Goal: Communication & Community: Answer question/provide support

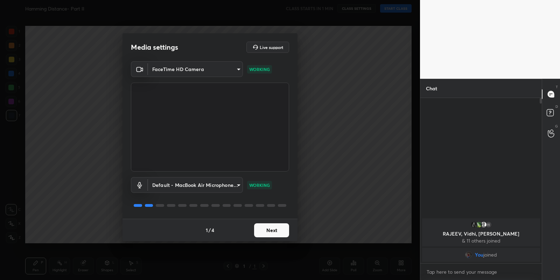
click at [277, 232] on button "Next" at bounding box center [271, 230] width 35 height 14
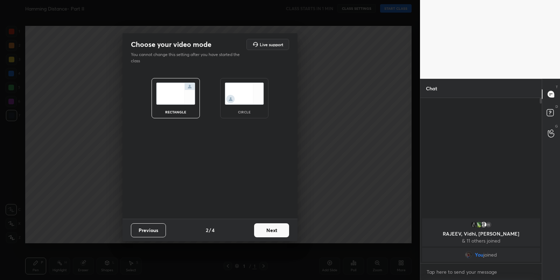
click at [277, 232] on button "Next" at bounding box center [271, 230] width 35 height 14
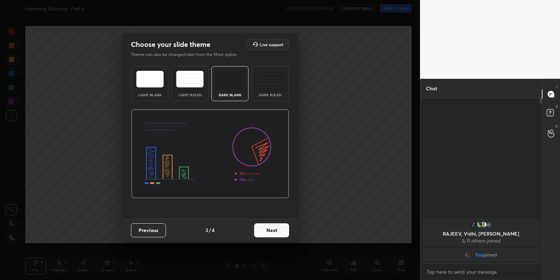
click at [277, 232] on button "Next" at bounding box center [271, 230] width 35 height 14
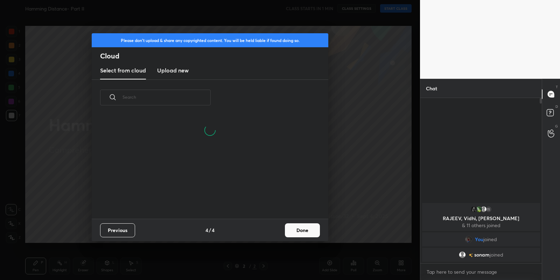
click at [177, 72] on h3 "Upload new" at bounding box center [172, 70] width 31 height 8
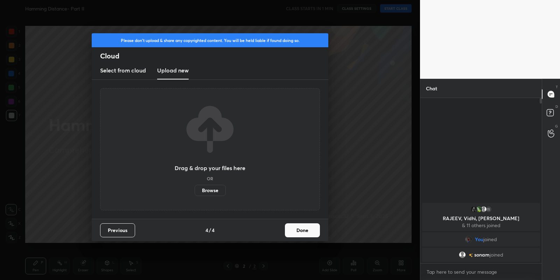
click at [211, 188] on label "Browse" at bounding box center [210, 190] width 31 height 11
click at [195, 188] on input "Browse" at bounding box center [195, 190] width 0 height 11
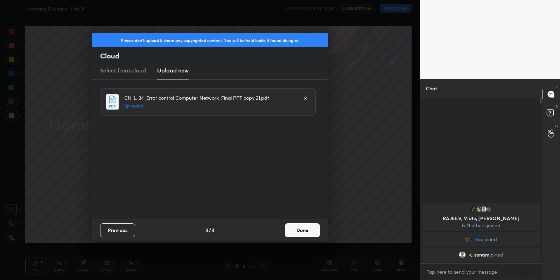
click at [308, 232] on button "Done" at bounding box center [302, 230] width 35 height 14
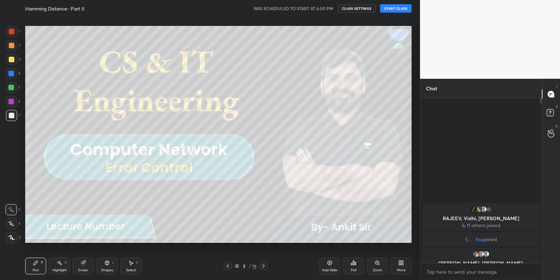
click at [396, 10] on button "START CLASS" at bounding box center [395, 8] width 31 height 8
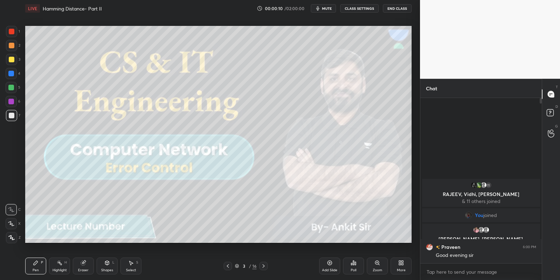
click at [114, 267] on div "Shapes L" at bounding box center [107, 266] width 21 height 17
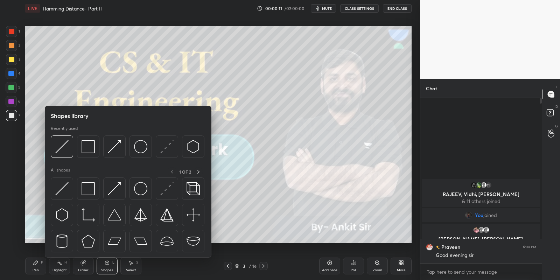
click at [93, 186] on div at bounding box center [88, 188] width 22 height 22
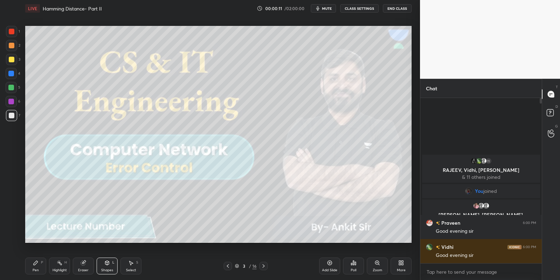
click at [10, 113] on div at bounding box center [12, 116] width 6 height 6
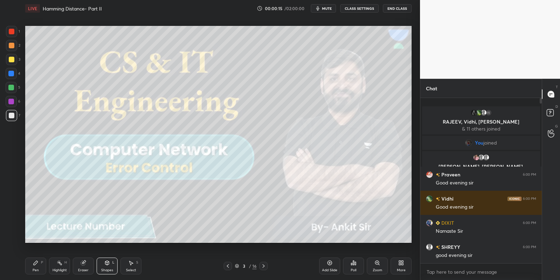
click at [31, 270] on div "Pen P" at bounding box center [35, 266] width 21 height 17
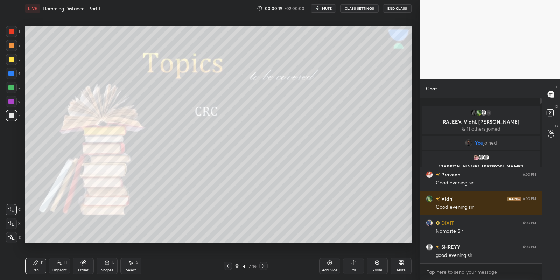
drag, startPoint x: 112, startPoint y: 266, endPoint x: 111, endPoint y: 261, distance: 4.6
click at [111, 264] on div "Shapes L" at bounding box center [107, 266] width 21 height 17
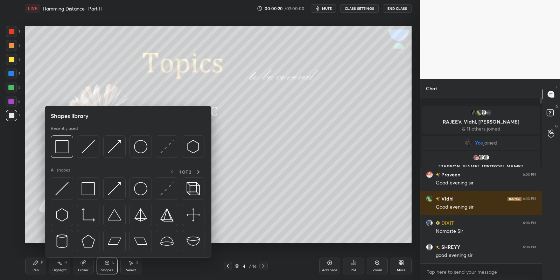
click at [90, 190] on img at bounding box center [88, 188] width 13 height 13
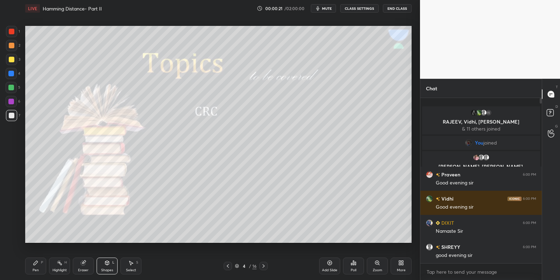
click at [10, 56] on div at bounding box center [11, 59] width 11 height 11
drag, startPoint x: 40, startPoint y: 268, endPoint x: 46, endPoint y: 267, distance: 6.0
click at [41, 269] on div "Pen P" at bounding box center [35, 266] width 21 height 17
click at [58, 268] on div "Highlight" at bounding box center [59, 269] width 14 height 3
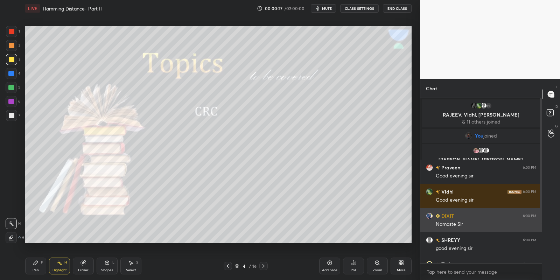
scroll to position [65, 0]
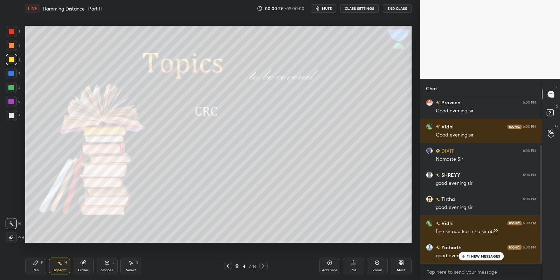
click at [475, 257] on p "11 NEW MESSAGES" at bounding box center [483, 256] width 33 height 4
click at [38, 262] on div "Pen P" at bounding box center [35, 266] width 21 height 17
click at [63, 266] on div "Highlight H" at bounding box center [59, 266] width 21 height 17
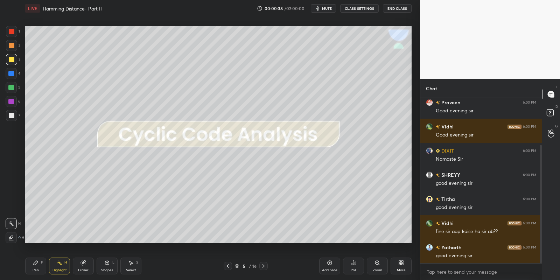
scroll to position [89, 0]
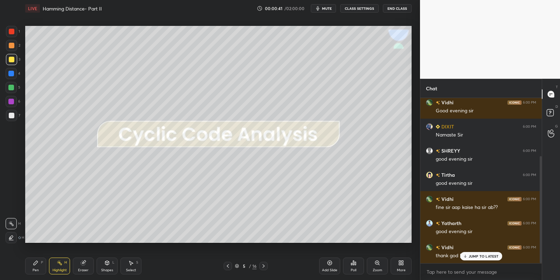
click at [480, 256] on p "JUMP TO LATEST" at bounding box center [483, 256] width 30 height 4
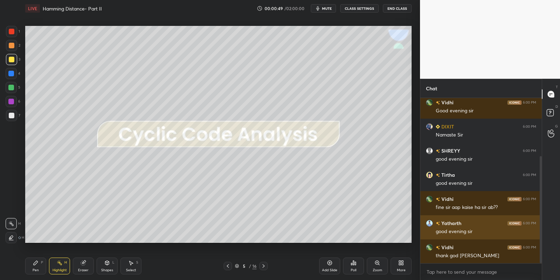
scroll to position [106, 0]
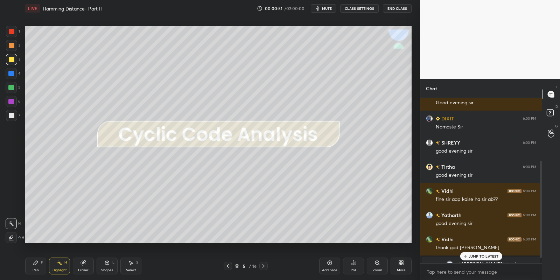
click at [478, 254] on p "JUMP TO LATEST" at bounding box center [483, 256] width 30 height 4
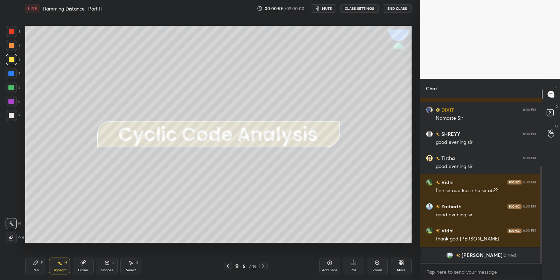
drag, startPoint x: 107, startPoint y: 266, endPoint x: 110, endPoint y: 260, distance: 6.4
click at [111, 266] on div "Shapes L" at bounding box center [107, 266] width 21 height 17
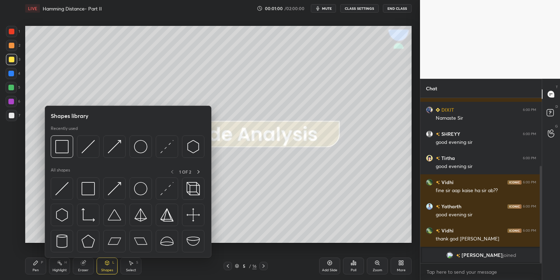
click at [94, 190] on img at bounding box center [88, 188] width 13 height 13
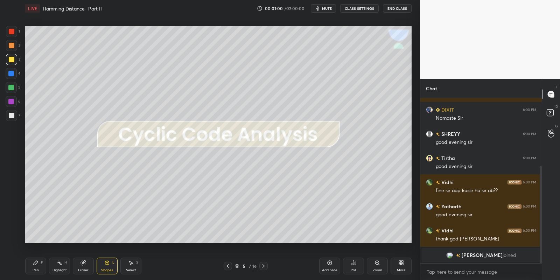
drag, startPoint x: 12, startPoint y: 87, endPoint x: 15, endPoint y: 86, distance: 3.8
click at [12, 86] on div at bounding box center [11, 88] width 6 height 6
drag, startPoint x: 41, startPoint y: 265, endPoint x: 55, endPoint y: 262, distance: 14.3
click at [42, 265] on div "Pen P" at bounding box center [35, 266] width 21 height 17
drag, startPoint x: 62, startPoint y: 265, endPoint x: 73, endPoint y: 247, distance: 21.4
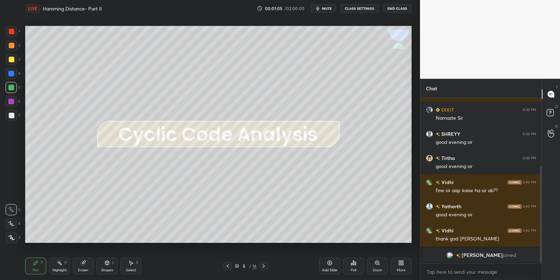
click at [63, 264] on div "Highlight H" at bounding box center [59, 266] width 21 height 17
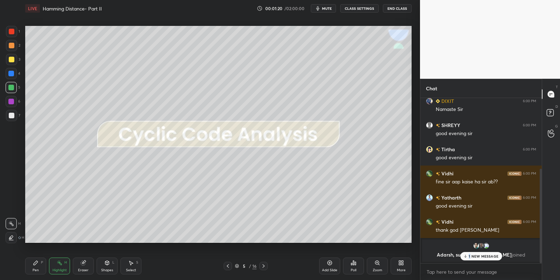
click at [469, 254] on p "1 NEW MESSAGE" at bounding box center [483, 256] width 30 height 4
click at [38, 264] on icon at bounding box center [36, 263] width 6 height 6
click at [53, 263] on div "Highlight H" at bounding box center [59, 266] width 21 height 17
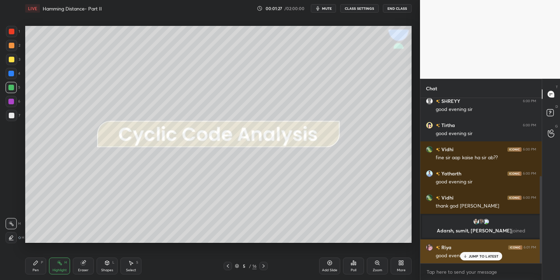
click at [467, 255] on div "JUMP TO LATEST" at bounding box center [481, 256] width 42 height 8
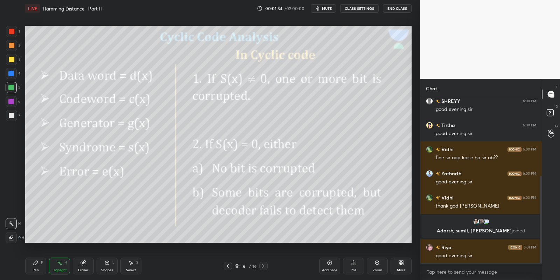
drag, startPoint x: 109, startPoint y: 270, endPoint x: 110, endPoint y: 264, distance: 6.0
click at [109, 269] on div "Shapes" at bounding box center [107, 269] width 12 height 3
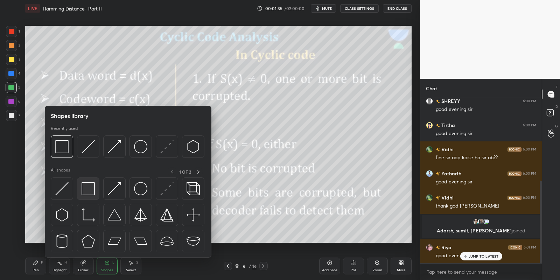
scroll to position [164, 0]
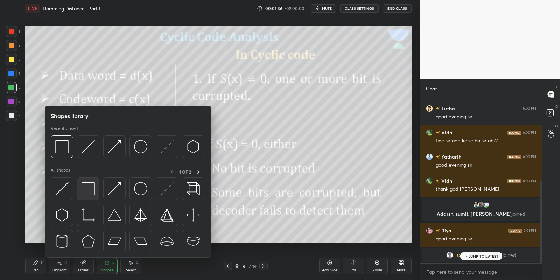
drag, startPoint x: 93, startPoint y: 193, endPoint x: 160, endPoint y: 25, distance: 181.7
click at [91, 195] on img at bounding box center [88, 188] width 13 height 13
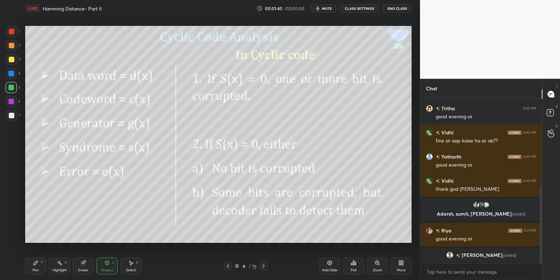
scroll to position [189, 0]
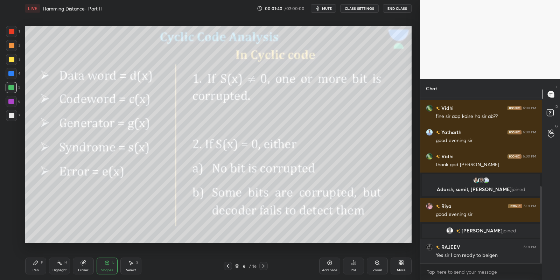
click at [38, 269] on div "Pen P" at bounding box center [35, 266] width 21 height 17
click at [12, 59] on div at bounding box center [12, 60] width 6 height 6
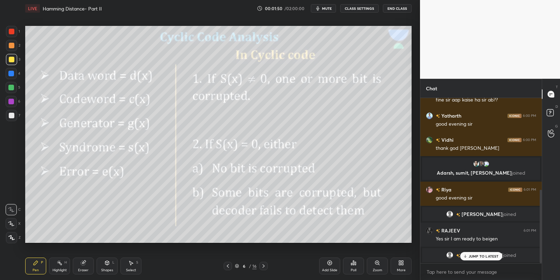
click at [473, 253] on div "JUMP TO LATEST" at bounding box center [481, 256] width 42 height 8
click at [61, 270] on div "Highlight H" at bounding box center [59, 266] width 21 height 17
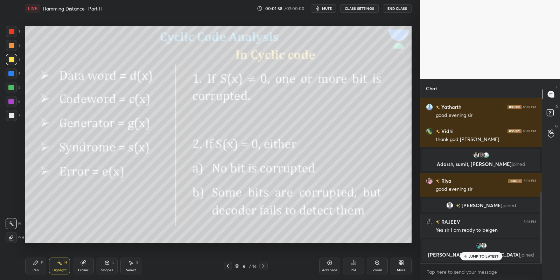
click at [470, 256] on p "JUMP TO LATEST" at bounding box center [483, 256] width 30 height 4
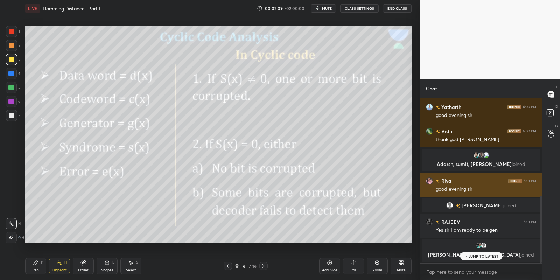
scroll to position [238, 0]
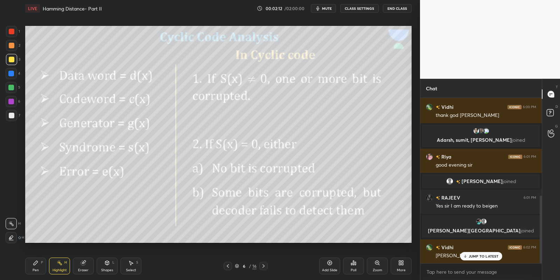
click at [473, 254] on p "JUMP TO LATEST" at bounding box center [483, 256] width 30 height 4
click at [109, 269] on div "Shapes L" at bounding box center [107, 266] width 21 height 17
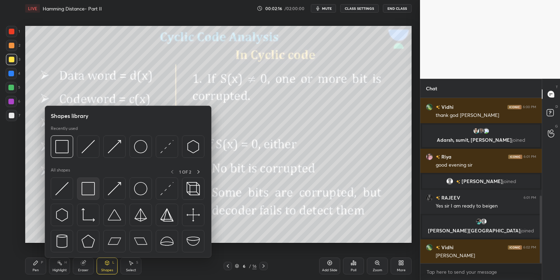
click at [96, 196] on div at bounding box center [88, 188] width 22 height 22
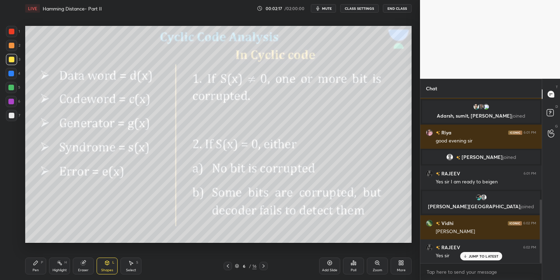
scroll to position [279, 0]
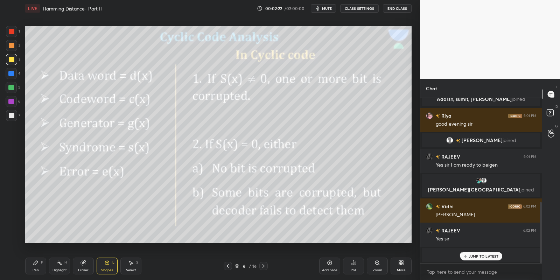
drag, startPoint x: 44, startPoint y: 264, endPoint x: 59, endPoint y: 265, distance: 15.4
click at [48, 265] on div "Pen P Highlight H Eraser Shapes L Select S" at bounding box center [98, 266] width 147 height 17
click at [63, 264] on div "Highlight H" at bounding box center [59, 266] width 21 height 17
click at [476, 255] on p "JUMP TO LATEST" at bounding box center [483, 256] width 30 height 4
drag, startPoint x: 42, startPoint y: 268, endPoint x: 45, endPoint y: 266, distance: 3.9
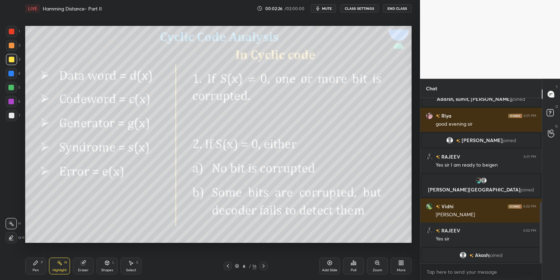
click at [42, 269] on div "Pen P" at bounding box center [35, 266] width 21 height 17
drag, startPoint x: 59, startPoint y: 267, endPoint x: 61, endPoint y: 263, distance: 4.2
click at [60, 265] on div "Highlight H" at bounding box center [59, 266] width 21 height 17
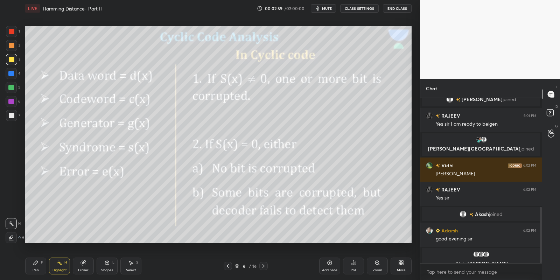
scroll to position [334, 0]
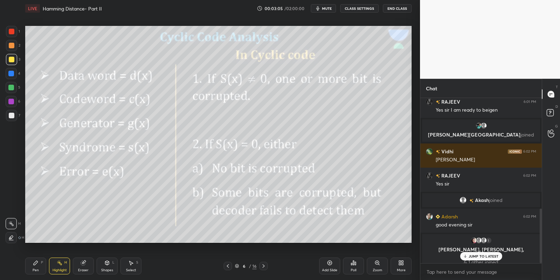
click at [116, 267] on div "Shapes L" at bounding box center [107, 266] width 21 height 17
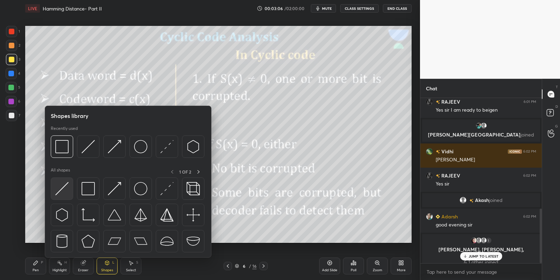
click at [67, 189] on div at bounding box center [62, 188] width 22 height 22
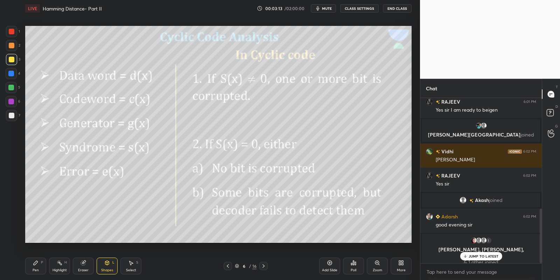
click at [42, 269] on div "Pen P" at bounding box center [35, 266] width 21 height 17
click at [58, 268] on div "Highlight" at bounding box center [59, 269] width 14 height 3
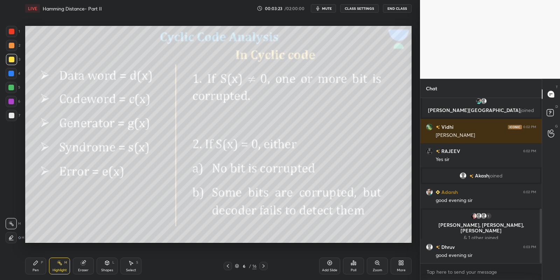
drag, startPoint x: 27, startPoint y: 269, endPoint x: 59, endPoint y: 265, distance: 32.1
click at [28, 269] on div "Pen P" at bounding box center [35, 266] width 21 height 17
drag, startPoint x: 103, startPoint y: 268, endPoint x: 105, endPoint y: 258, distance: 10.3
click at [103, 267] on div "Shapes L" at bounding box center [107, 266] width 21 height 17
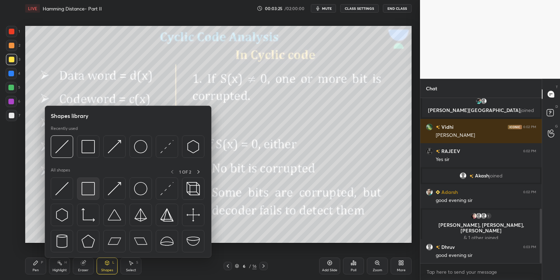
click at [90, 184] on img at bounding box center [88, 188] width 13 height 13
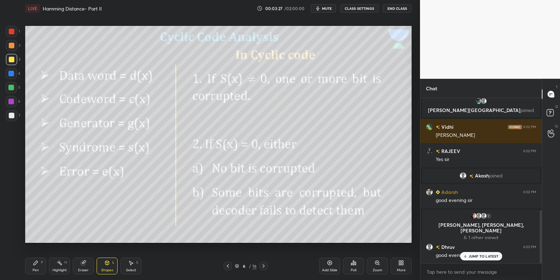
scroll to position [351, 0]
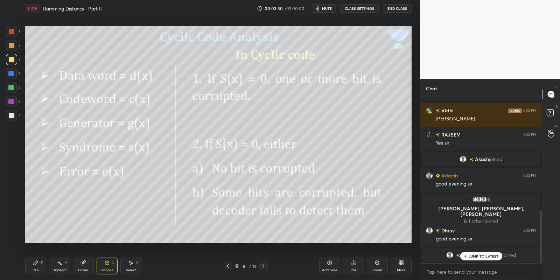
drag, startPoint x: 41, startPoint y: 263, endPoint x: 47, endPoint y: 264, distance: 6.7
click at [46, 264] on div "Pen P" at bounding box center [35, 266] width 21 height 17
click at [62, 267] on div "Highlight H" at bounding box center [59, 266] width 21 height 17
click at [44, 263] on div "Pen P" at bounding box center [35, 266] width 21 height 17
click at [62, 267] on div "Highlight H" at bounding box center [59, 266] width 21 height 17
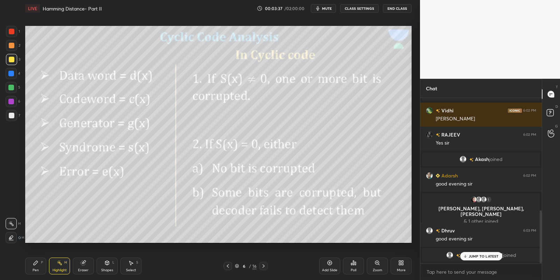
click at [487, 254] on div "JUMP TO LATEST" at bounding box center [481, 256] width 42 height 8
drag, startPoint x: 36, startPoint y: 270, endPoint x: 54, endPoint y: 270, distance: 18.6
click at [38, 270] on div "Pen" at bounding box center [36, 269] width 6 height 3
click at [62, 272] on div "Highlight" at bounding box center [59, 269] width 14 height 3
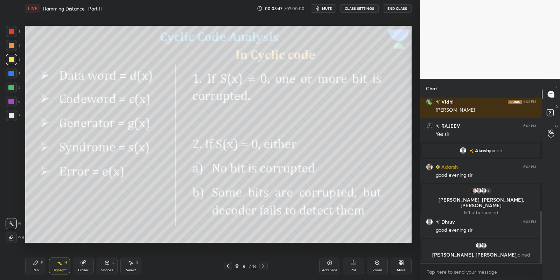
click at [114, 266] on div "Shapes L" at bounding box center [107, 266] width 21 height 17
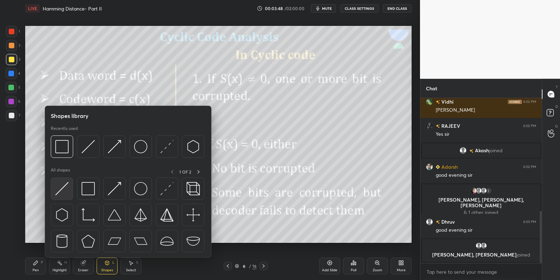
click at [66, 185] on img at bounding box center [61, 188] width 13 height 13
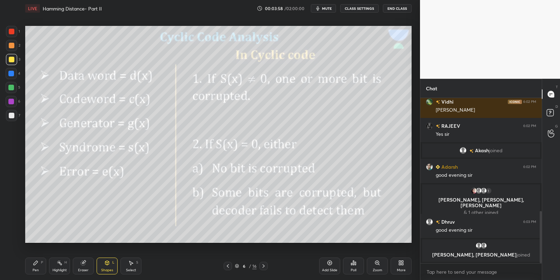
drag, startPoint x: 37, startPoint y: 268, endPoint x: 42, endPoint y: 267, distance: 4.6
click at [38, 268] on div "Pen P" at bounding box center [35, 266] width 21 height 17
click at [55, 268] on div "Highlight" at bounding box center [59, 269] width 14 height 3
drag, startPoint x: 46, startPoint y: 266, endPoint x: 55, endPoint y: 262, distance: 9.9
click at [47, 265] on div "Pen P Highlight H Eraser Shapes L Select S" at bounding box center [98, 266] width 147 height 17
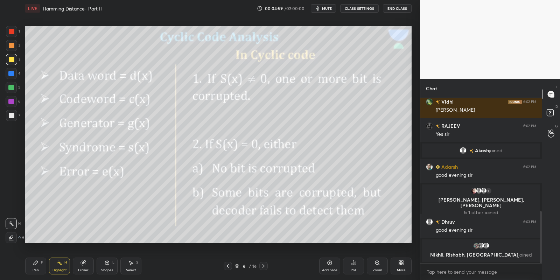
drag, startPoint x: 58, startPoint y: 265, endPoint x: 64, endPoint y: 258, distance: 8.9
click at [58, 262] on icon at bounding box center [60, 263] width 6 height 6
drag, startPoint x: 39, startPoint y: 265, endPoint x: 43, endPoint y: 263, distance: 4.2
click at [41, 265] on div "Pen P" at bounding box center [35, 266] width 21 height 17
drag, startPoint x: 55, startPoint y: 265, endPoint x: 57, endPoint y: 261, distance: 3.8
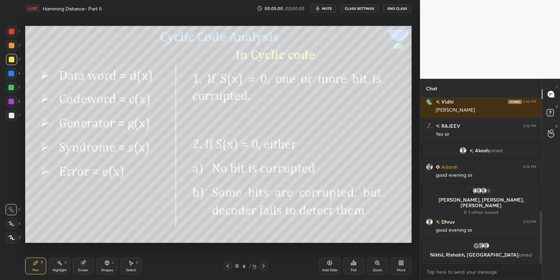
click at [56, 265] on div "Highlight H" at bounding box center [59, 266] width 21 height 17
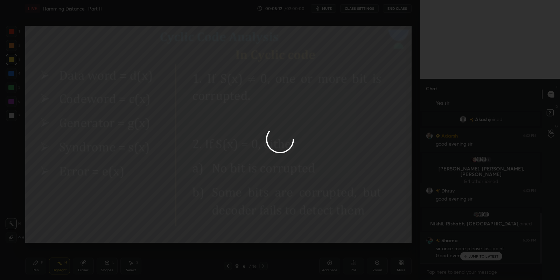
scroll to position [394, 0]
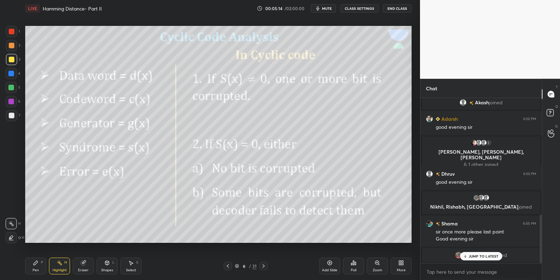
click at [477, 257] on p "JUMP TO LATEST" at bounding box center [483, 256] width 30 height 4
drag, startPoint x: 37, startPoint y: 267, endPoint x: 45, endPoint y: 266, distance: 8.1
click at [40, 266] on div "Pen P" at bounding box center [35, 266] width 21 height 17
click at [55, 269] on div "Highlight" at bounding box center [59, 269] width 14 height 3
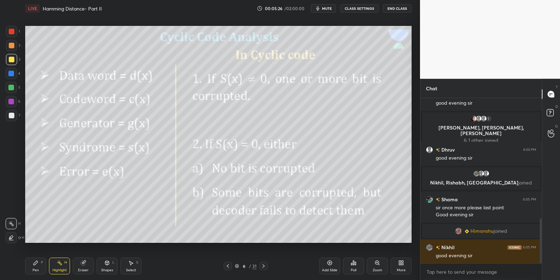
scroll to position [443, 0]
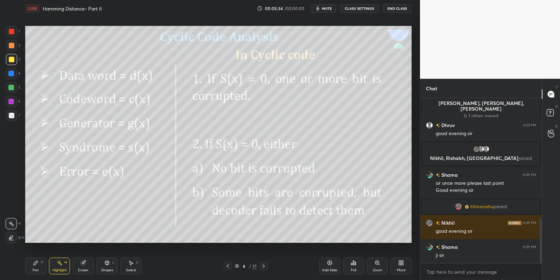
click at [325, 8] on span "mute" at bounding box center [327, 8] width 10 height 5
click at [325, 8] on span "unmute" at bounding box center [326, 8] width 15 height 5
drag, startPoint x: 36, startPoint y: 270, endPoint x: 41, endPoint y: 270, distance: 4.2
click at [40, 271] on div "Pen P" at bounding box center [35, 266] width 21 height 17
click at [58, 266] on div "Highlight H" at bounding box center [59, 266] width 21 height 17
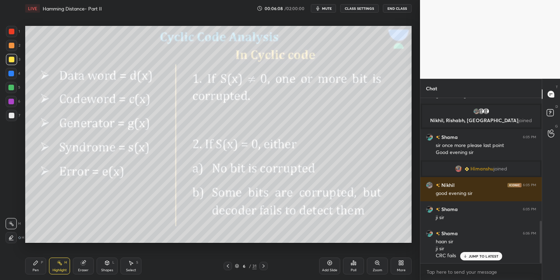
scroll to position [497, 0]
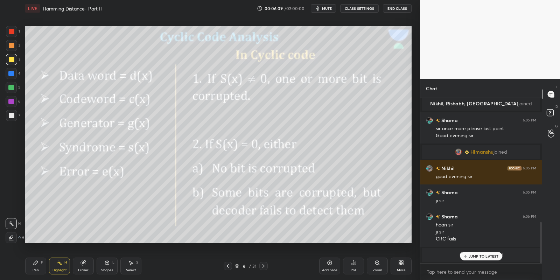
drag, startPoint x: 37, startPoint y: 268, endPoint x: 41, endPoint y: 266, distance: 4.9
click at [39, 267] on div "Pen P" at bounding box center [35, 266] width 21 height 17
click at [61, 266] on div "Highlight H" at bounding box center [59, 266] width 21 height 17
click at [482, 241] on p "JUMP TO LATEST" at bounding box center [483, 242] width 30 height 4
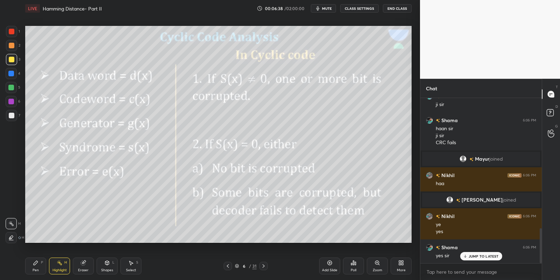
scroll to position [618, 0]
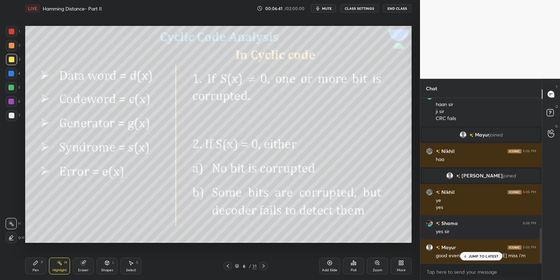
click at [470, 259] on div "JUMP TO LATEST" at bounding box center [481, 256] width 42 height 8
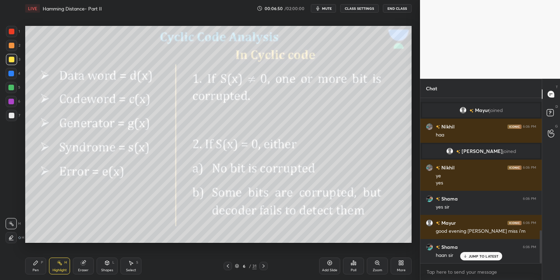
scroll to position [666, 0]
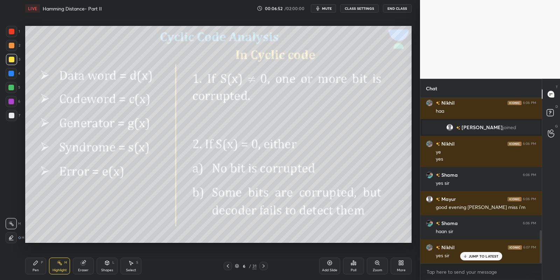
drag, startPoint x: 34, startPoint y: 273, endPoint x: 45, endPoint y: 268, distance: 12.1
click at [38, 271] on div "Pen" at bounding box center [36, 269] width 6 height 3
click at [56, 269] on div "Highlight" at bounding box center [59, 269] width 14 height 3
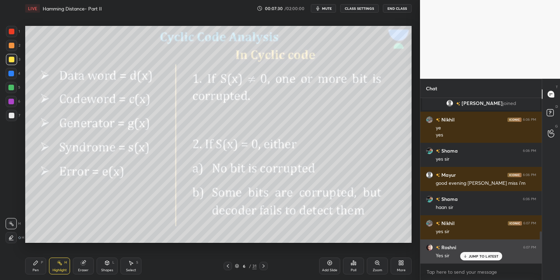
click at [473, 254] on p "JUMP TO LATEST" at bounding box center [483, 256] width 30 height 4
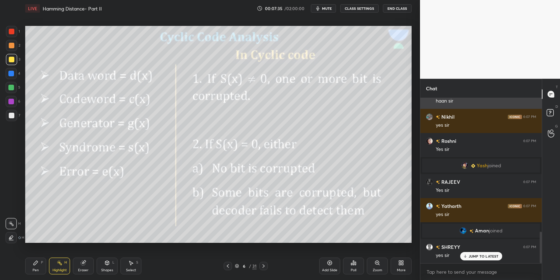
scroll to position [701, 0]
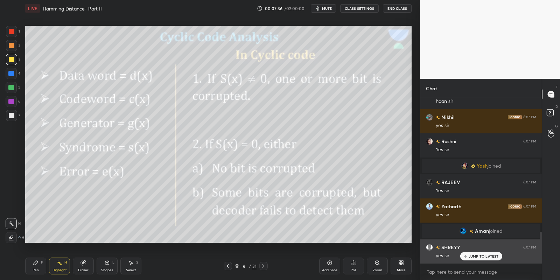
click at [473, 259] on div "JUMP TO LATEST" at bounding box center [481, 256] width 42 height 8
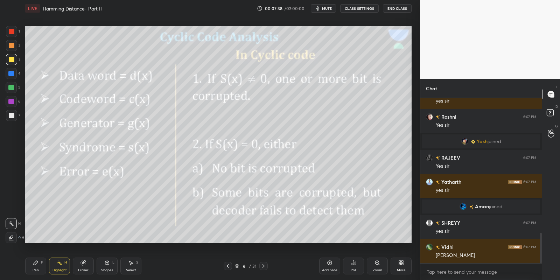
scroll to position [750, 0]
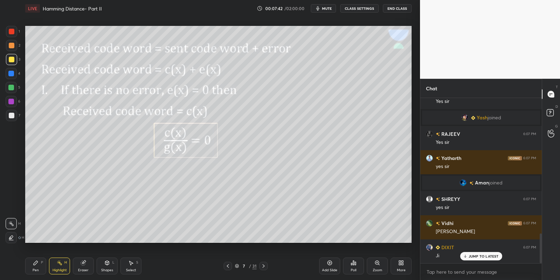
click at [109, 268] on div "Shapes" at bounding box center [107, 269] width 12 height 3
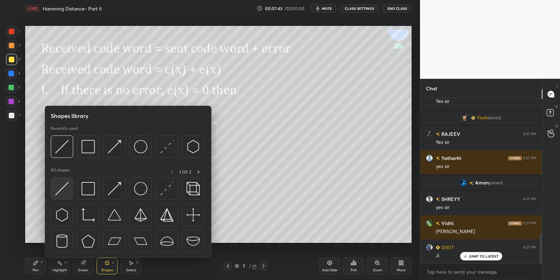
click at [54, 194] on div at bounding box center [62, 188] width 22 height 22
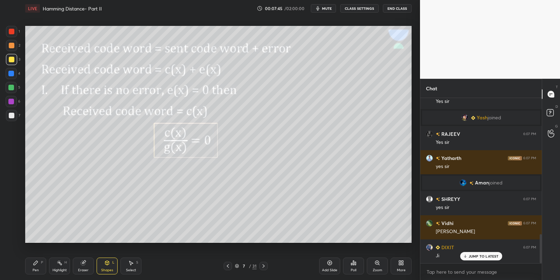
scroll to position [774, 0]
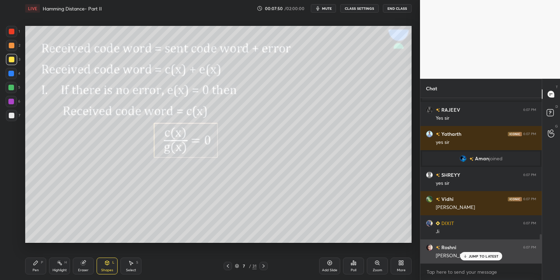
drag, startPoint x: 476, startPoint y: 257, endPoint x: 463, endPoint y: 254, distance: 13.7
click at [476, 256] on p "JUMP TO LATEST" at bounding box center [483, 256] width 30 height 4
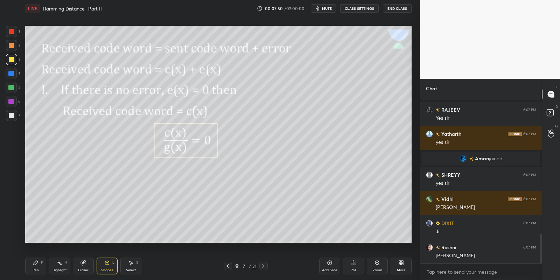
scroll to position [798, 0]
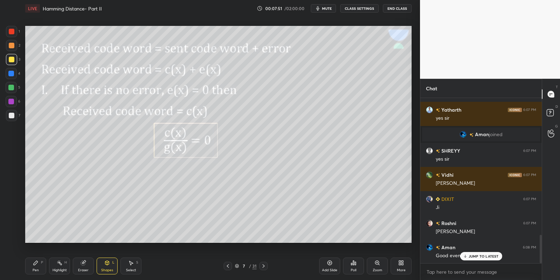
click at [41, 271] on div "Pen P" at bounding box center [35, 266] width 21 height 17
drag, startPoint x: 82, startPoint y: 269, endPoint x: 78, endPoint y: 243, distance: 26.1
click at [81, 269] on div "Eraser" at bounding box center [83, 269] width 10 height 3
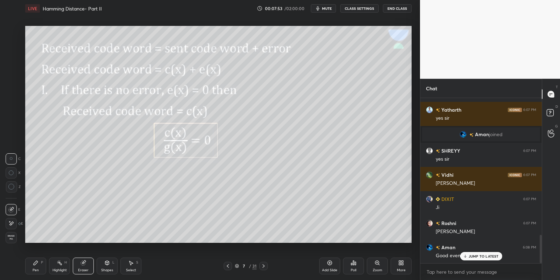
drag, startPoint x: 58, startPoint y: 264, endPoint x: 58, endPoint y: 260, distance: 4.2
click at [58, 264] on icon at bounding box center [60, 263] width 6 height 6
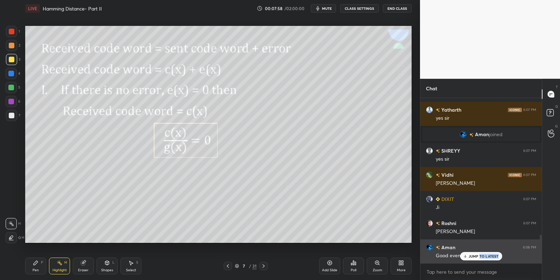
click at [479, 258] on div "JUMP TO LATEST" at bounding box center [481, 256] width 42 height 8
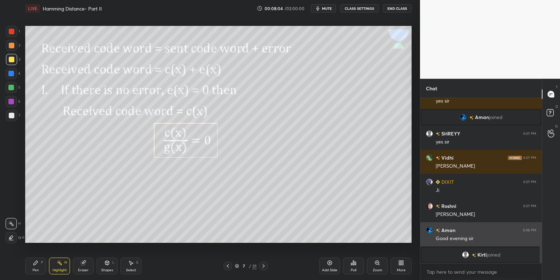
scroll to position [777, 0]
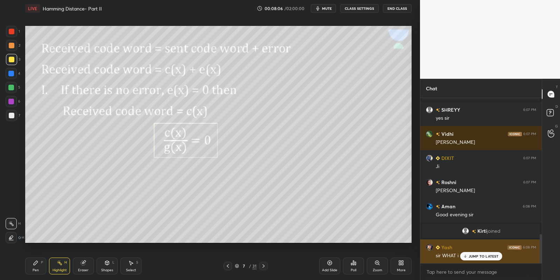
drag, startPoint x: 473, startPoint y: 254, endPoint x: 479, endPoint y: 255, distance: 5.8
click at [473, 254] on p "JUMP TO LATEST" at bounding box center [483, 256] width 30 height 4
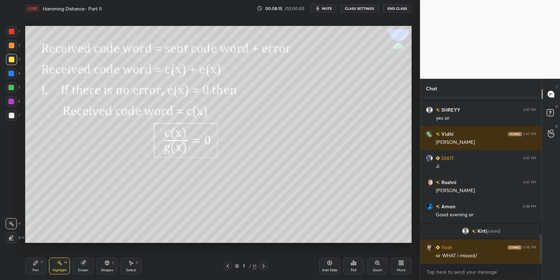
click at [43, 268] on div "Pen P" at bounding box center [35, 266] width 21 height 17
drag, startPoint x: 58, startPoint y: 273, endPoint x: 58, endPoint y: 248, distance: 24.8
click at [59, 271] on div "Highlight" at bounding box center [59, 269] width 14 height 3
drag, startPoint x: 36, startPoint y: 268, endPoint x: 40, endPoint y: 266, distance: 4.1
click at [39, 266] on div "Pen P" at bounding box center [35, 266] width 21 height 17
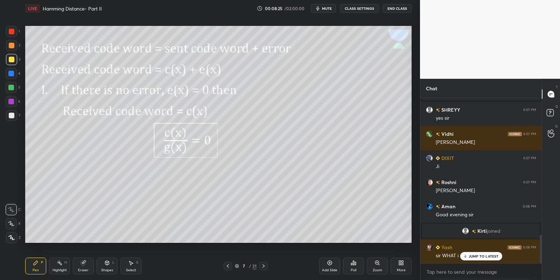
scroll to position [794, 0]
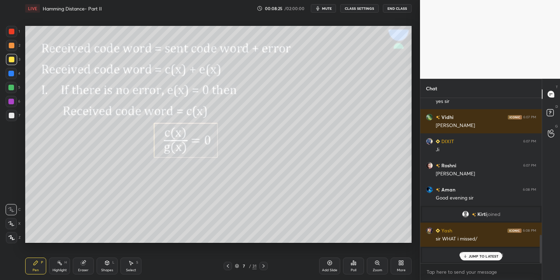
click at [56, 271] on div "Highlight" at bounding box center [59, 269] width 14 height 3
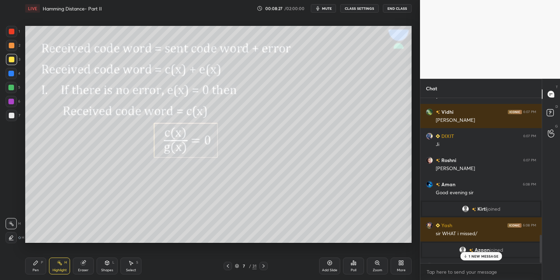
scroll to position [813, 0]
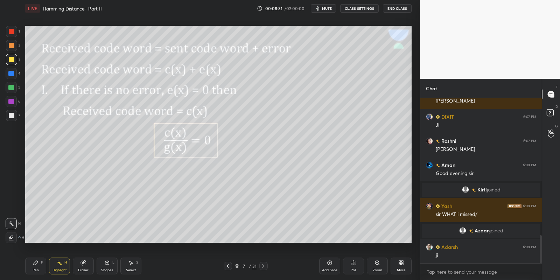
drag, startPoint x: 106, startPoint y: 272, endPoint x: 104, endPoint y: 258, distance: 14.2
click at [106, 270] on div "Shapes" at bounding box center [107, 269] width 12 height 3
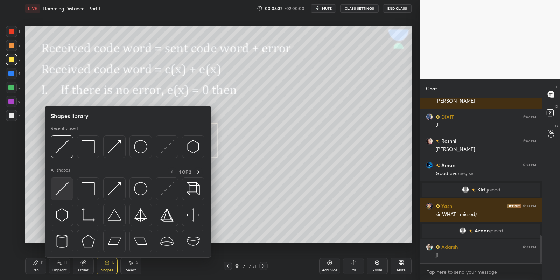
click at [63, 189] on img at bounding box center [61, 188] width 13 height 13
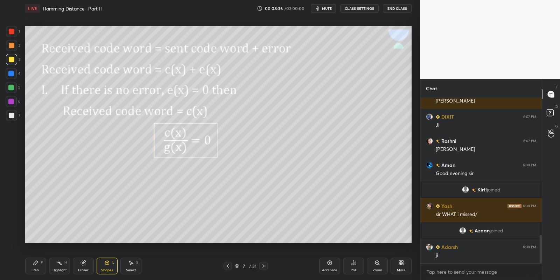
click at [80, 262] on div "Eraser" at bounding box center [83, 266] width 21 height 17
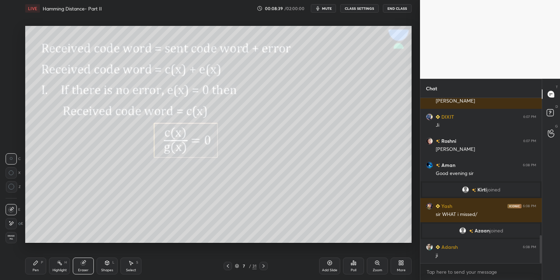
click at [107, 266] on div "Shapes L" at bounding box center [107, 266] width 21 height 17
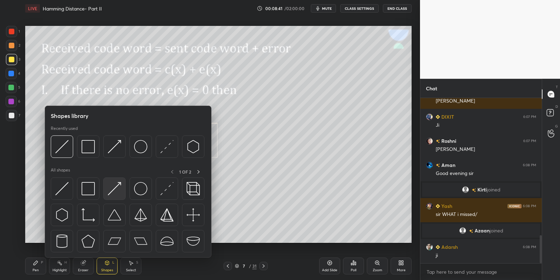
click at [116, 187] on img at bounding box center [114, 188] width 13 height 13
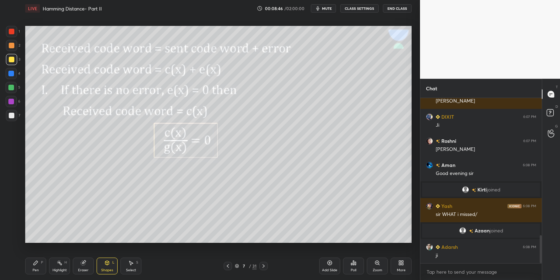
scroll to position [837, 0]
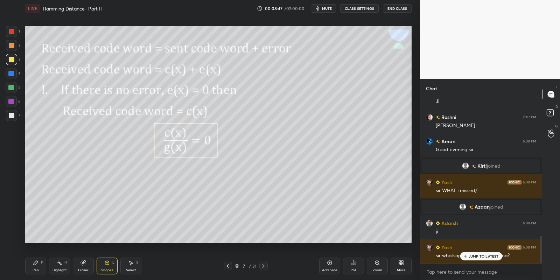
drag, startPoint x: 39, startPoint y: 269, endPoint x: 57, endPoint y: 266, distance: 18.4
click at [43, 268] on div "Pen P" at bounding box center [35, 266] width 21 height 17
click at [58, 266] on div "Highlight H" at bounding box center [59, 266] width 21 height 17
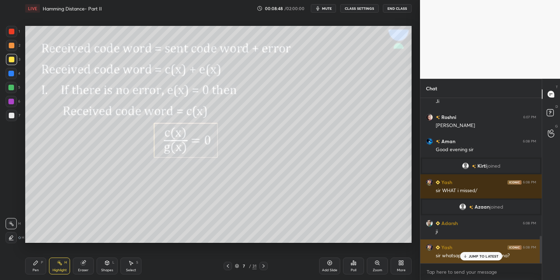
click at [475, 256] on p "JUMP TO LATEST" at bounding box center [483, 256] width 30 height 4
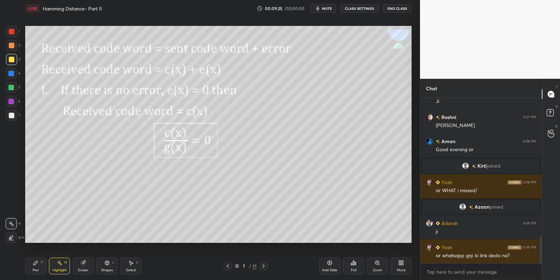
drag, startPoint x: 40, startPoint y: 269, endPoint x: 55, endPoint y: 268, distance: 15.5
click at [42, 268] on div "Pen P" at bounding box center [35, 266] width 21 height 17
click at [59, 269] on div "Highlight" at bounding box center [59, 269] width 14 height 3
drag, startPoint x: 36, startPoint y: 263, endPoint x: 49, endPoint y: 265, distance: 13.4
click at [38, 265] on div "Pen P" at bounding box center [35, 266] width 21 height 17
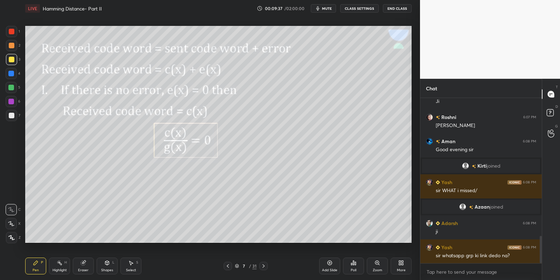
click at [59, 267] on div "Highlight H" at bounding box center [59, 266] width 21 height 17
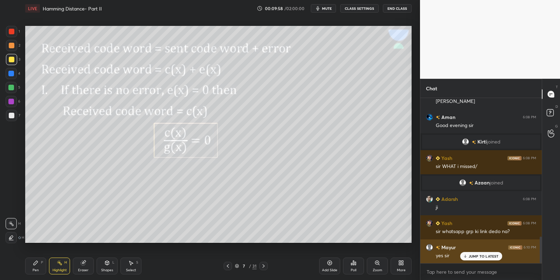
click at [469, 258] on p "JUMP TO LATEST" at bounding box center [483, 256] width 30 height 4
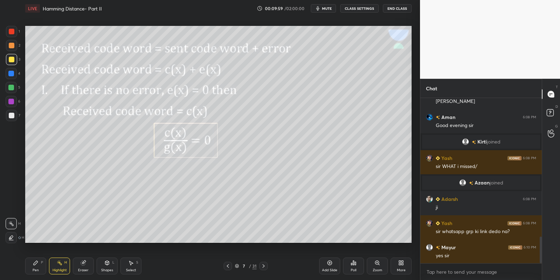
click at [35, 263] on div "Pen P" at bounding box center [35, 266] width 21 height 17
click at [53, 269] on div "Highlight H" at bounding box center [59, 266] width 21 height 17
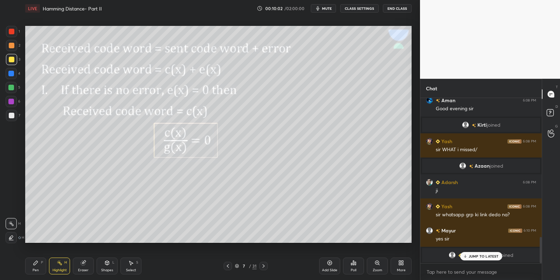
click at [474, 256] on p "JUMP TO LATEST" at bounding box center [483, 256] width 30 height 4
drag, startPoint x: 43, startPoint y: 270, endPoint x: 51, endPoint y: 269, distance: 7.8
click at [43, 270] on div "Pen P" at bounding box center [35, 266] width 21 height 17
drag, startPoint x: 59, startPoint y: 268, endPoint x: 59, endPoint y: 252, distance: 16.1
click at [60, 268] on div "Highlight" at bounding box center [59, 269] width 14 height 3
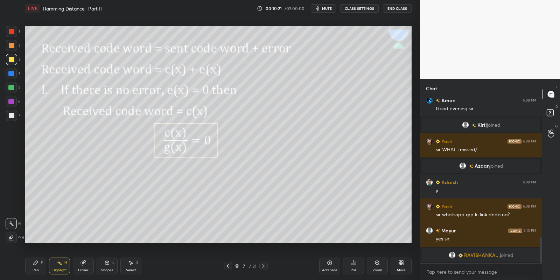
drag, startPoint x: 106, startPoint y: 266, endPoint x: 105, endPoint y: 258, distance: 7.8
click at [107, 263] on icon at bounding box center [107, 263] width 6 height 6
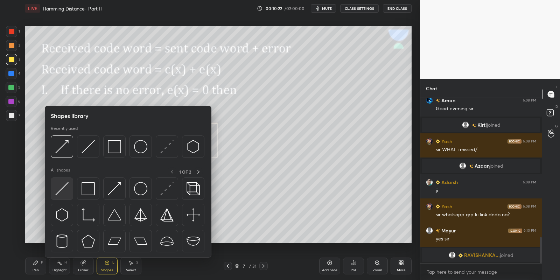
click at [64, 191] on img at bounding box center [61, 188] width 13 height 13
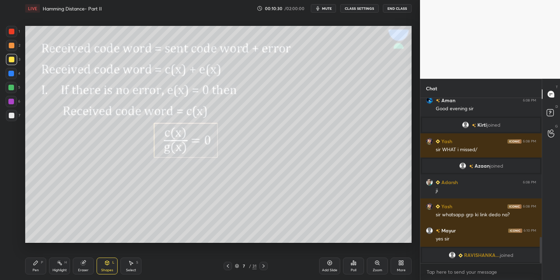
click at [43, 265] on div "Pen P" at bounding box center [35, 266] width 21 height 17
click at [56, 265] on div "Highlight H" at bounding box center [59, 266] width 21 height 17
click at [42, 263] on div "Pen P" at bounding box center [35, 266] width 21 height 17
click at [84, 263] on icon at bounding box center [83, 263] width 5 height 5
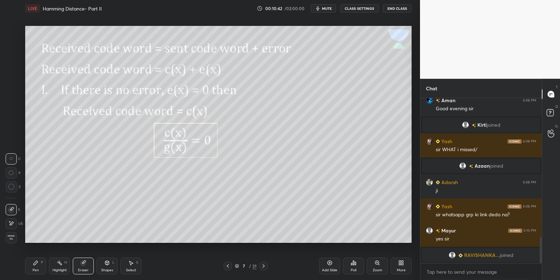
click at [39, 268] on div "Pen P" at bounding box center [35, 266] width 21 height 17
click at [55, 269] on div "Highlight" at bounding box center [59, 269] width 14 height 3
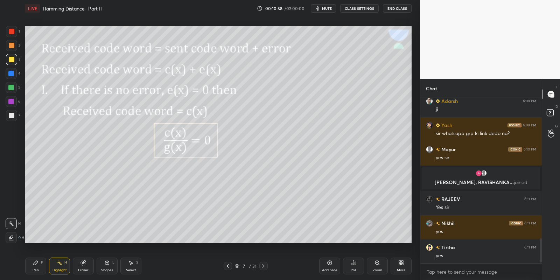
scroll to position [950, 0]
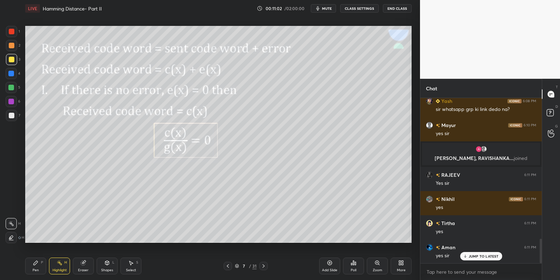
drag, startPoint x: 35, startPoint y: 262, endPoint x: 46, endPoint y: 264, distance: 11.6
click at [37, 264] on icon at bounding box center [36, 263] width 6 height 6
click at [53, 271] on div "Highlight" at bounding box center [59, 269] width 14 height 3
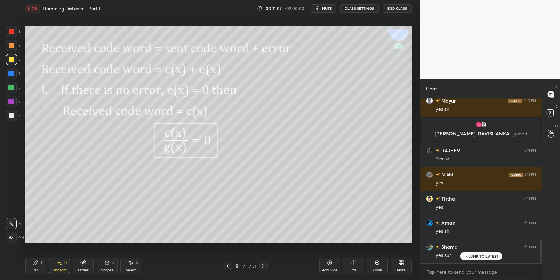
scroll to position [991, 0]
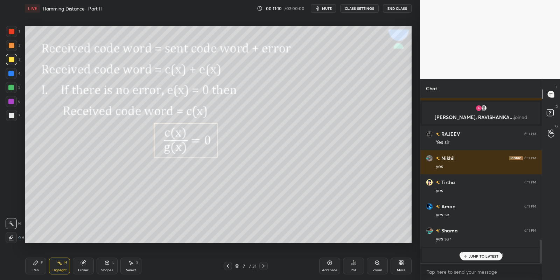
click at [468, 256] on p "JUMP TO LATEST" at bounding box center [483, 256] width 30 height 4
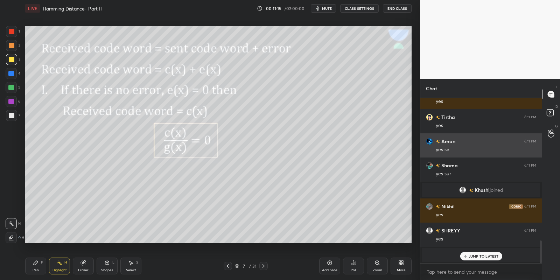
scroll to position [1055, 0]
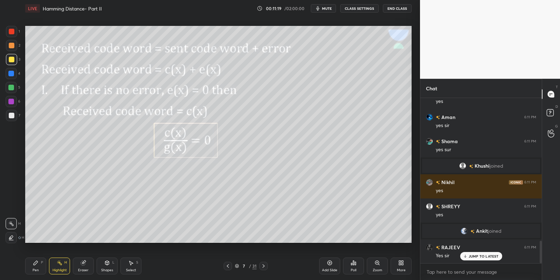
drag, startPoint x: 35, startPoint y: 269, endPoint x: 56, endPoint y: 268, distance: 21.4
click at [39, 268] on div "Pen P" at bounding box center [35, 266] width 21 height 17
click at [59, 270] on div "Highlight" at bounding box center [59, 269] width 14 height 3
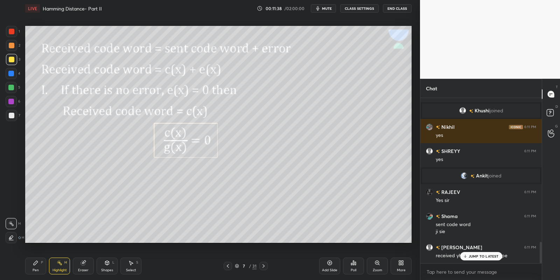
scroll to position [1134, 0]
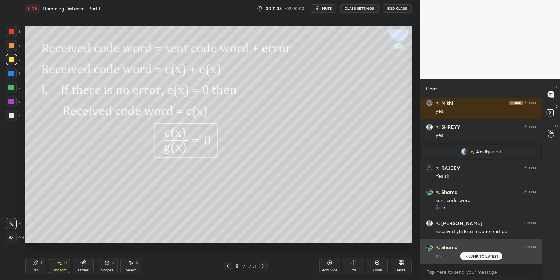
click at [472, 257] on p "JUMP TO LATEST" at bounding box center [483, 256] width 30 height 4
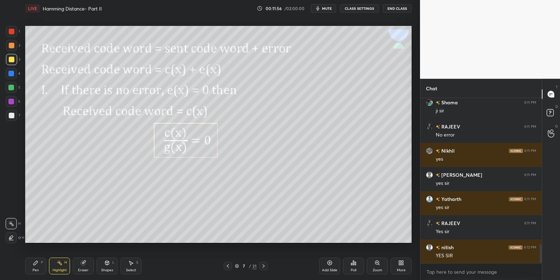
scroll to position [1303, 0]
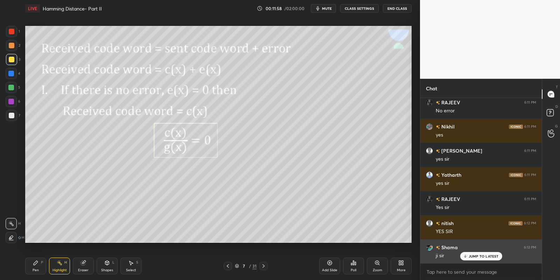
click at [468, 256] on div "JUMP TO LATEST" at bounding box center [481, 256] width 42 height 8
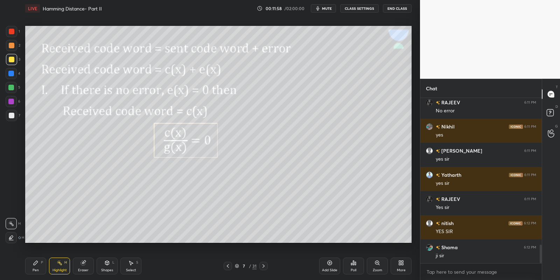
scroll to position [1328, 0]
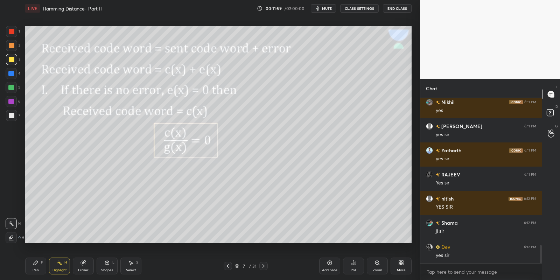
drag, startPoint x: 40, startPoint y: 268, endPoint x: 60, endPoint y: 270, distance: 19.6
click at [41, 268] on div "Pen P" at bounding box center [35, 266] width 21 height 17
click at [59, 269] on div "Highlight" at bounding box center [59, 269] width 14 height 3
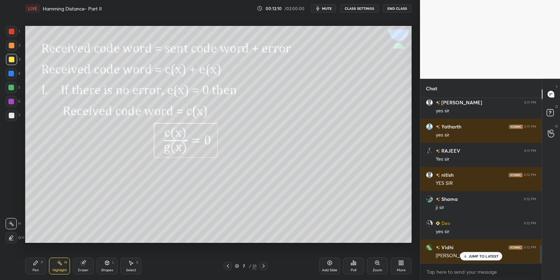
scroll to position [1376, 0]
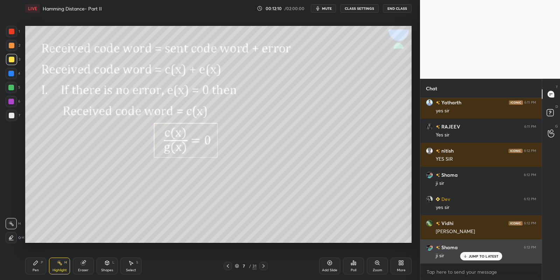
click at [471, 254] on p "JUMP TO LATEST" at bounding box center [483, 256] width 30 height 4
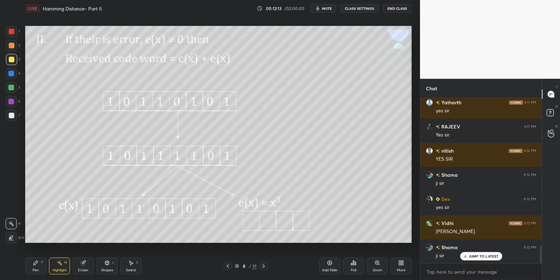
scroll to position [1400, 0]
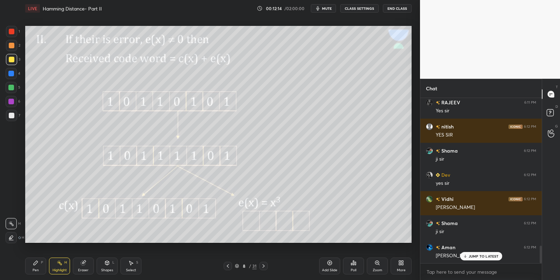
drag, startPoint x: 110, startPoint y: 266, endPoint x: 108, endPoint y: 260, distance: 5.7
click at [109, 268] on div "Shapes L" at bounding box center [107, 266] width 21 height 17
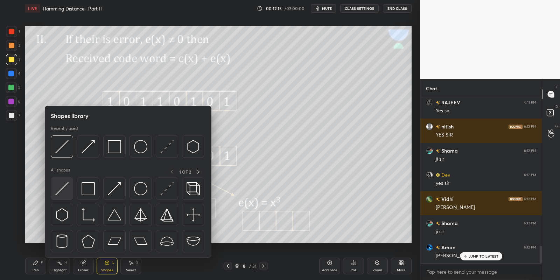
click at [66, 189] on img at bounding box center [61, 188] width 13 height 13
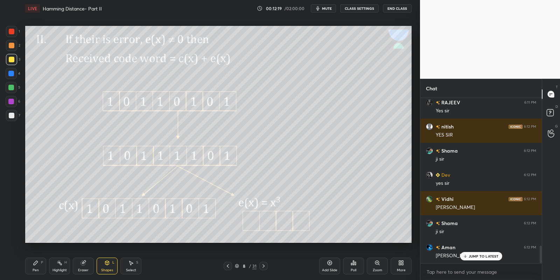
drag, startPoint x: 107, startPoint y: 268, endPoint x: 108, endPoint y: 261, distance: 7.8
click at [108, 268] on div "Shapes" at bounding box center [107, 269] width 12 height 3
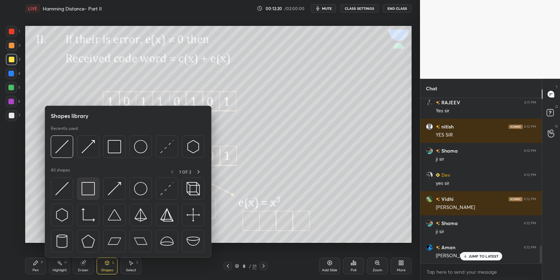
click at [94, 185] on div at bounding box center [88, 188] width 22 height 22
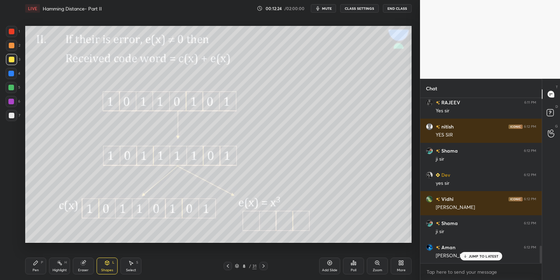
click at [38, 267] on div "Pen P" at bounding box center [35, 266] width 21 height 17
drag, startPoint x: 57, startPoint y: 268, endPoint x: 61, endPoint y: 248, distance: 20.5
click at [57, 266] on div "Highlight H" at bounding box center [59, 266] width 21 height 17
click at [475, 252] on div "JUMP TO LATEST" at bounding box center [481, 256] width 42 height 8
click at [40, 264] on div "Pen P" at bounding box center [35, 266] width 21 height 17
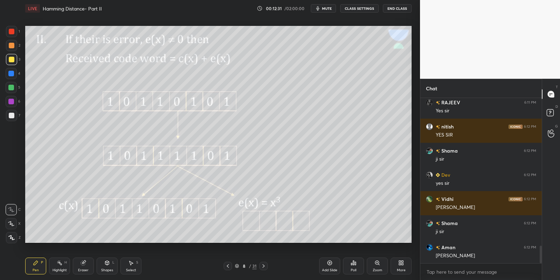
click at [59, 267] on div "Highlight H" at bounding box center [59, 266] width 21 height 17
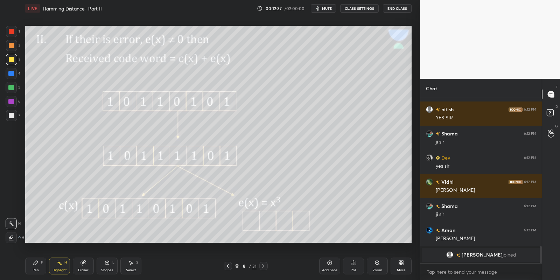
click at [43, 267] on div "Pen P" at bounding box center [35, 266] width 21 height 17
click at [60, 270] on div "Highlight" at bounding box center [59, 269] width 14 height 3
click at [40, 271] on div "Pen P" at bounding box center [35, 266] width 21 height 17
click at [13, 59] on div at bounding box center [12, 60] width 6 height 6
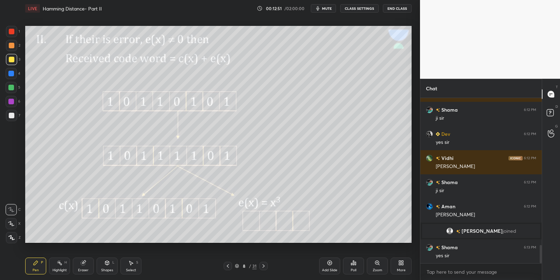
drag, startPoint x: 34, startPoint y: 267, endPoint x: 34, endPoint y: 258, distance: 8.8
click at [34, 266] on div "Pen P" at bounding box center [35, 266] width 21 height 17
drag, startPoint x: 59, startPoint y: 269, endPoint x: 60, endPoint y: 264, distance: 4.8
click at [59, 268] on div "Highlight" at bounding box center [59, 269] width 14 height 3
drag, startPoint x: 35, startPoint y: 269, endPoint x: 40, endPoint y: 269, distance: 4.9
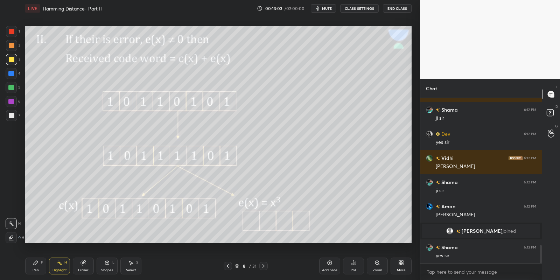
click at [38, 270] on div "Pen P" at bounding box center [35, 266] width 21 height 17
click at [100, 270] on div "Shapes L" at bounding box center [107, 266] width 21 height 17
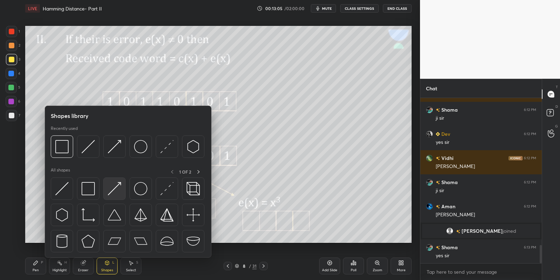
drag, startPoint x: 121, startPoint y: 186, endPoint x: 15, endPoint y: 57, distance: 166.5
click at [120, 185] on div at bounding box center [114, 188] width 22 height 22
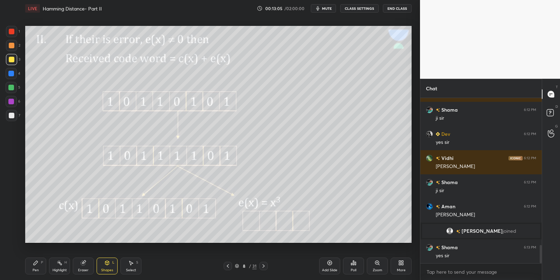
click at [9, 60] on div at bounding box center [12, 60] width 6 height 6
drag, startPoint x: 38, startPoint y: 269, endPoint x: 37, endPoint y: 258, distance: 10.5
click at [38, 268] on div "Pen" at bounding box center [36, 269] width 6 height 3
click at [12, 237] on icon at bounding box center [11, 237] width 6 height 5
drag, startPoint x: 107, startPoint y: 266, endPoint x: 108, endPoint y: 261, distance: 5.3
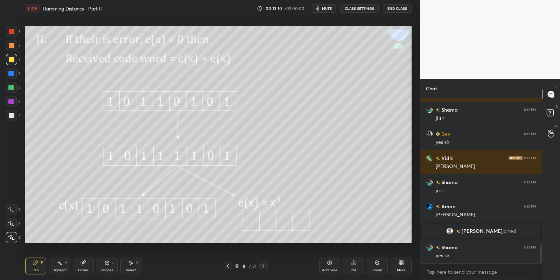
click at [108, 264] on icon at bounding box center [107, 263] width 6 height 6
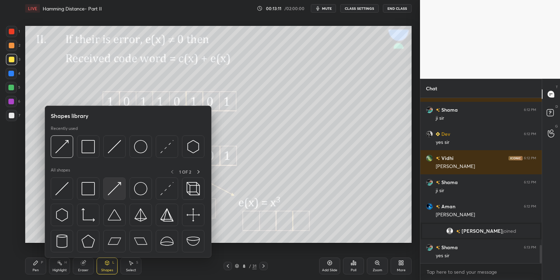
drag, startPoint x: 115, startPoint y: 186, endPoint x: 174, endPoint y: 115, distance: 92.7
click at [114, 187] on img at bounding box center [114, 188] width 13 height 13
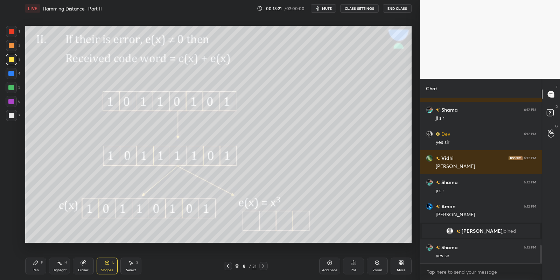
click at [35, 266] on div "Pen P" at bounding box center [35, 266] width 21 height 17
drag, startPoint x: 8, startPoint y: 209, endPoint x: 17, endPoint y: 213, distance: 10.7
click at [9, 210] on div at bounding box center [11, 209] width 11 height 11
drag, startPoint x: 57, startPoint y: 266, endPoint x: 74, endPoint y: 246, distance: 25.8
click at [58, 264] on icon at bounding box center [60, 263] width 6 height 6
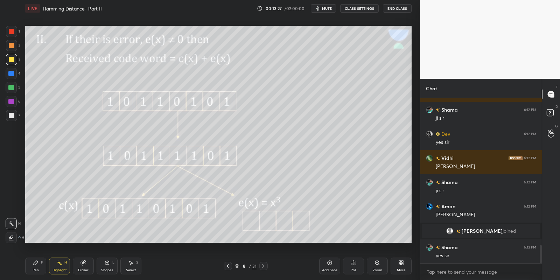
drag, startPoint x: 33, startPoint y: 270, endPoint x: 42, endPoint y: 259, distance: 13.9
click at [36, 268] on div "Pen" at bounding box center [36, 269] width 6 height 3
click at [83, 264] on icon at bounding box center [83, 263] width 5 height 5
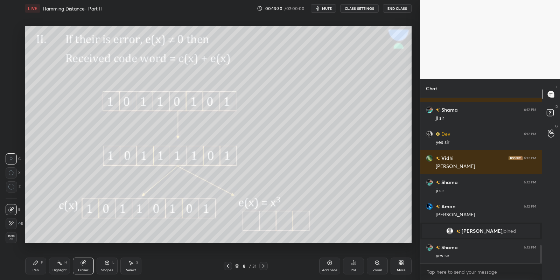
click at [37, 270] on div "Pen" at bounding box center [36, 269] width 6 height 3
click at [11, 62] on div at bounding box center [11, 59] width 11 height 11
click at [80, 266] on div "Eraser" at bounding box center [83, 266] width 21 height 17
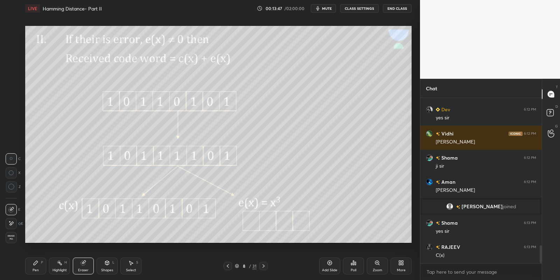
click at [35, 267] on div "Pen P" at bounding box center [35, 266] width 21 height 17
drag, startPoint x: 61, startPoint y: 269, endPoint x: 64, endPoint y: 244, distance: 25.8
click at [61, 268] on div "Highlight" at bounding box center [59, 269] width 14 height 3
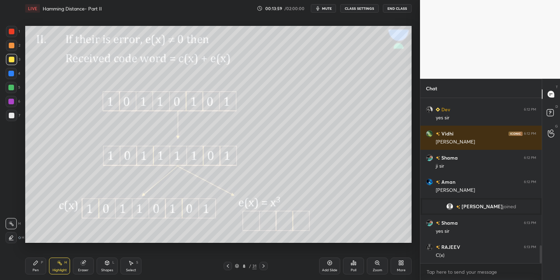
drag, startPoint x: 60, startPoint y: 270, endPoint x: 56, endPoint y: 267, distance: 4.7
click at [58, 270] on div "Highlight" at bounding box center [59, 269] width 14 height 3
click at [36, 265] on div "Pen P" at bounding box center [35, 266] width 21 height 17
drag, startPoint x: 62, startPoint y: 268, endPoint x: 59, endPoint y: 260, distance: 8.4
click at [62, 267] on div "Highlight H" at bounding box center [59, 266] width 21 height 17
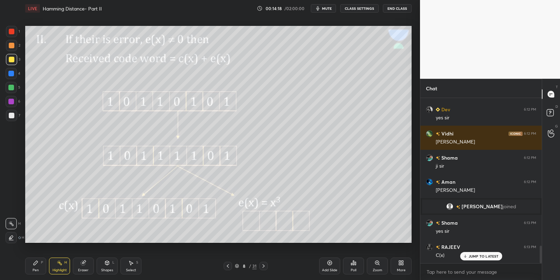
scroll to position [1390, 0]
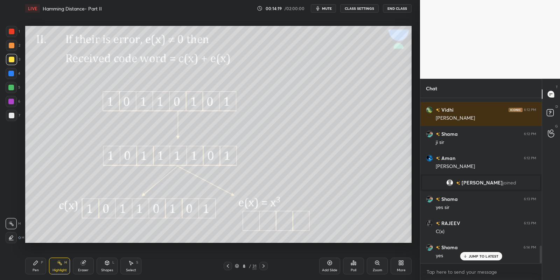
drag, startPoint x: 31, startPoint y: 268, endPoint x: 53, endPoint y: 267, distance: 21.7
click at [34, 269] on div "Pen P" at bounding box center [35, 266] width 21 height 17
drag, startPoint x: 56, startPoint y: 269, endPoint x: 67, endPoint y: 246, distance: 25.4
click at [59, 269] on div "Highlight" at bounding box center [59, 269] width 14 height 3
click at [34, 267] on div "Pen P" at bounding box center [35, 266] width 21 height 17
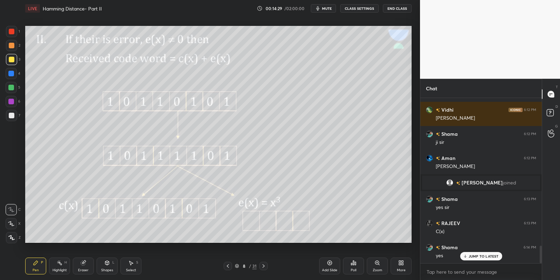
drag, startPoint x: 58, startPoint y: 270, endPoint x: 59, endPoint y: 265, distance: 4.9
click at [57, 267] on div "Highlight H" at bounding box center [59, 266] width 21 height 17
drag, startPoint x: 39, startPoint y: 263, endPoint x: 57, endPoint y: 268, distance: 18.5
click at [37, 267] on div "Pen P" at bounding box center [35, 266] width 21 height 17
click at [58, 269] on div "Highlight" at bounding box center [59, 269] width 14 height 3
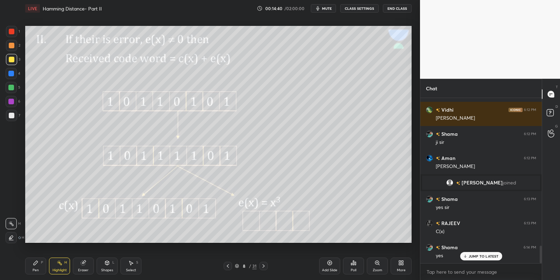
click at [38, 270] on div "Pen P" at bounding box center [35, 266] width 21 height 17
drag, startPoint x: 11, startPoint y: 65, endPoint x: 24, endPoint y: 66, distance: 13.7
click at [13, 64] on div "3" at bounding box center [13, 61] width 14 height 14
drag, startPoint x: 12, startPoint y: 89, endPoint x: 16, endPoint y: 101, distance: 13.5
click at [14, 90] on div at bounding box center [11, 87] width 11 height 11
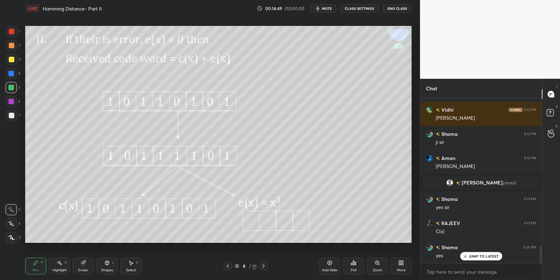
click at [38, 270] on div "Pen" at bounding box center [36, 269] width 6 height 3
click at [59, 268] on div "Highlight" at bounding box center [59, 269] width 14 height 3
click at [85, 265] on div "Eraser" at bounding box center [83, 266] width 21 height 17
click at [37, 268] on div "Pen" at bounding box center [36, 269] width 6 height 3
click at [84, 267] on div "Eraser" at bounding box center [83, 266] width 21 height 17
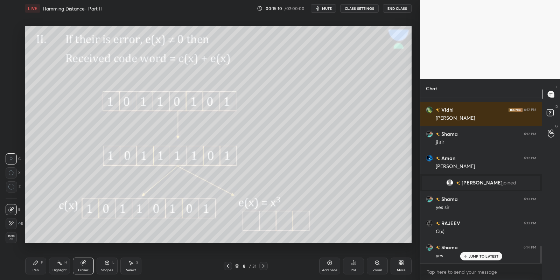
drag, startPoint x: 38, startPoint y: 267, endPoint x: 45, endPoint y: 259, distance: 10.9
click at [37, 267] on div "Pen P" at bounding box center [35, 266] width 21 height 17
drag, startPoint x: 62, startPoint y: 269, endPoint x: 77, endPoint y: 252, distance: 22.8
click at [62, 269] on div "Highlight" at bounding box center [59, 269] width 14 height 3
click at [37, 265] on icon at bounding box center [36, 263] width 6 height 6
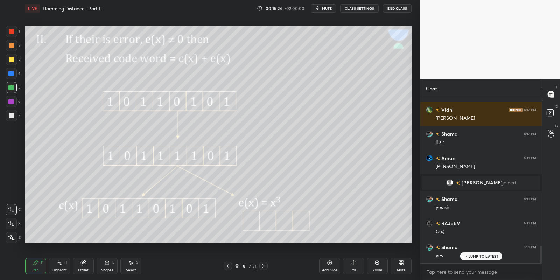
drag, startPoint x: 9, startPoint y: 85, endPoint x: 14, endPoint y: 84, distance: 5.1
click at [8, 85] on div at bounding box center [11, 88] width 6 height 6
click at [12, 114] on div at bounding box center [12, 116] width 6 height 6
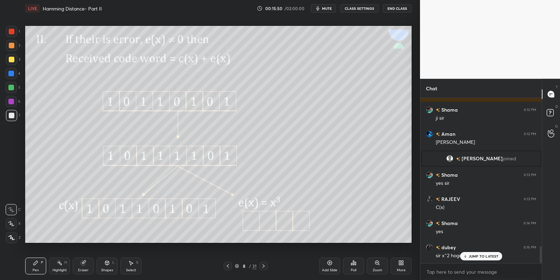
drag, startPoint x: 58, startPoint y: 268, endPoint x: 60, endPoint y: 262, distance: 5.8
click at [59, 270] on div "Highlight H" at bounding box center [59, 266] width 21 height 17
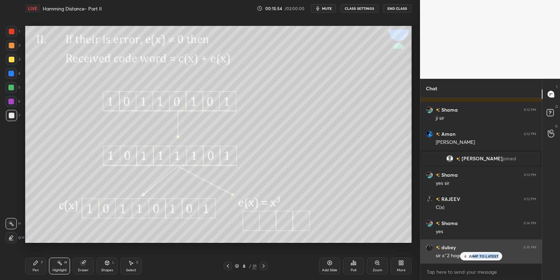
click at [471, 259] on div "JUMP TO LATEST" at bounding box center [481, 256] width 42 height 8
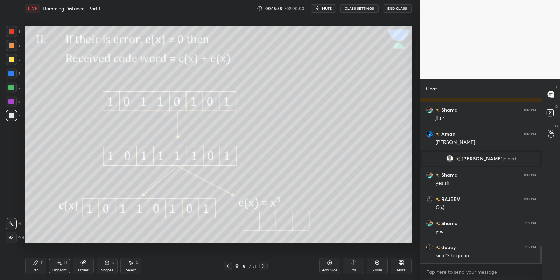
drag, startPoint x: 33, startPoint y: 267, endPoint x: 41, endPoint y: 265, distance: 8.2
click at [36, 266] on div "Pen P" at bounding box center [35, 266] width 21 height 17
click at [65, 266] on div "Highlight H" at bounding box center [59, 266] width 21 height 17
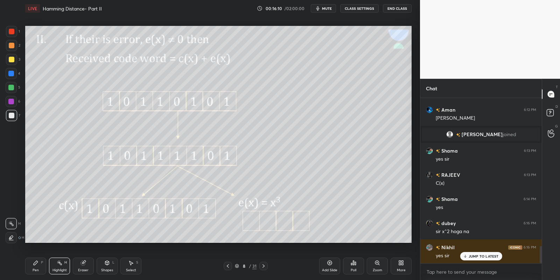
click at [35, 270] on div "Pen" at bounding box center [36, 269] width 6 height 3
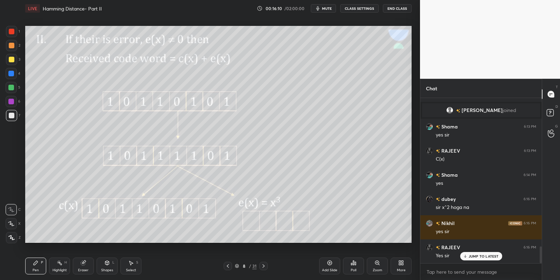
drag, startPoint x: 57, startPoint y: 269, endPoint x: 60, endPoint y: 267, distance: 4.3
click at [58, 269] on div "Highlight" at bounding box center [59, 269] width 14 height 3
drag, startPoint x: 37, startPoint y: 263, endPoint x: 52, endPoint y: 264, distance: 15.8
click at [38, 263] on icon at bounding box center [36, 263] width 6 height 6
drag, startPoint x: 58, startPoint y: 270, endPoint x: 62, endPoint y: 263, distance: 8.0
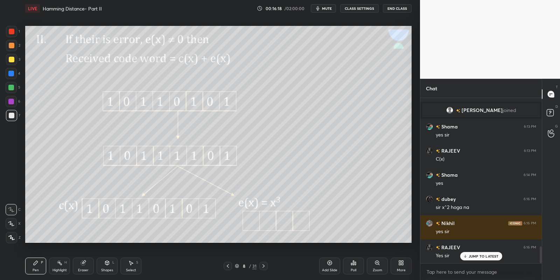
click at [58, 269] on div "Highlight" at bounding box center [59, 269] width 14 height 3
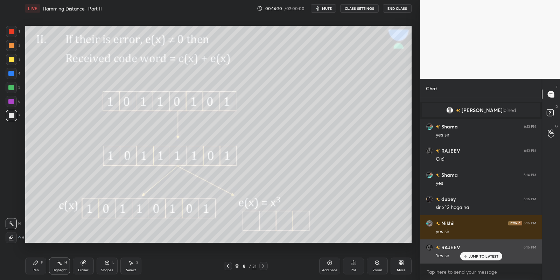
click at [471, 255] on p "JUMP TO LATEST" at bounding box center [483, 256] width 30 height 4
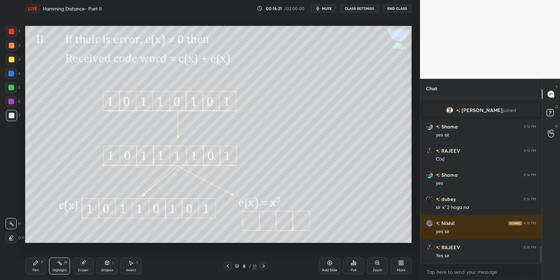
click at [35, 268] on div "Pen" at bounding box center [36, 269] width 6 height 3
click at [56, 271] on div "Highlight" at bounding box center [59, 269] width 14 height 3
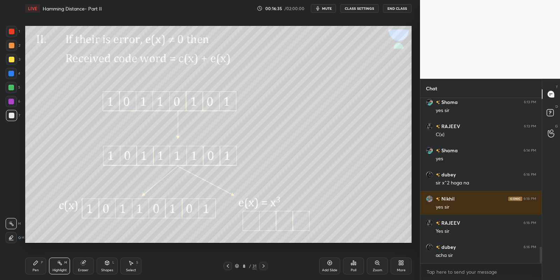
click at [40, 266] on div "Pen P" at bounding box center [35, 266] width 21 height 17
click at [12, 61] on div at bounding box center [12, 60] width 6 height 6
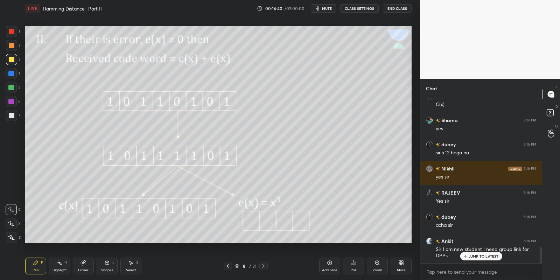
click at [61, 268] on div "Highlight" at bounding box center [59, 269] width 14 height 3
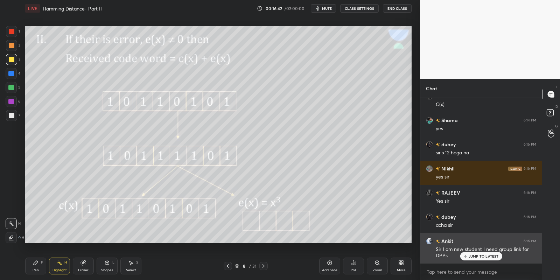
click at [477, 253] on div "JUMP TO LATEST" at bounding box center [481, 256] width 42 height 8
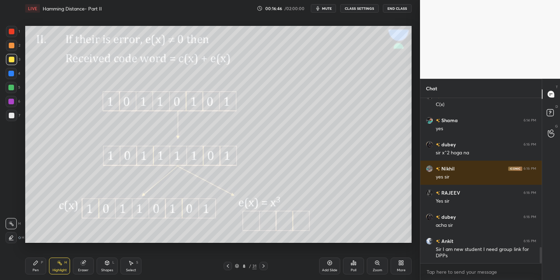
drag, startPoint x: 60, startPoint y: 268, endPoint x: 89, endPoint y: 244, distance: 38.5
click at [62, 268] on div "Highlight H" at bounding box center [59, 266] width 21 height 17
click at [83, 266] on div "Eraser" at bounding box center [83, 266] width 21 height 17
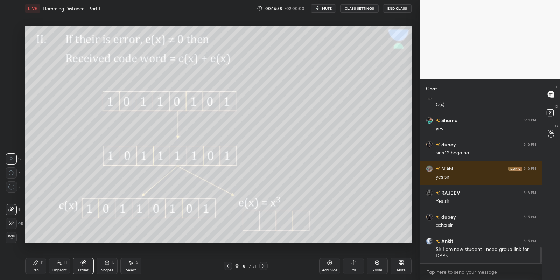
click at [41, 266] on div "Pen P" at bounding box center [35, 266] width 21 height 17
click at [11, 57] on div at bounding box center [11, 59] width 11 height 11
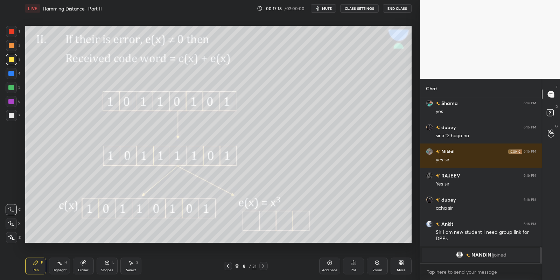
click at [108, 267] on div "Shapes L" at bounding box center [107, 266] width 21 height 17
click at [85, 264] on icon at bounding box center [83, 263] width 6 height 6
drag, startPoint x: 38, startPoint y: 267, endPoint x: 39, endPoint y: 263, distance: 4.4
click at [37, 266] on div "Pen P" at bounding box center [35, 266] width 21 height 17
drag, startPoint x: 108, startPoint y: 268, endPoint x: 106, endPoint y: 265, distance: 4.1
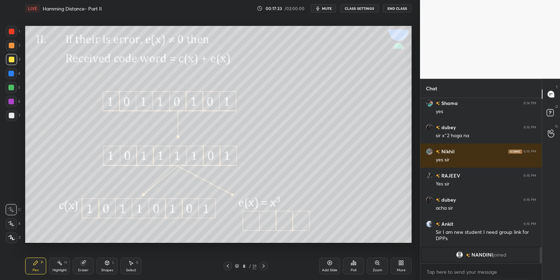
click at [107, 269] on div "Shapes L" at bounding box center [107, 266] width 21 height 17
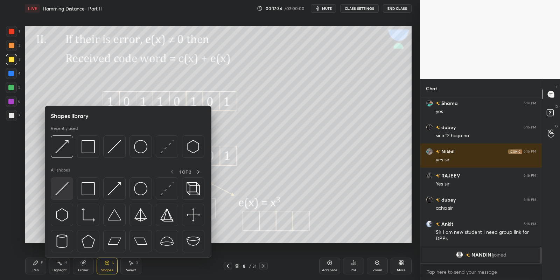
click at [63, 185] on img at bounding box center [61, 188] width 13 height 13
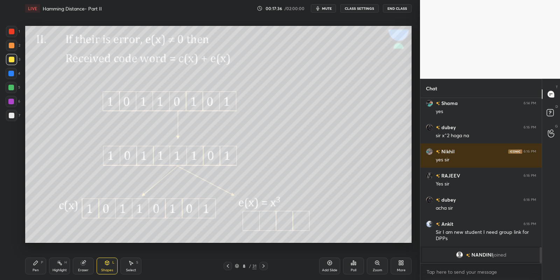
drag, startPoint x: 38, startPoint y: 265, endPoint x: 41, endPoint y: 247, distance: 18.8
click at [38, 265] on div "Pen P" at bounding box center [35, 266] width 21 height 17
click at [13, 87] on div at bounding box center [11, 88] width 6 height 6
click at [60, 265] on icon at bounding box center [60, 263] width 6 height 6
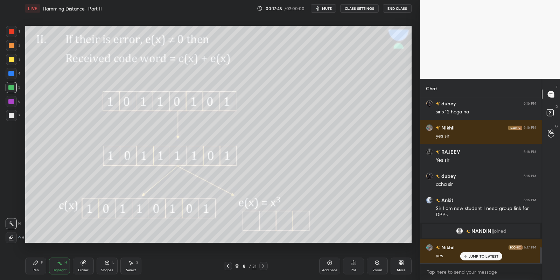
scroll to position [1523, 0]
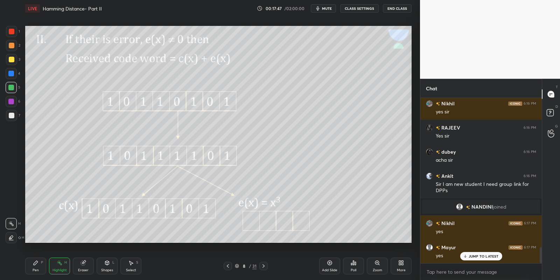
click at [35, 261] on div "Pen P" at bounding box center [35, 266] width 21 height 17
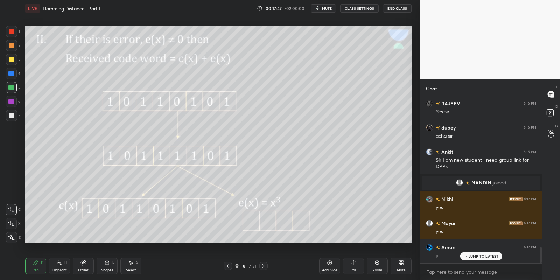
click at [57, 259] on div "Highlight H" at bounding box center [59, 266] width 21 height 17
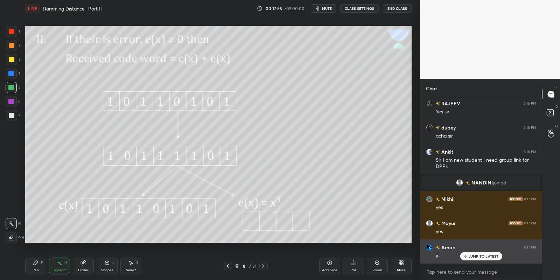
click at [466, 254] on div "JUMP TO LATEST" at bounding box center [481, 256] width 42 height 8
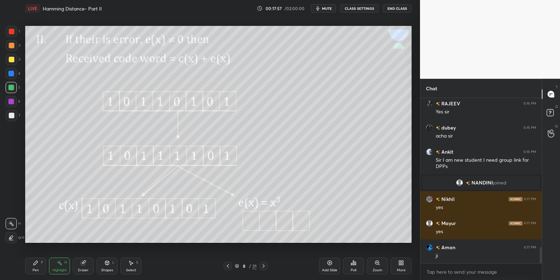
drag, startPoint x: 34, startPoint y: 269, endPoint x: 56, endPoint y: 266, distance: 21.9
click at [39, 269] on div "Pen P" at bounding box center [35, 266] width 21 height 17
click at [65, 268] on div "Highlight" at bounding box center [59, 269] width 14 height 3
click at [42, 268] on div "Pen P" at bounding box center [35, 266] width 21 height 17
drag, startPoint x: 12, startPoint y: 59, endPoint x: 16, endPoint y: 62, distance: 4.8
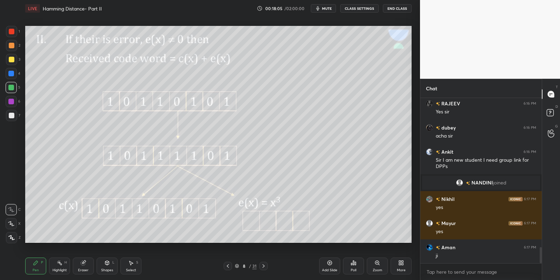
click at [13, 59] on div at bounding box center [12, 60] width 6 height 6
click at [59, 266] on div "Highlight H" at bounding box center [59, 266] width 21 height 17
click at [14, 63] on div at bounding box center [11, 59] width 11 height 11
click at [39, 271] on div "Pen P" at bounding box center [35, 266] width 21 height 17
drag, startPoint x: 12, startPoint y: 60, endPoint x: 15, endPoint y: 64, distance: 4.8
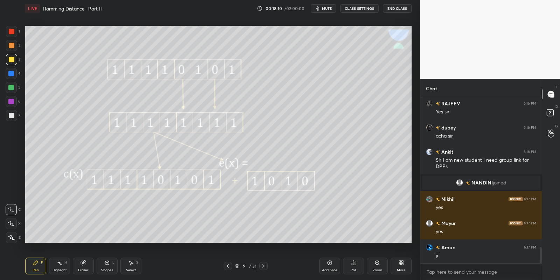
click at [11, 61] on div at bounding box center [12, 60] width 6 height 6
click at [81, 266] on div "Eraser" at bounding box center [83, 266] width 21 height 17
click at [36, 269] on div "Pen" at bounding box center [36, 269] width 6 height 3
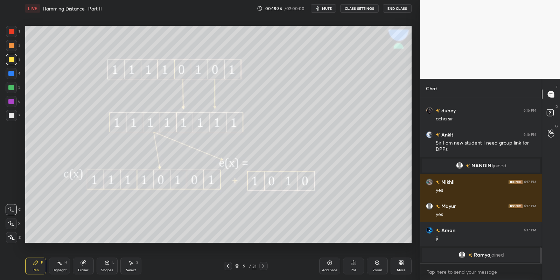
click at [59, 266] on div "Highlight H" at bounding box center [59, 266] width 21 height 17
click at [36, 267] on div "Pen P" at bounding box center [35, 266] width 21 height 17
click at [62, 266] on div "Highlight H" at bounding box center [59, 266] width 21 height 17
click at [112, 268] on div "Shapes L" at bounding box center [107, 266] width 21 height 17
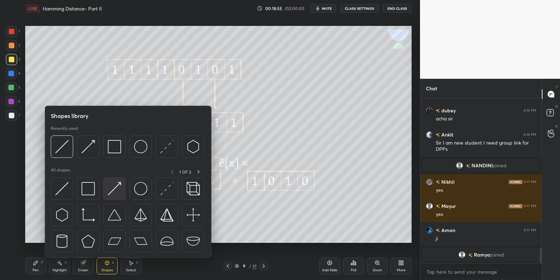
drag, startPoint x: 121, startPoint y: 185, endPoint x: 37, endPoint y: 266, distance: 116.5
click at [117, 185] on div at bounding box center [114, 188] width 22 height 22
drag, startPoint x: 37, startPoint y: 266, endPoint x: 38, endPoint y: 262, distance: 4.3
click at [37, 265] on icon at bounding box center [36, 263] width 6 height 6
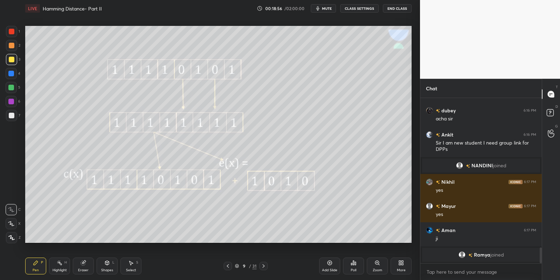
click at [17, 239] on div "Z" at bounding box center [13, 237] width 15 height 11
click at [108, 264] on icon at bounding box center [107, 263] width 4 height 4
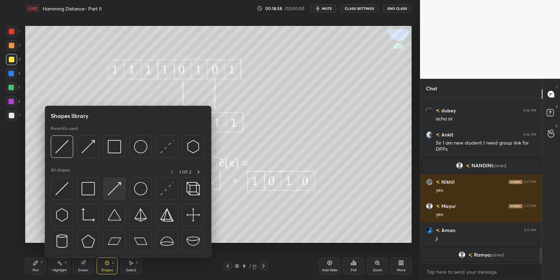
click at [114, 189] on img at bounding box center [114, 188] width 13 height 13
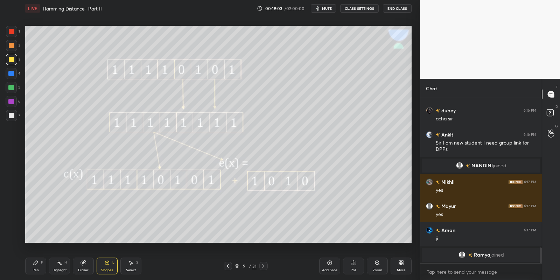
click at [38, 269] on div "Pen" at bounding box center [36, 269] width 6 height 3
drag, startPoint x: 12, startPoint y: 209, endPoint x: 13, endPoint y: 204, distance: 5.2
click at [12, 208] on icon at bounding box center [11, 209] width 6 height 5
drag, startPoint x: 10, startPoint y: 88, endPoint x: 10, endPoint y: 81, distance: 6.7
click at [10, 86] on div at bounding box center [11, 88] width 6 height 6
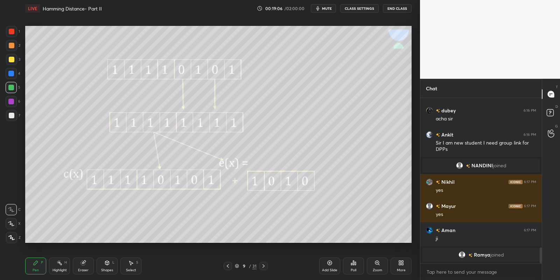
drag, startPoint x: 57, startPoint y: 269, endPoint x: 64, endPoint y: 247, distance: 23.5
click at [58, 267] on div "Highlight H" at bounding box center [59, 266] width 21 height 17
click at [37, 266] on div "Pen P" at bounding box center [35, 266] width 21 height 17
drag, startPoint x: 59, startPoint y: 265, endPoint x: 60, endPoint y: 259, distance: 6.0
click at [60, 263] on rect at bounding box center [59, 263] width 3 height 3
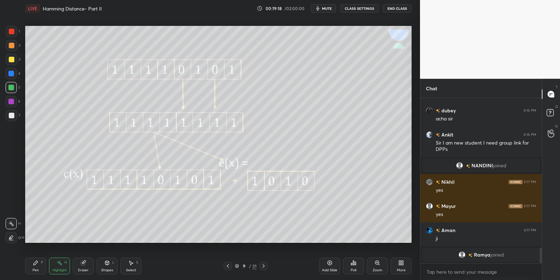
click at [34, 266] on div "Pen P" at bounding box center [35, 266] width 21 height 17
click at [61, 265] on div "Highlight H" at bounding box center [59, 266] width 21 height 17
drag, startPoint x: 36, startPoint y: 268, endPoint x: 39, endPoint y: 263, distance: 5.8
click at [38, 263] on div "Pen P" at bounding box center [35, 266] width 21 height 17
drag, startPoint x: 63, startPoint y: 265, endPoint x: 57, endPoint y: 269, distance: 7.0
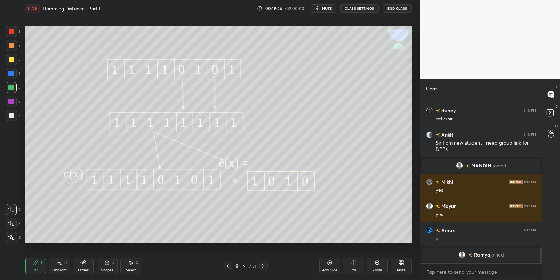
click at [62, 266] on div "Highlight H" at bounding box center [59, 266] width 21 height 17
drag, startPoint x: 37, startPoint y: 270, endPoint x: 75, endPoint y: 251, distance: 43.0
click at [37, 271] on div "Pen" at bounding box center [36, 269] width 6 height 3
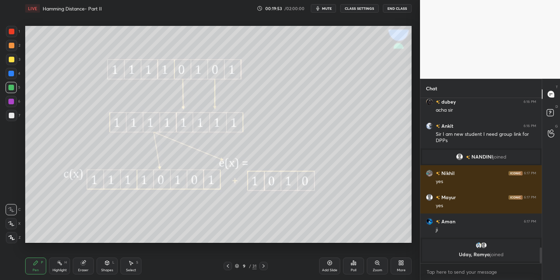
click at [37, 269] on div "Pen" at bounding box center [36, 269] width 6 height 3
click at [9, 90] on div at bounding box center [11, 88] width 6 height 6
click at [107, 268] on div "Shapes L" at bounding box center [107, 266] width 21 height 17
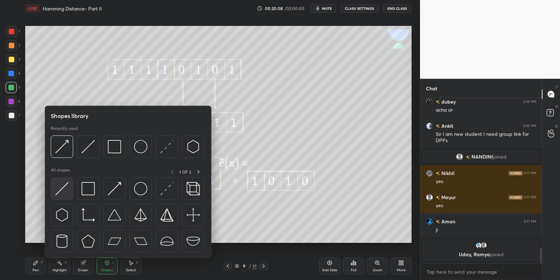
click at [69, 188] on div at bounding box center [62, 188] width 22 height 22
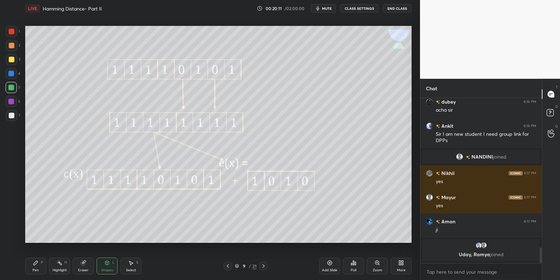
click at [42, 266] on div "Pen P" at bounding box center [35, 266] width 21 height 17
drag, startPoint x: 110, startPoint y: 266, endPoint x: 106, endPoint y: 258, distance: 8.0
click at [109, 265] on icon at bounding box center [107, 263] width 6 height 6
drag, startPoint x: 34, startPoint y: 270, endPoint x: 52, endPoint y: 253, distance: 25.7
click at [34, 269] on div "Pen" at bounding box center [36, 269] width 6 height 3
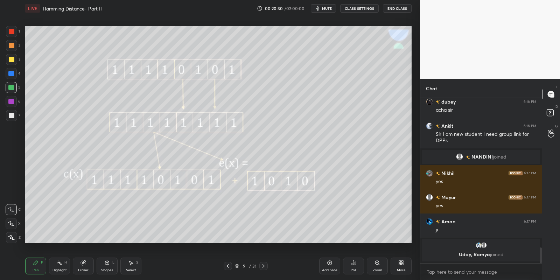
click at [107, 266] on div "Shapes L" at bounding box center [107, 266] width 21 height 17
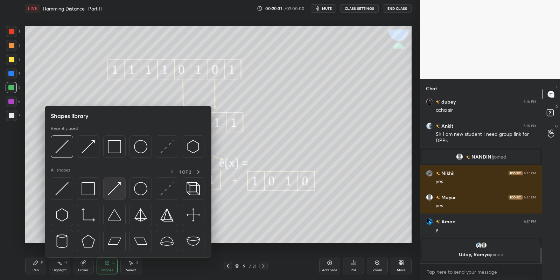
drag, startPoint x: 122, startPoint y: 184, endPoint x: 14, endPoint y: 58, distance: 166.0
click at [120, 185] on div at bounding box center [114, 188] width 22 height 22
click at [13, 59] on div at bounding box center [11, 59] width 11 height 11
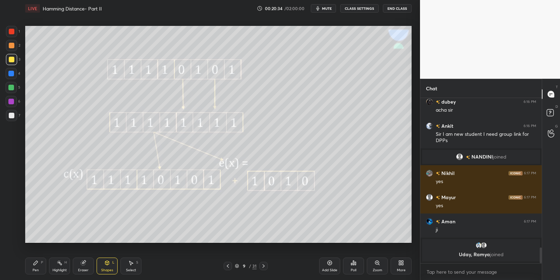
click at [40, 264] on div "Pen P" at bounding box center [35, 266] width 21 height 17
click at [57, 265] on div "Highlight H" at bounding box center [59, 266] width 21 height 17
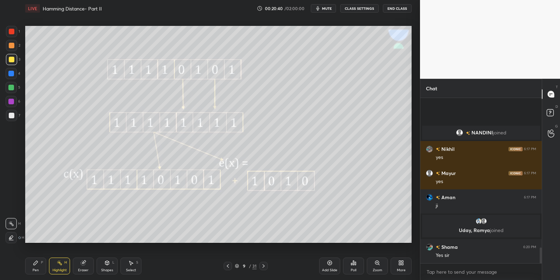
scroll to position [1570, 0]
click at [105, 273] on div "Shapes L" at bounding box center [107, 266] width 21 height 17
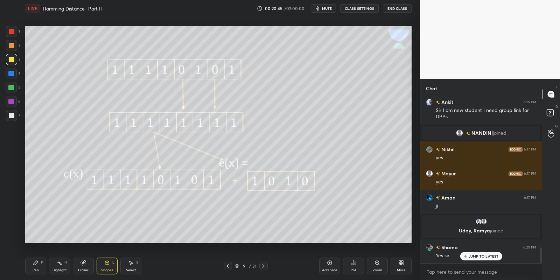
drag, startPoint x: 35, startPoint y: 267, endPoint x: 60, endPoint y: 267, distance: 25.5
click at [39, 268] on div "Pen P" at bounding box center [35, 266] width 21 height 17
click at [61, 268] on div "Highlight" at bounding box center [59, 269] width 14 height 3
click at [85, 266] on div "Eraser" at bounding box center [83, 266] width 21 height 17
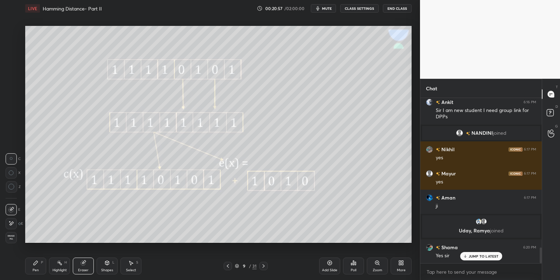
scroll to position [1594, 0]
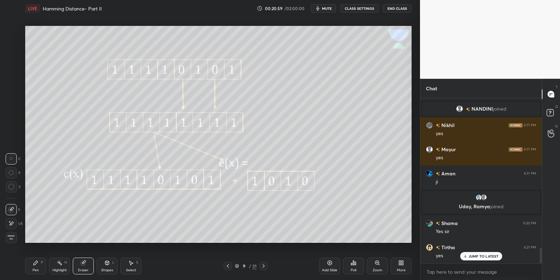
drag, startPoint x: 34, startPoint y: 268, endPoint x: 47, endPoint y: 265, distance: 13.5
click at [38, 266] on div "Pen P" at bounding box center [35, 266] width 21 height 17
drag, startPoint x: 59, startPoint y: 273, endPoint x: 65, endPoint y: 247, distance: 26.6
click at [58, 271] on div "Highlight" at bounding box center [59, 269] width 14 height 3
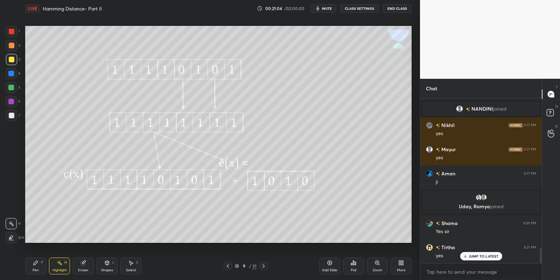
scroll to position [1618, 0]
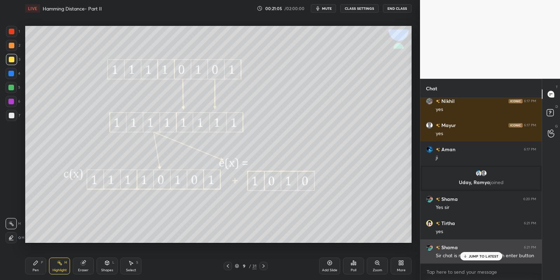
click at [475, 254] on p "JUMP TO LATEST" at bounding box center [483, 256] width 30 height 4
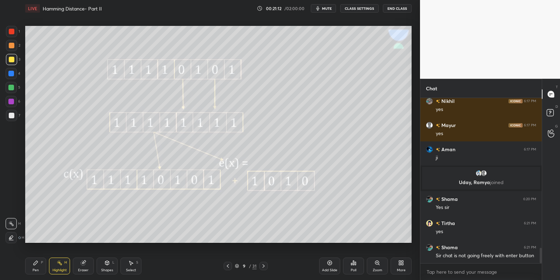
drag, startPoint x: 39, startPoint y: 269, endPoint x: 60, endPoint y: 271, distance: 21.1
click at [44, 267] on div "Pen P" at bounding box center [35, 266] width 21 height 17
drag, startPoint x: 60, startPoint y: 271, endPoint x: 63, endPoint y: 265, distance: 6.6
click at [61, 269] on div "Highlight" at bounding box center [59, 269] width 14 height 3
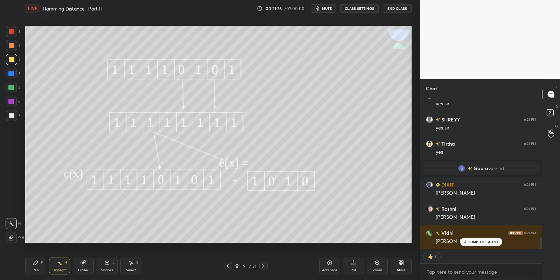
scroll to position [1825, 0]
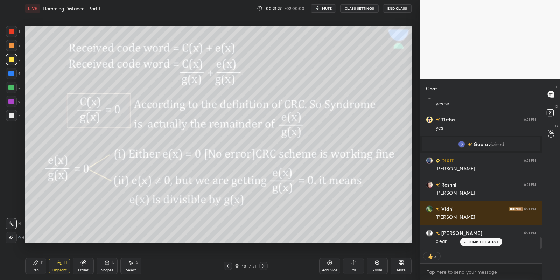
click at [36, 262] on icon at bounding box center [36, 263] width 6 height 6
drag, startPoint x: 104, startPoint y: 264, endPoint x: 106, endPoint y: 258, distance: 6.2
click at [104, 264] on icon at bounding box center [107, 263] width 6 height 6
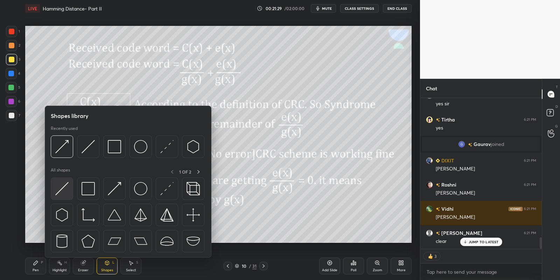
click at [64, 192] on img at bounding box center [61, 188] width 13 height 13
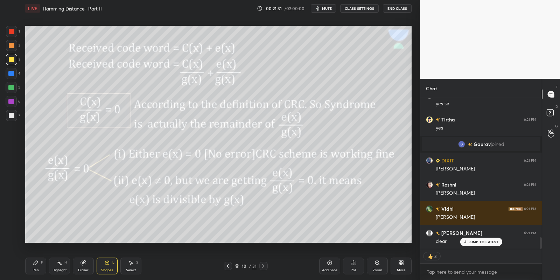
scroll to position [1849, 0]
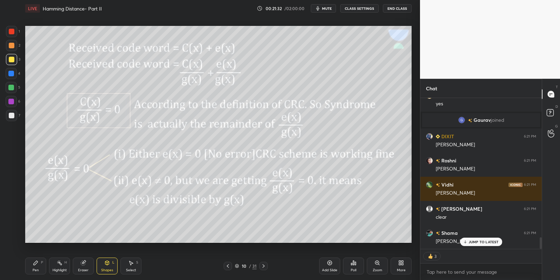
click at [40, 268] on div "Pen P" at bounding box center [35, 266] width 21 height 17
drag, startPoint x: 64, startPoint y: 267, endPoint x: 62, endPoint y: 263, distance: 3.8
click at [62, 268] on div "Highlight H" at bounding box center [59, 266] width 21 height 17
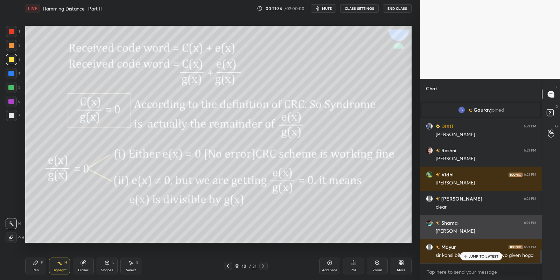
scroll to position [1860, 0]
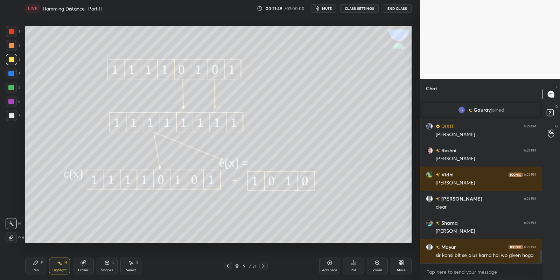
drag, startPoint x: 35, startPoint y: 269, endPoint x: 41, endPoint y: 268, distance: 5.8
click at [37, 269] on div "Pen" at bounding box center [36, 269] width 6 height 3
drag, startPoint x: 60, startPoint y: 270, endPoint x: 68, endPoint y: 250, distance: 21.8
click at [61, 269] on div "Highlight" at bounding box center [59, 269] width 14 height 3
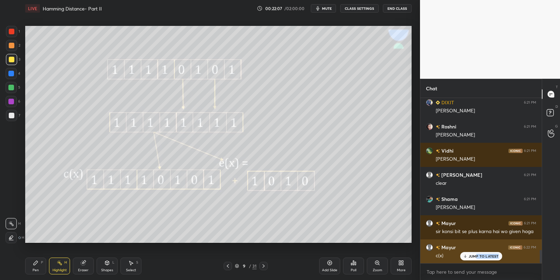
click at [474, 258] on div "JUMP TO LATEST" at bounding box center [481, 256] width 42 height 8
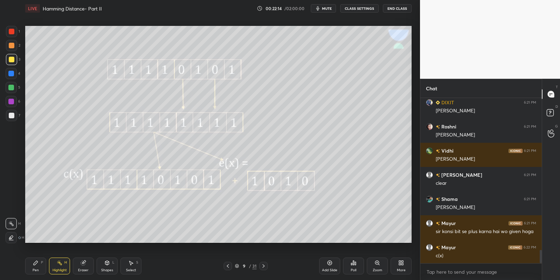
drag, startPoint x: 37, startPoint y: 268, endPoint x: 56, endPoint y: 266, distance: 19.1
click at [41, 268] on div "Pen P" at bounding box center [35, 266] width 21 height 17
click at [59, 268] on div "Highlight" at bounding box center [59, 269] width 14 height 3
drag, startPoint x: 37, startPoint y: 266, endPoint x: 57, endPoint y: 264, distance: 20.0
click at [42, 265] on div "Pen P" at bounding box center [35, 266] width 21 height 17
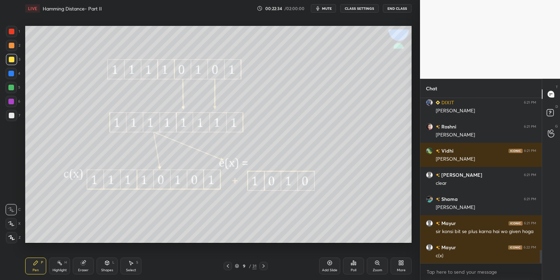
click at [62, 267] on div "Highlight H" at bounding box center [59, 266] width 21 height 17
click at [42, 268] on div "Pen P" at bounding box center [35, 266] width 21 height 17
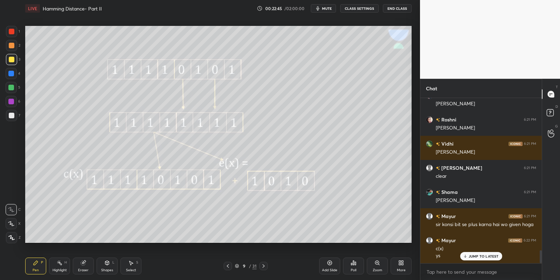
scroll to position [1914, 0]
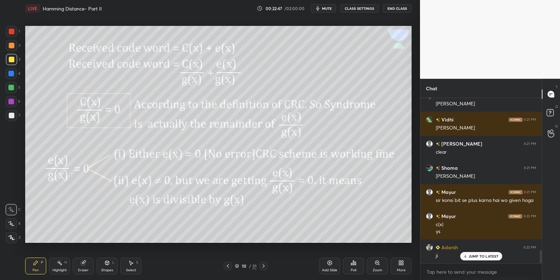
drag, startPoint x: 57, startPoint y: 265, endPoint x: 57, endPoint y: 251, distance: 13.6
click at [58, 262] on icon at bounding box center [60, 263] width 6 height 6
drag, startPoint x: 35, startPoint y: 270, endPoint x: 39, endPoint y: 266, distance: 4.9
click at [37, 268] on div "Pen" at bounding box center [36, 269] width 6 height 3
click at [58, 265] on div "Highlight H" at bounding box center [59, 266] width 21 height 17
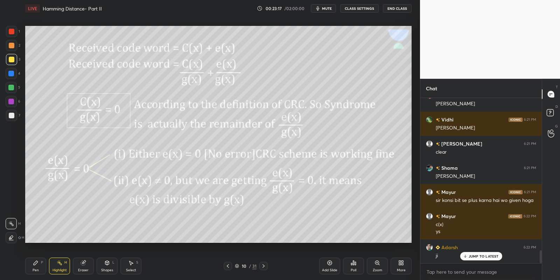
drag, startPoint x: 107, startPoint y: 266, endPoint x: 107, endPoint y: 259, distance: 7.0
click at [107, 264] on div "Shapes L" at bounding box center [107, 266] width 21 height 17
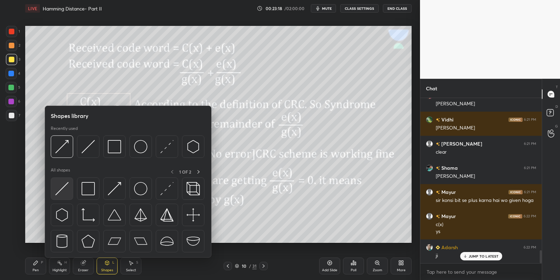
click at [69, 188] on div at bounding box center [62, 188] width 22 height 22
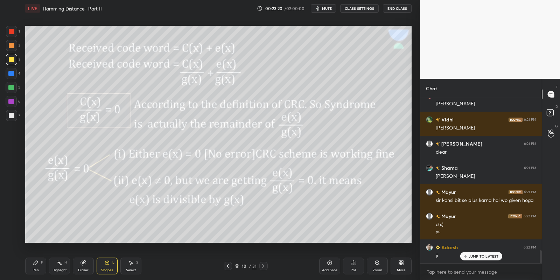
drag, startPoint x: 35, startPoint y: 263, endPoint x: 65, endPoint y: 264, distance: 30.4
click at [42, 262] on div "Pen P" at bounding box center [35, 266] width 21 height 17
drag, startPoint x: 65, startPoint y: 264, endPoint x: 67, endPoint y: 260, distance: 4.7
click at [65, 262] on div "H" at bounding box center [65, 262] width 2 height 3
click at [35, 269] on div "Pen" at bounding box center [36, 269] width 6 height 3
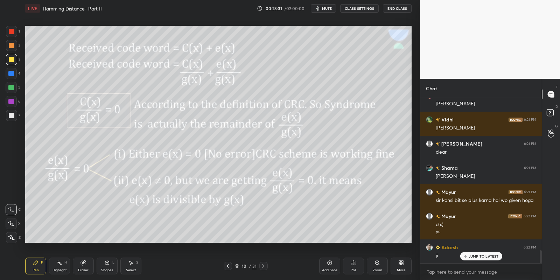
click at [62, 267] on div "Highlight H" at bounding box center [59, 266] width 21 height 17
click at [39, 264] on div "Pen P" at bounding box center [35, 266] width 21 height 17
click at [13, 86] on div at bounding box center [11, 88] width 6 height 6
drag, startPoint x: 107, startPoint y: 267, endPoint x: 107, endPoint y: 260, distance: 6.7
click at [107, 266] on div "Shapes L" at bounding box center [107, 266] width 21 height 17
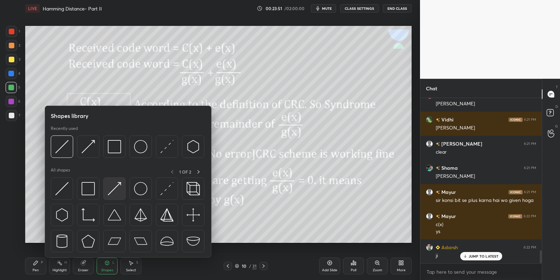
click at [113, 186] on img at bounding box center [114, 188] width 13 height 13
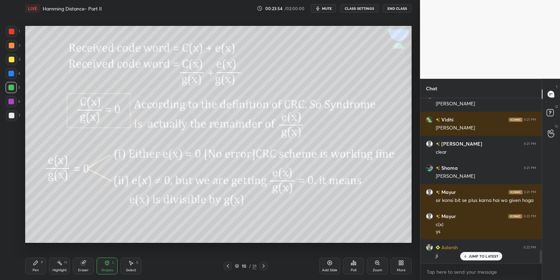
click at [34, 271] on div "Pen" at bounding box center [36, 269] width 6 height 3
drag, startPoint x: 58, startPoint y: 269, endPoint x: 59, endPoint y: 261, distance: 8.5
click at [57, 268] on div "Highlight" at bounding box center [59, 269] width 14 height 3
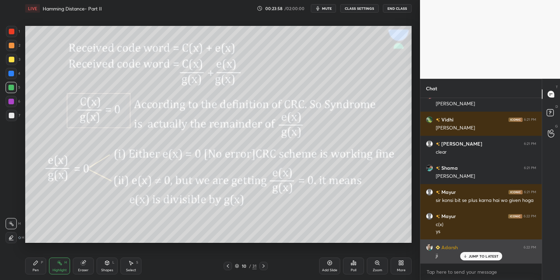
click at [479, 255] on p "JUMP TO LATEST" at bounding box center [483, 256] width 30 height 4
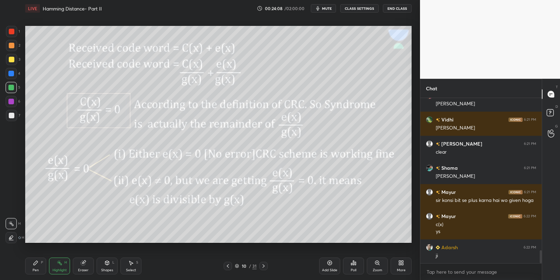
drag, startPoint x: 33, startPoint y: 267, endPoint x: 54, endPoint y: 268, distance: 21.7
click at [37, 267] on div "Pen P" at bounding box center [35, 266] width 21 height 17
drag, startPoint x: 58, startPoint y: 270, endPoint x: 57, endPoint y: 265, distance: 5.3
click at [57, 269] on div "Highlight" at bounding box center [59, 269] width 14 height 3
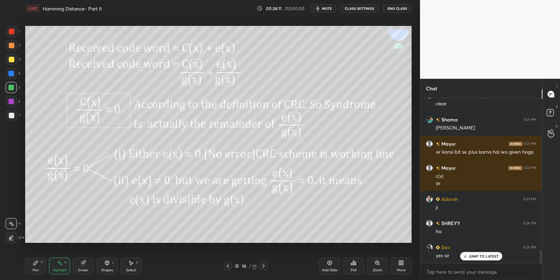
scroll to position [1987, 0]
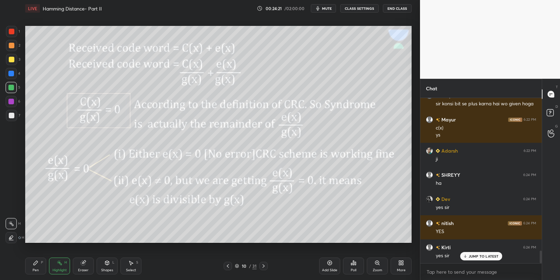
click at [110, 265] on icon at bounding box center [107, 263] width 6 height 6
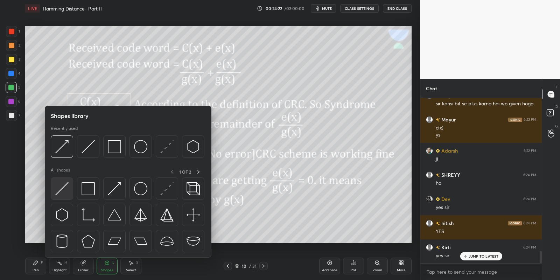
scroll to position [2035, 0]
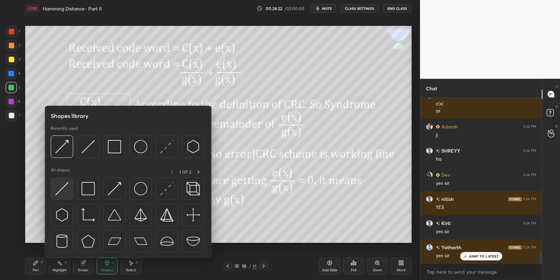
click at [64, 187] on img at bounding box center [61, 188] width 13 height 13
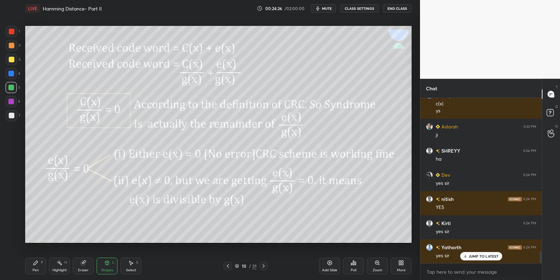
drag, startPoint x: 40, startPoint y: 268, endPoint x: 52, endPoint y: 263, distance: 12.7
click at [43, 266] on div "Pen P" at bounding box center [35, 266] width 21 height 17
click at [59, 263] on div "Highlight H" at bounding box center [59, 266] width 21 height 17
drag, startPoint x: 111, startPoint y: 267, endPoint x: 110, endPoint y: 261, distance: 6.4
click at [110, 266] on div "Shapes L" at bounding box center [107, 266] width 21 height 17
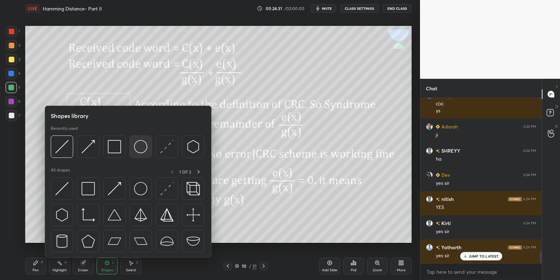
click at [68, 191] on img at bounding box center [61, 188] width 13 height 13
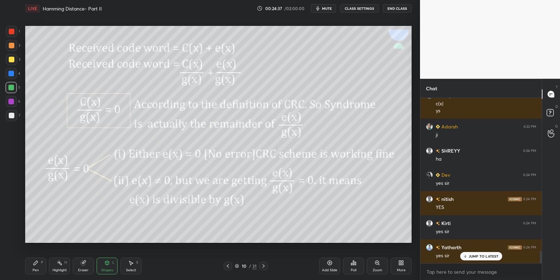
click at [64, 267] on div "Highlight H" at bounding box center [59, 266] width 21 height 17
click at [37, 267] on div "Pen P" at bounding box center [35, 266] width 21 height 17
click at [58, 270] on div "Highlight" at bounding box center [59, 269] width 14 height 3
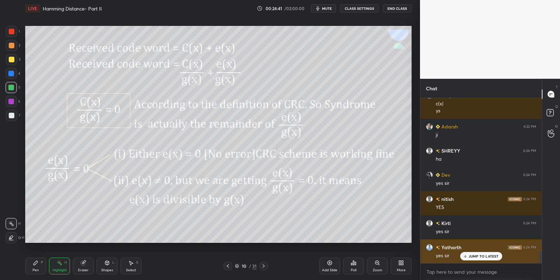
click at [471, 254] on p "JUMP TO LATEST" at bounding box center [483, 256] width 30 height 4
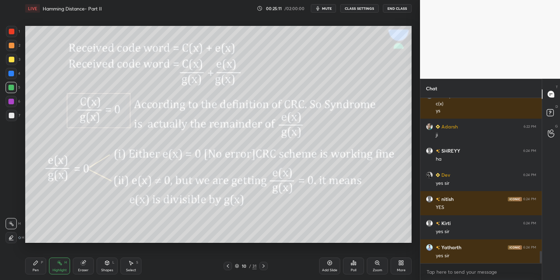
drag, startPoint x: 38, startPoint y: 267, endPoint x: 61, endPoint y: 270, distance: 22.9
click at [40, 267] on div "Pen P" at bounding box center [35, 266] width 21 height 17
drag, startPoint x: 61, startPoint y: 270, endPoint x: 75, endPoint y: 245, distance: 29.2
click at [61, 268] on div "Highlight" at bounding box center [59, 269] width 14 height 3
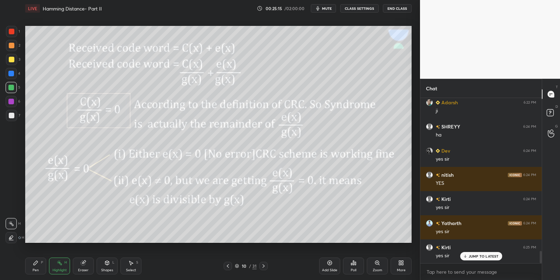
scroll to position [2083, 0]
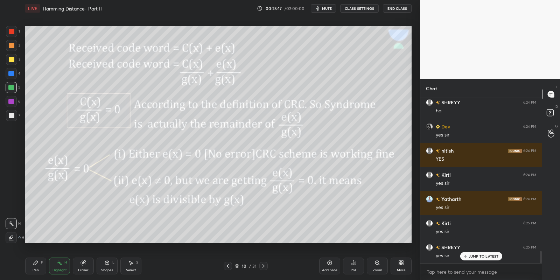
drag, startPoint x: 39, startPoint y: 266, endPoint x: 56, endPoint y: 266, distance: 16.8
click at [41, 267] on div "Pen P" at bounding box center [35, 266] width 21 height 17
click at [62, 269] on div "Highlight" at bounding box center [59, 269] width 14 height 3
click at [107, 268] on div "Shapes L" at bounding box center [107, 266] width 21 height 17
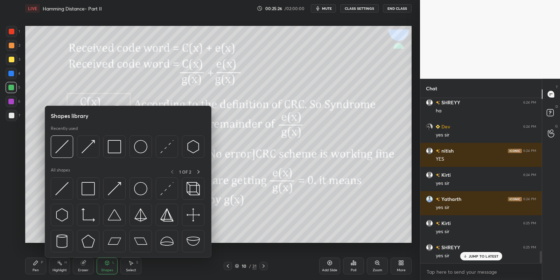
click at [90, 190] on img at bounding box center [88, 188] width 13 height 13
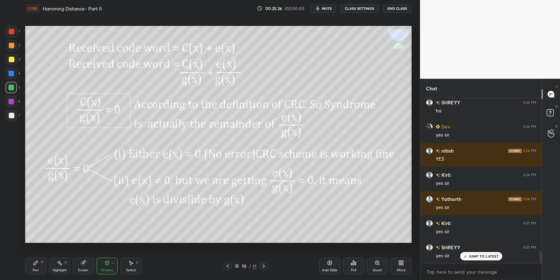
drag, startPoint x: 10, startPoint y: 87, endPoint x: 21, endPoint y: 96, distance: 13.5
click at [9, 87] on div at bounding box center [11, 88] width 6 height 6
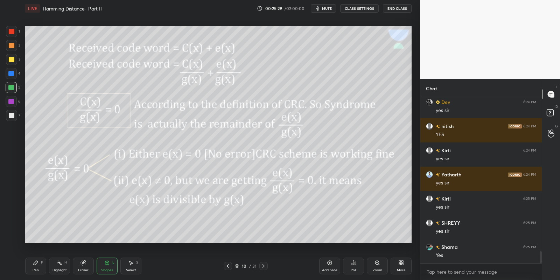
click at [39, 268] on div "Pen P" at bounding box center [35, 266] width 21 height 17
click at [60, 270] on div "Highlight" at bounding box center [59, 269] width 14 height 3
click at [110, 270] on div "Shapes" at bounding box center [107, 269] width 12 height 3
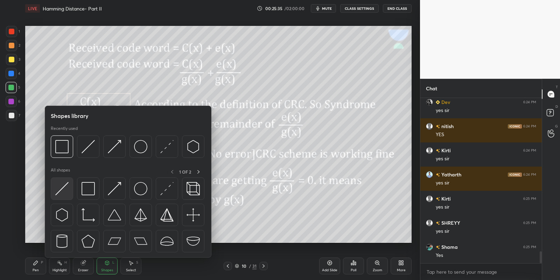
click at [66, 188] on img at bounding box center [61, 188] width 13 height 13
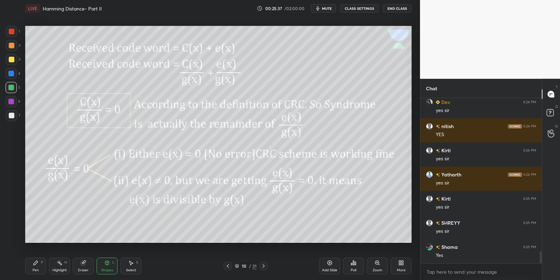
click at [110, 267] on div "Shapes L" at bounding box center [107, 266] width 21 height 17
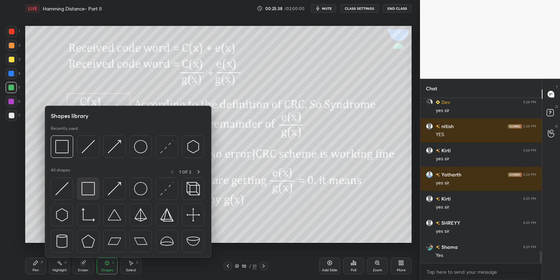
click at [90, 190] on img at bounding box center [88, 188] width 13 height 13
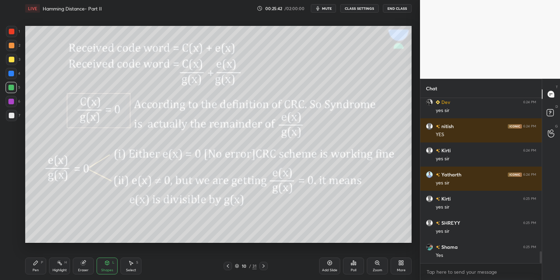
drag, startPoint x: 40, startPoint y: 266, endPoint x: 49, endPoint y: 265, distance: 9.5
click at [45, 266] on div "Pen P" at bounding box center [35, 266] width 21 height 17
drag, startPoint x: 65, startPoint y: 268, endPoint x: 62, endPoint y: 243, distance: 24.7
click at [66, 267] on div "Highlight H" at bounding box center [59, 266] width 21 height 17
click at [107, 266] on div "Shapes L" at bounding box center [107, 266] width 21 height 17
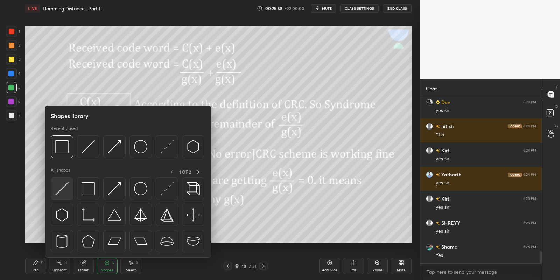
drag, startPoint x: 65, startPoint y: 183, endPoint x: 62, endPoint y: 186, distance: 4.7
click at [63, 186] on img at bounding box center [61, 188] width 13 height 13
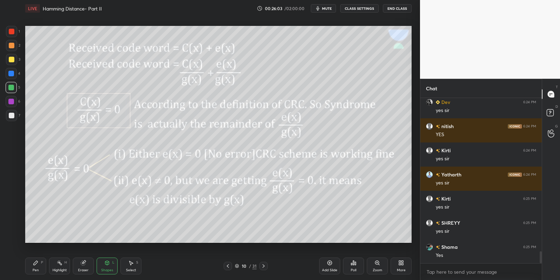
drag, startPoint x: 40, startPoint y: 264, endPoint x: 63, endPoint y: 268, distance: 23.8
click at [43, 263] on div "Pen P" at bounding box center [35, 266] width 21 height 17
drag, startPoint x: 64, startPoint y: 269, endPoint x: 62, endPoint y: 260, distance: 8.7
click at [64, 268] on div "Highlight" at bounding box center [59, 269] width 14 height 3
drag, startPoint x: 109, startPoint y: 267, endPoint x: 107, endPoint y: 259, distance: 8.6
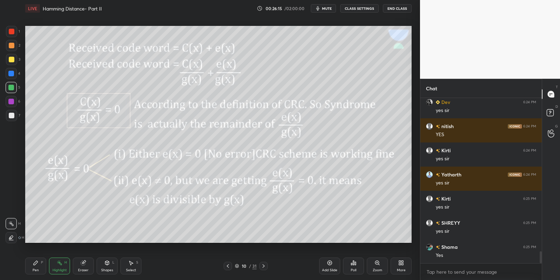
click at [109, 267] on div "Shapes L" at bounding box center [107, 266] width 21 height 17
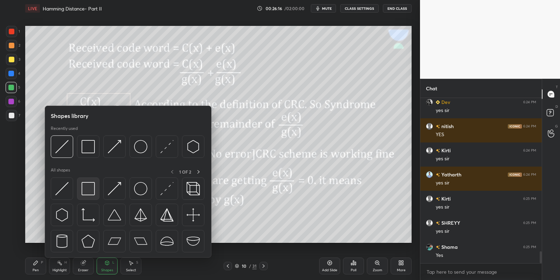
click at [93, 183] on div at bounding box center [88, 188] width 22 height 22
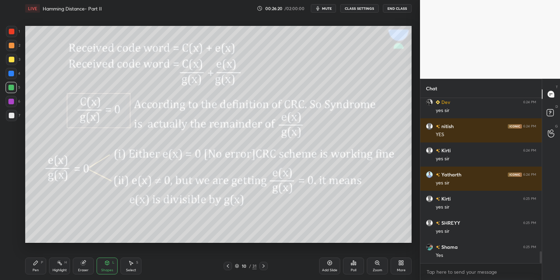
click at [40, 266] on div "Pen P" at bounding box center [35, 266] width 21 height 17
drag, startPoint x: 63, startPoint y: 263, endPoint x: 69, endPoint y: 255, distance: 9.9
click at [64, 261] on div "Highlight H" at bounding box center [59, 266] width 21 height 17
drag, startPoint x: 108, startPoint y: 266, endPoint x: 106, endPoint y: 260, distance: 6.6
click at [106, 266] on div "Shapes L" at bounding box center [107, 266] width 21 height 17
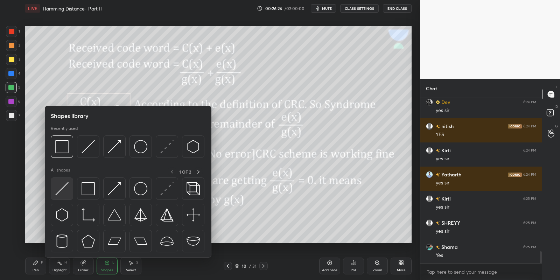
click at [69, 188] on div at bounding box center [62, 188] width 22 height 22
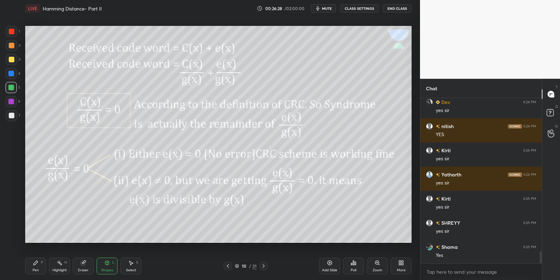
drag, startPoint x: 41, startPoint y: 266, endPoint x: 63, endPoint y: 264, distance: 21.8
click at [46, 266] on div "Pen P" at bounding box center [35, 266] width 21 height 17
click at [68, 263] on div "Highlight H" at bounding box center [59, 266] width 21 height 17
drag, startPoint x: 108, startPoint y: 267, endPoint x: 110, endPoint y: 258, distance: 8.6
click at [108, 266] on div "Shapes L" at bounding box center [107, 266] width 21 height 17
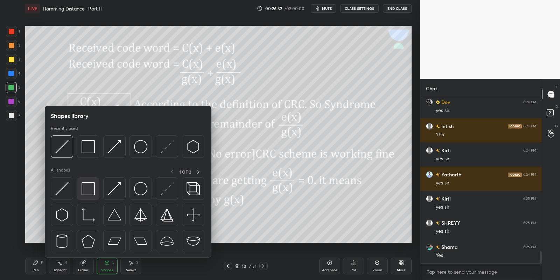
click at [98, 188] on div at bounding box center [128, 216] width 155 height 79
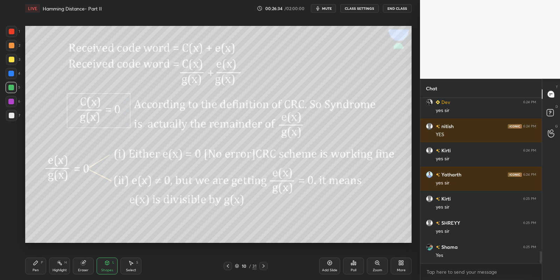
click at [104, 270] on div "Shapes" at bounding box center [107, 269] width 12 height 3
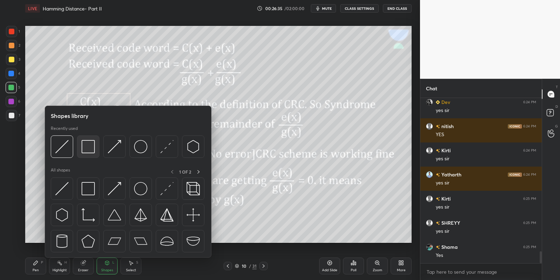
click at [87, 148] on img at bounding box center [88, 146] width 13 height 13
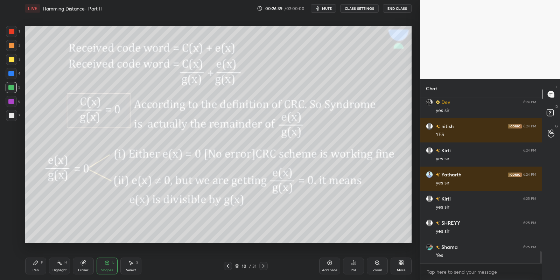
click at [110, 266] on div "Shapes L" at bounding box center [107, 266] width 21 height 17
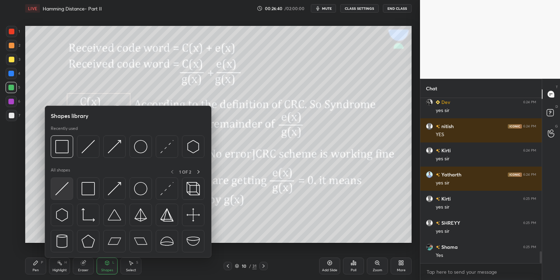
click at [69, 186] on div at bounding box center [62, 188] width 22 height 22
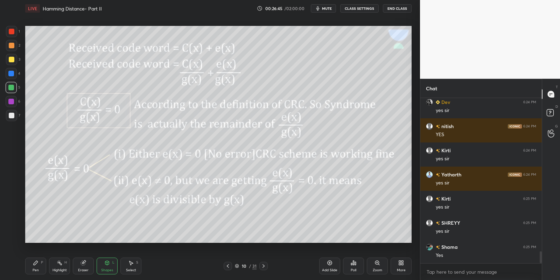
drag, startPoint x: 36, startPoint y: 264, endPoint x: 54, endPoint y: 267, distance: 18.8
click at [39, 265] on div "Pen P" at bounding box center [35, 266] width 21 height 17
click at [59, 269] on div "Highlight" at bounding box center [59, 269] width 14 height 3
drag, startPoint x: 58, startPoint y: 273, endPoint x: 53, endPoint y: 253, distance: 20.9
click at [58, 271] on div "Highlight H" at bounding box center [59, 266] width 21 height 17
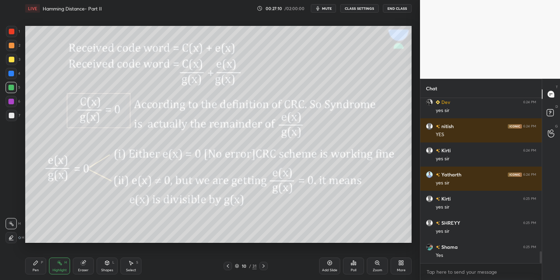
drag, startPoint x: 31, startPoint y: 265, endPoint x: 53, endPoint y: 265, distance: 21.7
click at [38, 266] on div "Pen P" at bounding box center [35, 266] width 21 height 17
click at [58, 266] on div "Highlight H" at bounding box center [59, 266] width 21 height 17
drag, startPoint x: 37, startPoint y: 264, endPoint x: 52, endPoint y: 263, distance: 15.1
click at [38, 264] on div "Pen P" at bounding box center [35, 266] width 21 height 17
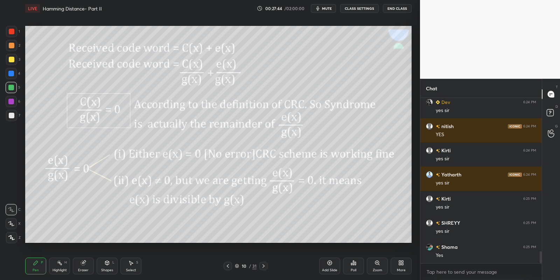
click at [62, 267] on div "Highlight H" at bounding box center [59, 266] width 21 height 17
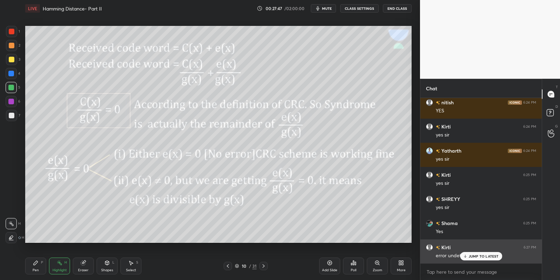
click at [474, 260] on div "JUMP TO LATEST" at bounding box center [481, 256] width 42 height 8
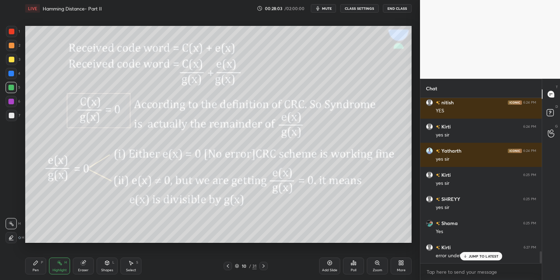
scroll to position [2156, 0]
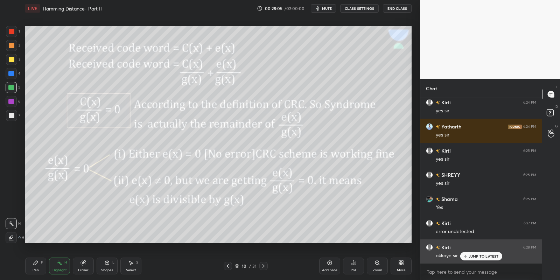
click at [471, 255] on p "JUMP TO LATEST" at bounding box center [483, 256] width 30 height 4
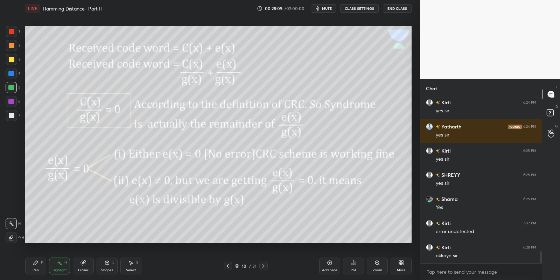
drag, startPoint x: 34, startPoint y: 265, endPoint x: 57, endPoint y: 265, distance: 22.7
click at [36, 265] on icon at bounding box center [36, 263] width 6 height 6
drag, startPoint x: 61, startPoint y: 268, endPoint x: 63, endPoint y: 264, distance: 4.6
click at [61, 266] on div "Highlight H" at bounding box center [59, 266] width 21 height 17
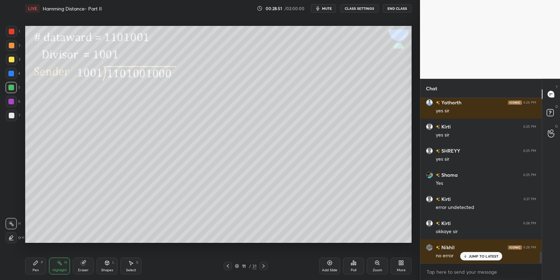
click at [37, 269] on div "Pen" at bounding box center [36, 269] width 6 height 3
click at [60, 266] on div "Highlight H" at bounding box center [59, 266] width 21 height 17
click at [108, 268] on div "Shapes" at bounding box center [107, 269] width 12 height 3
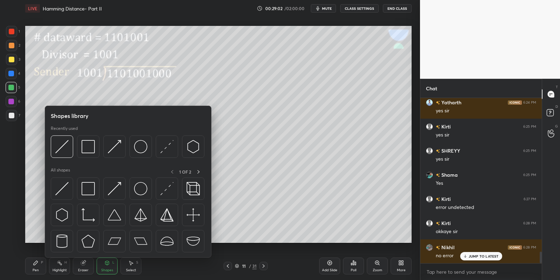
click at [67, 185] on div at bounding box center [62, 188] width 22 height 22
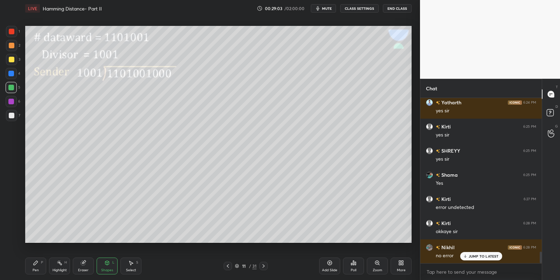
drag, startPoint x: 11, startPoint y: 59, endPoint x: 16, endPoint y: 55, distance: 6.3
click at [12, 57] on div at bounding box center [12, 60] width 6 height 6
drag, startPoint x: 10, startPoint y: 89, endPoint x: 17, endPoint y: 82, distance: 10.4
click at [11, 87] on div at bounding box center [11, 88] width 6 height 6
click at [12, 58] on div at bounding box center [12, 60] width 6 height 6
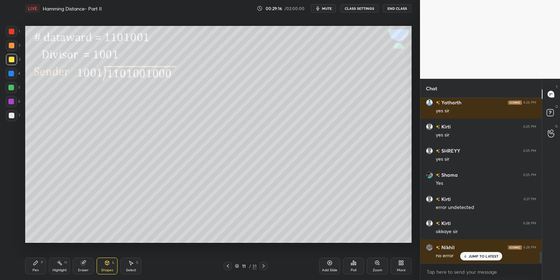
scroll to position [2197, 0]
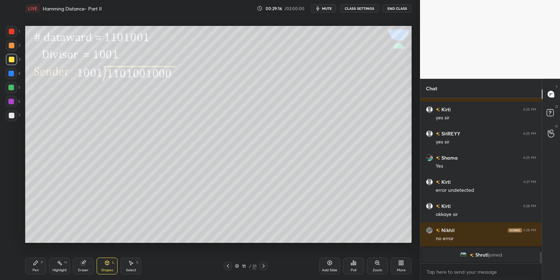
click at [38, 269] on div "Pen" at bounding box center [36, 269] width 6 height 3
click at [329, 9] on span "mute" at bounding box center [327, 8] width 10 height 5
click at [327, 9] on span "unmute" at bounding box center [326, 8] width 15 height 5
click at [328, 9] on span "mute" at bounding box center [327, 8] width 10 height 5
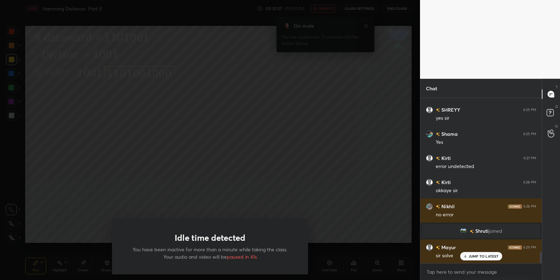
scroll to position [2238, 0]
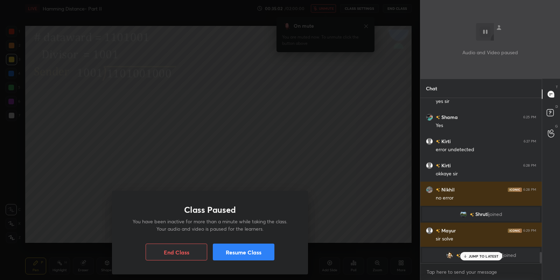
click at [245, 253] on button "Resume Class" at bounding box center [244, 252] width 62 height 17
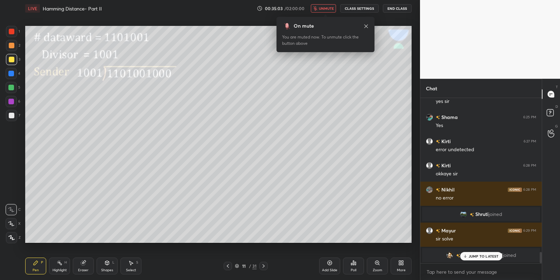
click at [325, 10] on span "unmute" at bounding box center [326, 8] width 15 height 5
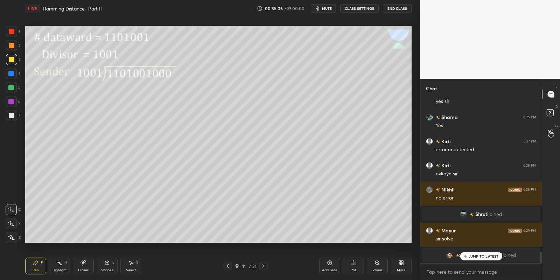
click at [134, 266] on div "Select S" at bounding box center [130, 266] width 21 height 17
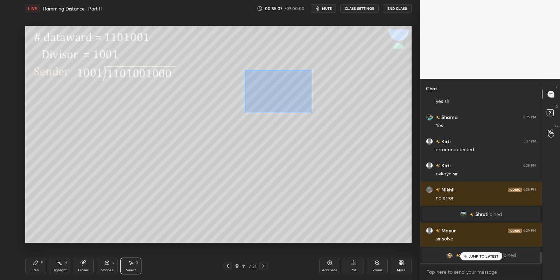
drag, startPoint x: 244, startPoint y: 69, endPoint x: 310, endPoint y: 110, distance: 77.7
click at [311, 112] on div "0 ° Undo Copy Duplicate Duplicate to new slide Delete" at bounding box center [218, 134] width 386 height 217
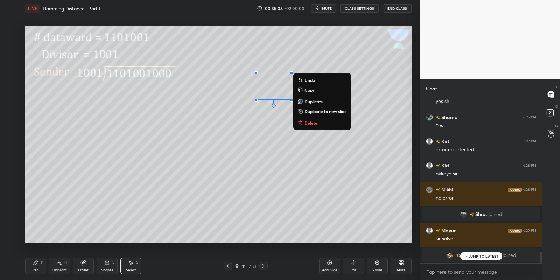
click at [311, 121] on p "Delete" at bounding box center [310, 123] width 13 height 6
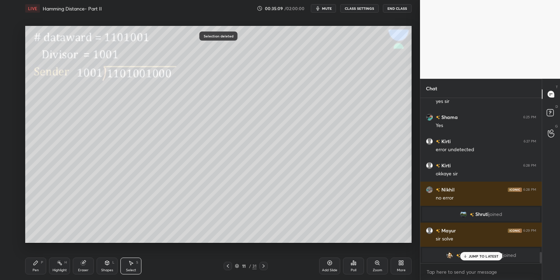
drag, startPoint x: 40, startPoint y: 267, endPoint x: 52, endPoint y: 263, distance: 13.1
click at [40, 266] on div "Pen P" at bounding box center [35, 266] width 21 height 17
click at [61, 265] on rect at bounding box center [59, 263] width 3 height 3
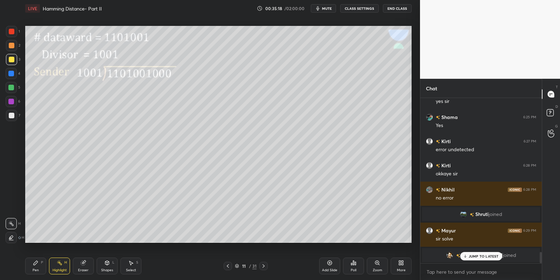
drag, startPoint x: 41, startPoint y: 263, endPoint x: 51, endPoint y: 256, distance: 12.1
click at [41, 262] on div "P" at bounding box center [42, 262] width 2 height 3
click at [470, 255] on p "JUMP TO LATEST" at bounding box center [483, 256] width 30 height 4
click at [39, 266] on div "Pen P" at bounding box center [35, 266] width 21 height 17
click at [12, 87] on div at bounding box center [11, 88] width 6 height 6
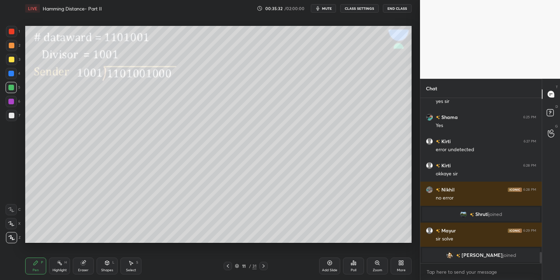
click at [12, 212] on div at bounding box center [11, 209] width 11 height 11
click at [111, 264] on div "Shapes L" at bounding box center [107, 266] width 21 height 17
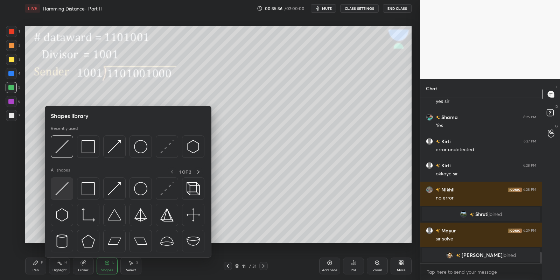
click at [67, 184] on img at bounding box center [61, 188] width 13 height 13
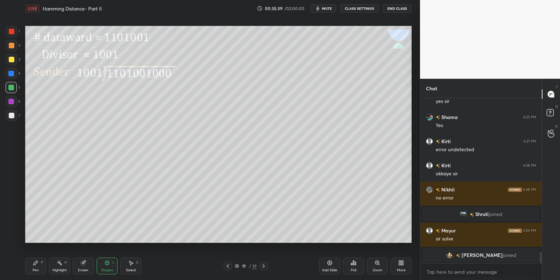
click at [37, 265] on icon at bounding box center [36, 263] width 6 height 6
click at [108, 264] on icon at bounding box center [107, 263] width 6 height 6
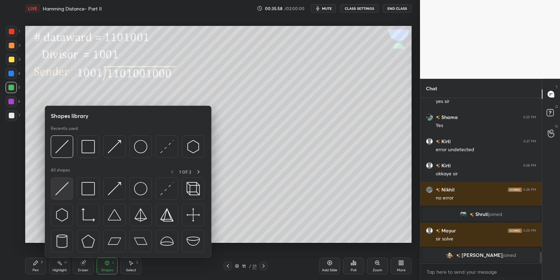
drag, startPoint x: 62, startPoint y: 186, endPoint x: 121, endPoint y: 121, distance: 88.2
click at [63, 188] on img at bounding box center [61, 188] width 13 height 13
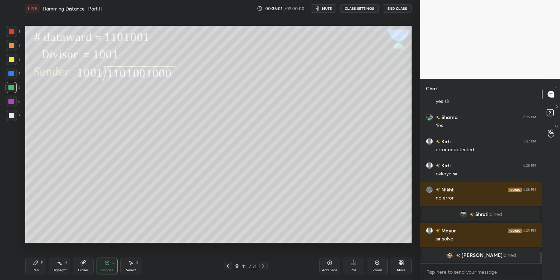
click at [40, 266] on div "Pen P" at bounding box center [35, 266] width 21 height 17
click at [106, 266] on div "Shapes L" at bounding box center [107, 266] width 21 height 17
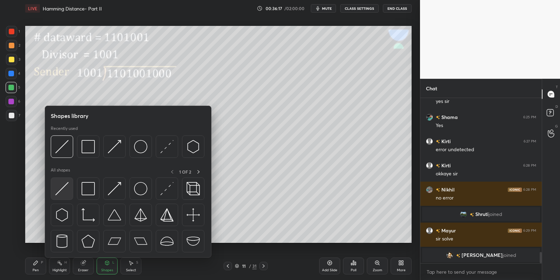
click at [61, 184] on img at bounding box center [61, 188] width 13 height 13
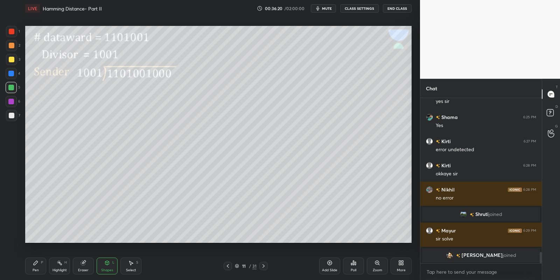
click at [39, 265] on div "Pen P" at bounding box center [35, 266] width 21 height 17
drag, startPoint x: 107, startPoint y: 267, endPoint x: 106, endPoint y: 258, distance: 8.9
click at [107, 266] on div "Shapes L" at bounding box center [107, 266] width 21 height 17
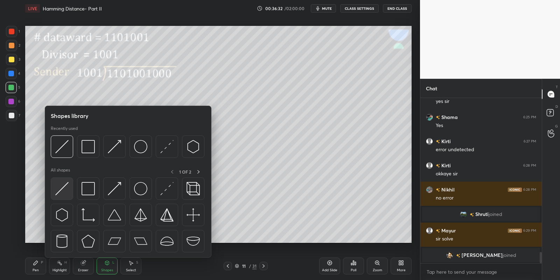
click at [63, 186] on img at bounding box center [61, 188] width 13 height 13
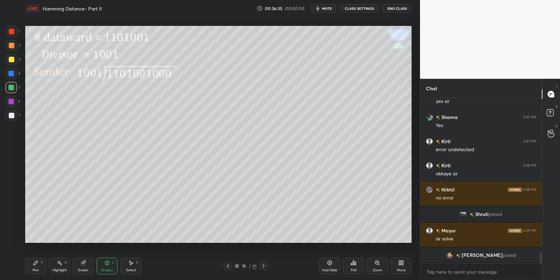
click at [37, 266] on div "Pen P" at bounding box center [35, 266] width 21 height 17
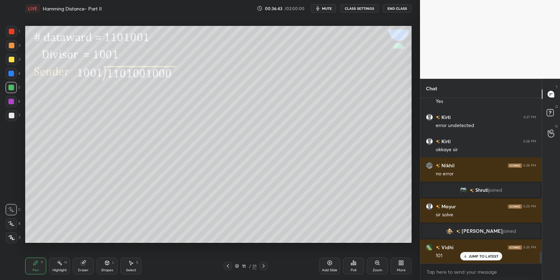
drag, startPoint x: 109, startPoint y: 264, endPoint x: 107, endPoint y: 258, distance: 6.5
click at [108, 263] on icon at bounding box center [107, 263] width 6 height 6
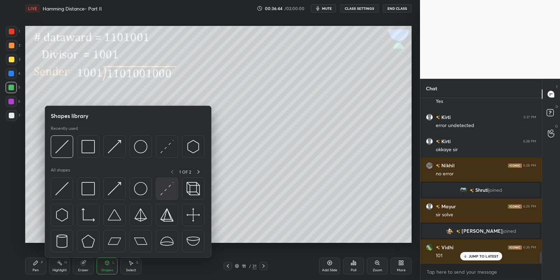
click at [64, 184] on img at bounding box center [61, 188] width 13 height 13
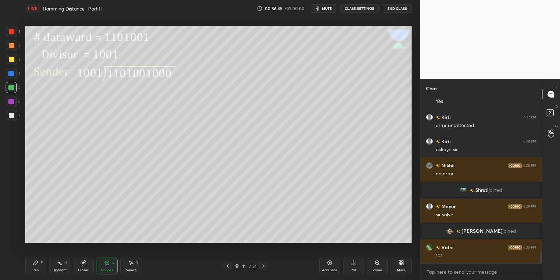
scroll to position [2286, 0]
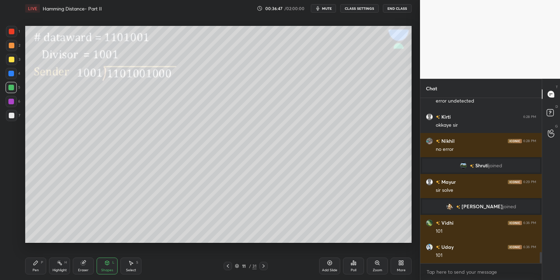
click at [37, 265] on icon at bounding box center [36, 263] width 6 height 6
click at [11, 59] on div at bounding box center [12, 60] width 6 height 6
click at [107, 265] on icon at bounding box center [107, 263] width 0 height 2
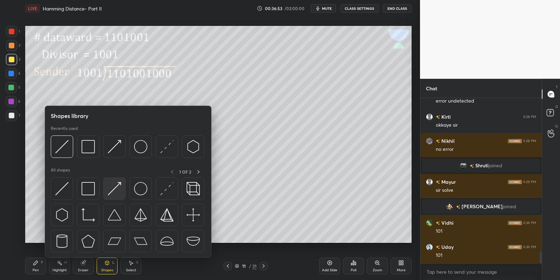
click at [119, 181] on div at bounding box center [114, 188] width 22 height 22
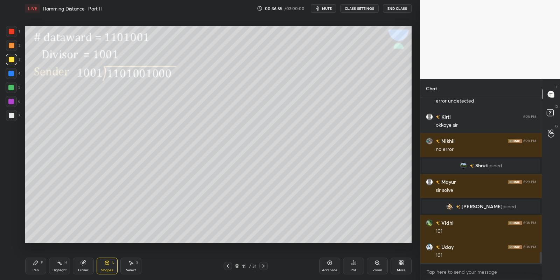
click at [37, 262] on div "Pen P" at bounding box center [35, 266] width 21 height 17
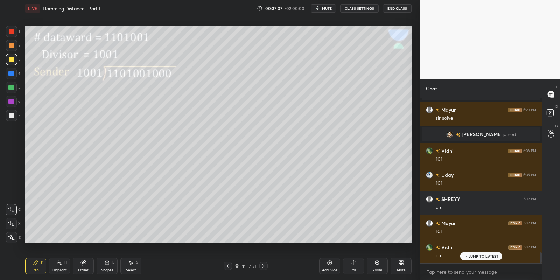
scroll to position [2383, 0]
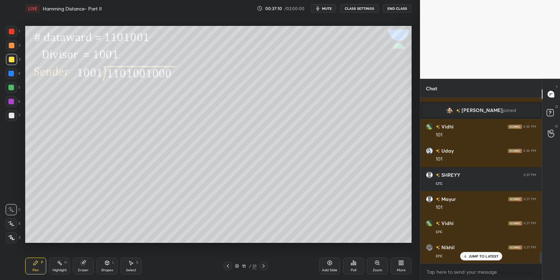
click at [13, 85] on div at bounding box center [11, 87] width 11 height 11
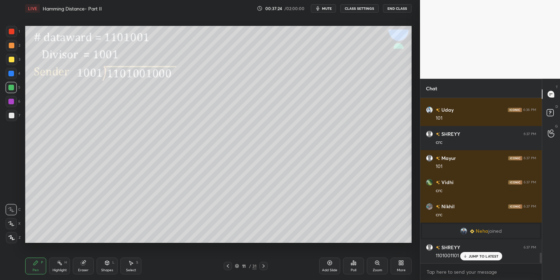
scroll to position [2448, 0]
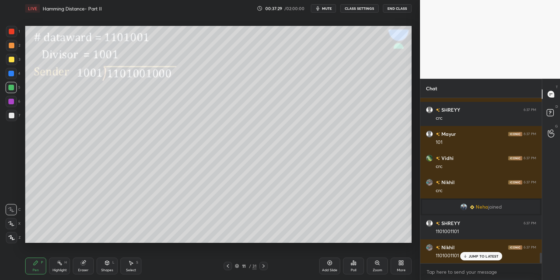
drag, startPoint x: 59, startPoint y: 266, endPoint x: 86, endPoint y: 250, distance: 31.2
click at [59, 264] on icon at bounding box center [60, 263] width 6 height 6
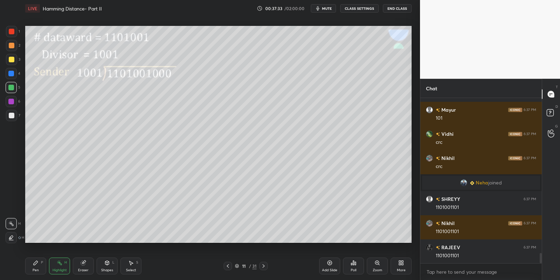
scroll to position [2496, 0]
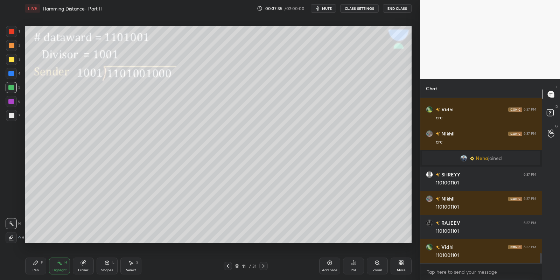
drag, startPoint x: 37, startPoint y: 268, endPoint x: 38, endPoint y: 264, distance: 4.8
click at [36, 268] on div "Pen" at bounding box center [36, 269] width 6 height 3
click at [10, 58] on div at bounding box center [12, 60] width 6 height 6
click at [10, 113] on div at bounding box center [12, 116] width 6 height 6
drag, startPoint x: 62, startPoint y: 268, endPoint x: 64, endPoint y: 262, distance: 6.6
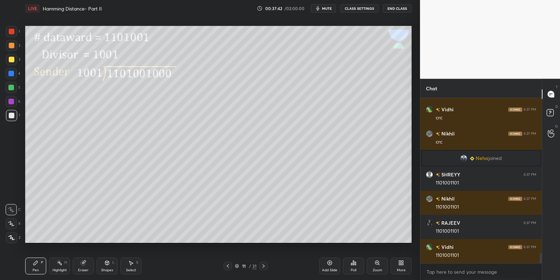
click at [62, 266] on div "Highlight H" at bounding box center [59, 266] width 21 height 17
click at [262, 266] on icon at bounding box center [264, 266] width 6 height 6
click at [104, 267] on div "Shapes L" at bounding box center [107, 266] width 21 height 17
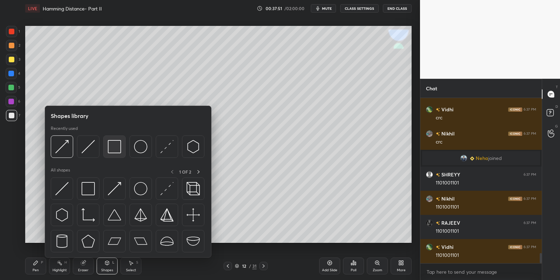
drag, startPoint x: 118, startPoint y: 148, endPoint x: 15, endPoint y: 58, distance: 136.4
click at [117, 148] on img at bounding box center [114, 146] width 13 height 13
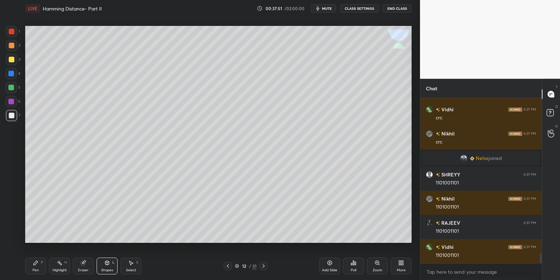
drag, startPoint x: 13, startPoint y: 59, endPoint x: 21, endPoint y: 58, distance: 8.2
click at [14, 59] on div at bounding box center [12, 60] width 6 height 6
click at [108, 266] on div "Shapes L" at bounding box center [107, 266] width 21 height 17
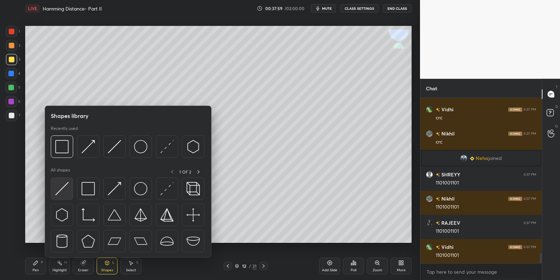
click at [63, 186] on img at bounding box center [61, 188] width 13 height 13
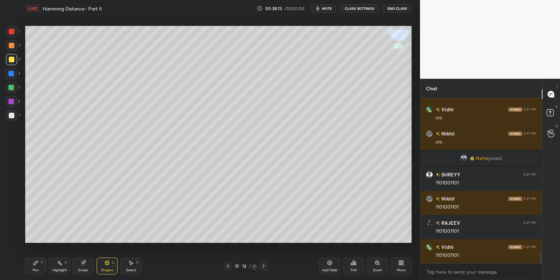
click at [84, 265] on icon at bounding box center [83, 263] width 6 height 6
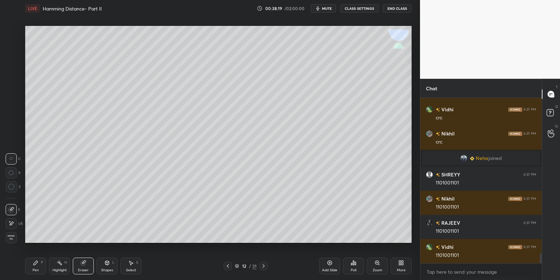
click at [36, 268] on div "Pen" at bounding box center [36, 269] width 6 height 3
click at [10, 62] on div at bounding box center [12, 60] width 6 height 6
drag, startPoint x: 37, startPoint y: 266, endPoint x: 37, endPoint y: 257, distance: 9.4
click at [37, 265] on div "Pen P" at bounding box center [35, 266] width 21 height 17
click at [11, 86] on div at bounding box center [11, 88] width 6 height 6
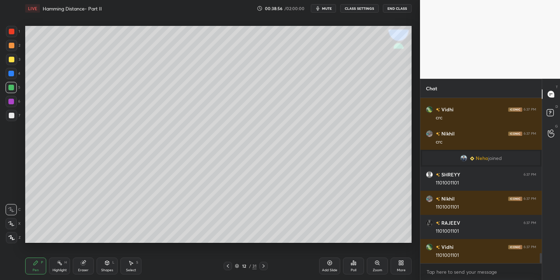
drag, startPoint x: 132, startPoint y: 266, endPoint x: 133, endPoint y: 248, distance: 17.2
click at [132, 264] on icon at bounding box center [131, 263] width 6 height 6
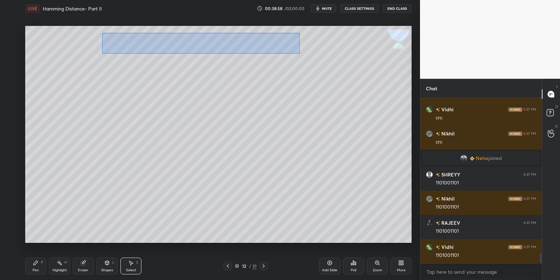
drag, startPoint x: 107, startPoint y: 33, endPoint x: 299, endPoint y: 52, distance: 192.6
click at [299, 53] on div "0 ° Undo Copy Duplicate Duplicate to new slide Delete" at bounding box center [218, 134] width 386 height 217
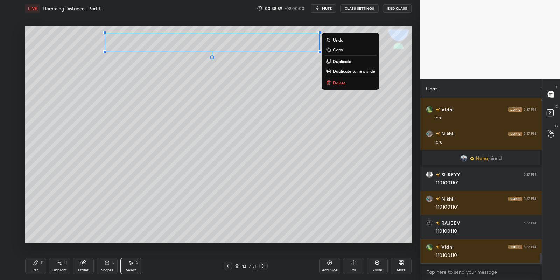
click at [336, 50] on p "Copy" at bounding box center [338, 50] width 10 height 6
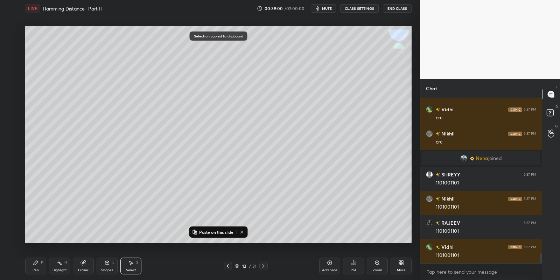
click at [200, 229] on p "Paste on this slide" at bounding box center [216, 232] width 34 height 6
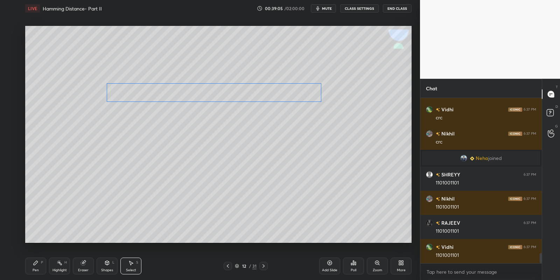
drag, startPoint x: 176, startPoint y: 50, endPoint x: 169, endPoint y: 91, distance: 41.5
click at [169, 92] on div "0 ° Undo Copy Paste here Duplicate Duplicate to new slide Delete" at bounding box center [218, 134] width 386 height 217
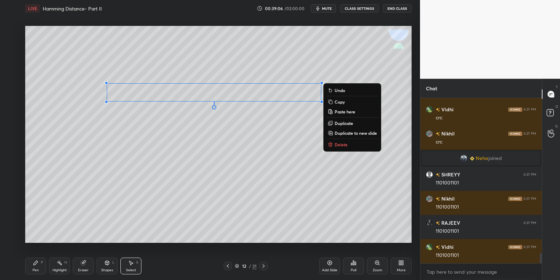
drag, startPoint x: 38, startPoint y: 269, endPoint x: 40, endPoint y: 260, distance: 9.3
click at [38, 269] on div "Pen" at bounding box center [36, 269] width 6 height 3
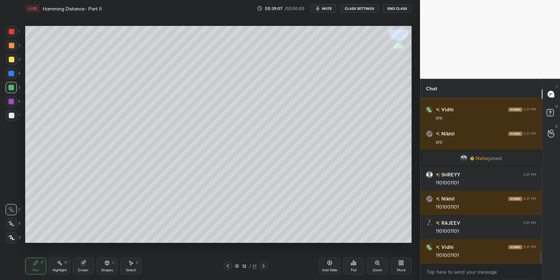
click at [10, 89] on div at bounding box center [11, 88] width 6 height 6
click at [10, 57] on div at bounding box center [12, 60] width 6 height 6
click at [110, 263] on div "Shapes L" at bounding box center [107, 266] width 21 height 17
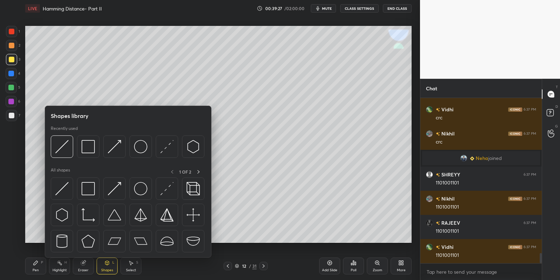
drag, startPoint x: 112, startPoint y: 189, endPoint x: 13, endPoint y: 78, distance: 148.4
click at [111, 189] on img at bounding box center [114, 188] width 13 height 13
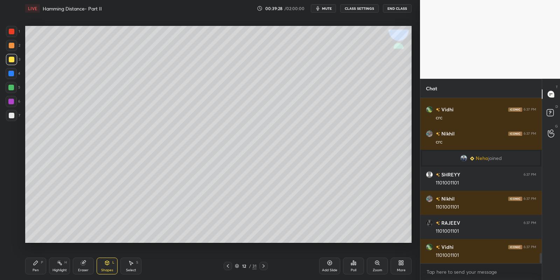
drag, startPoint x: 14, startPoint y: 114, endPoint x: 15, endPoint y: 108, distance: 6.5
click at [14, 114] on div at bounding box center [11, 115] width 11 height 11
drag, startPoint x: 37, startPoint y: 267, endPoint x: 48, endPoint y: 266, distance: 10.9
click at [38, 267] on div "Pen P" at bounding box center [35, 266] width 21 height 17
click at [62, 265] on div "Highlight H" at bounding box center [59, 266] width 21 height 17
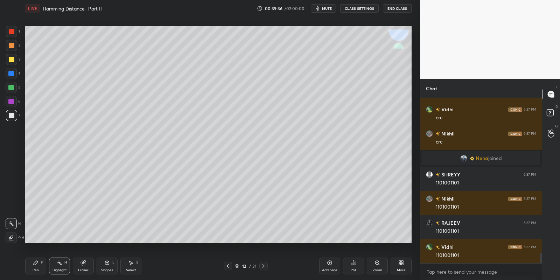
click at [84, 266] on div "Eraser" at bounding box center [83, 266] width 21 height 17
click at [36, 267] on div "Pen P" at bounding box center [35, 266] width 21 height 17
click at [13, 112] on div at bounding box center [11, 115] width 11 height 11
drag, startPoint x: 81, startPoint y: 266, endPoint x: 92, endPoint y: 244, distance: 24.1
click at [82, 264] on icon at bounding box center [83, 263] width 5 height 5
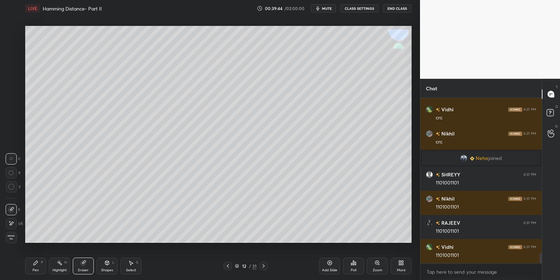
click at [34, 268] on div "Pen" at bounding box center [36, 269] width 6 height 3
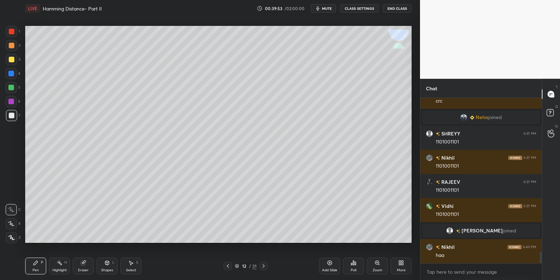
scroll to position [2282, 0]
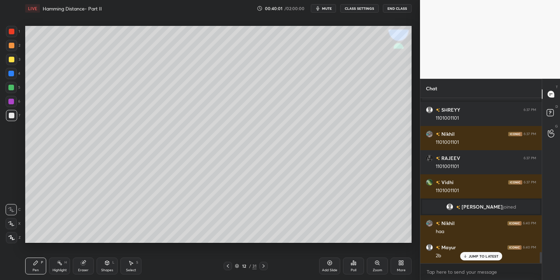
drag, startPoint x: 62, startPoint y: 265, endPoint x: 65, endPoint y: 261, distance: 5.2
click at [61, 265] on div "Highlight H" at bounding box center [59, 266] width 21 height 17
click at [30, 268] on div "Pen P" at bounding box center [35, 266] width 21 height 17
click at [107, 265] on div "Shapes L" at bounding box center [107, 266] width 21 height 17
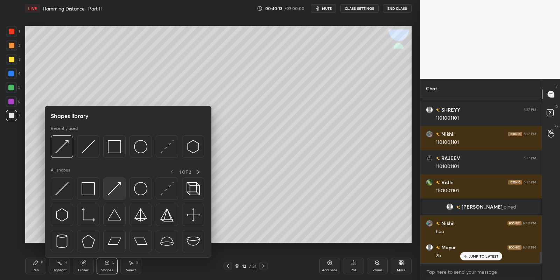
drag, startPoint x: 120, startPoint y: 186, endPoint x: 13, endPoint y: 60, distance: 165.5
click at [119, 186] on img at bounding box center [114, 188] width 13 height 13
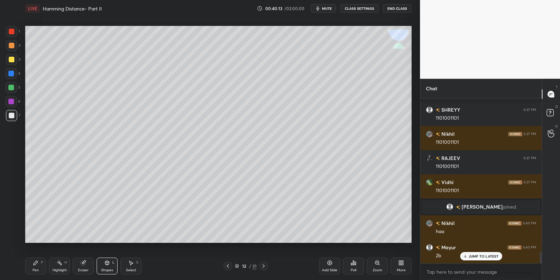
click at [11, 62] on div at bounding box center [11, 59] width 11 height 11
drag, startPoint x: 37, startPoint y: 267, endPoint x: 82, endPoint y: 261, distance: 44.9
click at [39, 267] on div "Pen P" at bounding box center [35, 266] width 21 height 17
drag, startPoint x: 128, startPoint y: 267, endPoint x: 130, endPoint y: 256, distance: 10.3
click at [129, 265] on div "Select S" at bounding box center [130, 266] width 21 height 17
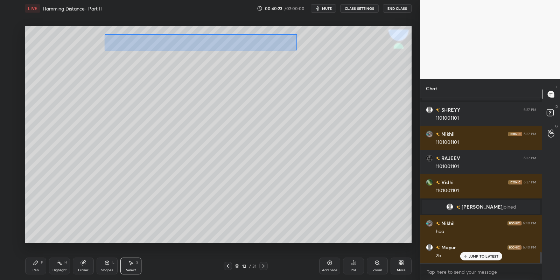
drag, startPoint x: 104, startPoint y: 34, endPoint x: 297, endPoint y: 50, distance: 193.1
click at [296, 50] on div "0 ° Undo Copy Paste here Duplicate Duplicate to new slide Delete" at bounding box center [218, 134] width 386 height 217
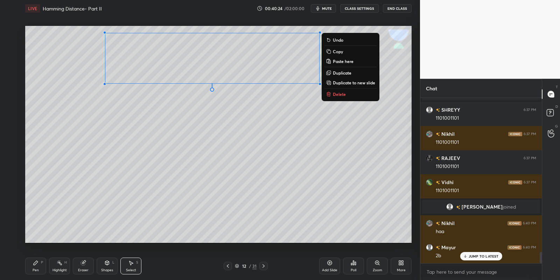
drag, startPoint x: 38, startPoint y: 264, endPoint x: 53, endPoint y: 261, distance: 15.4
click at [41, 265] on div "Pen P" at bounding box center [35, 266] width 21 height 17
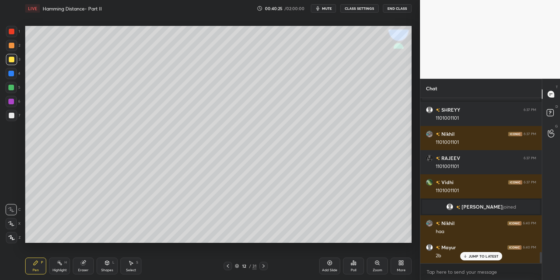
drag, startPoint x: 126, startPoint y: 267, endPoint x: 125, endPoint y: 264, distance: 3.7
click at [125, 267] on div "Select S" at bounding box center [130, 266] width 21 height 17
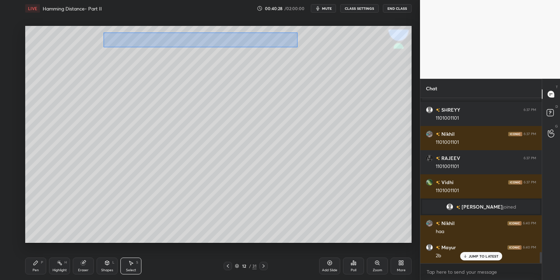
drag, startPoint x: 103, startPoint y: 32, endPoint x: 299, endPoint y: 45, distance: 196.0
click at [297, 46] on div "0 ° Undo Copy Paste here Duplicate Duplicate to new slide Delete" at bounding box center [218, 134] width 386 height 217
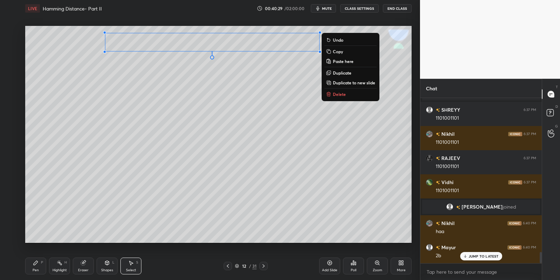
click at [337, 50] on p "Copy" at bounding box center [338, 52] width 10 height 6
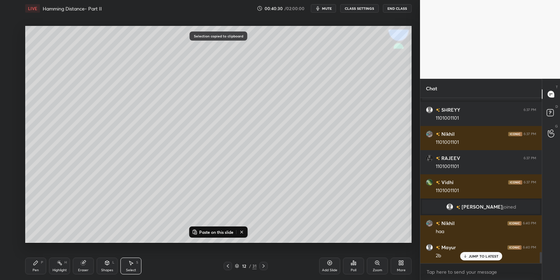
click at [204, 233] on p "Paste on this slide" at bounding box center [216, 232] width 34 height 6
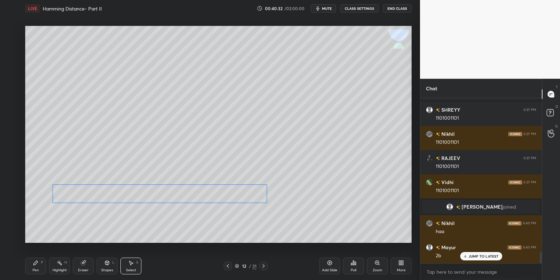
drag, startPoint x: 213, startPoint y: 49, endPoint x: 153, endPoint y: 191, distance: 154.6
click at [152, 192] on div "0 ° Undo Copy Paste here Duplicate Duplicate to new slide Delete" at bounding box center [218, 134] width 386 height 217
click at [263, 199] on div "0 ° Undo Copy Paste here Duplicate Duplicate to new slide Delete" at bounding box center [218, 134] width 386 height 217
drag, startPoint x: 264, startPoint y: 201, endPoint x: 218, endPoint y: 200, distance: 45.8
click at [230, 204] on div at bounding box center [229, 205] width 3 height 3
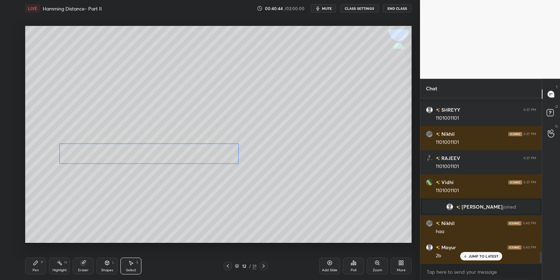
drag, startPoint x: 145, startPoint y: 188, endPoint x: 155, endPoint y: 149, distance: 39.4
click at [156, 149] on div "0 ° Undo Copy Paste here Duplicate Duplicate to new slide Delete" at bounding box center [218, 134] width 386 height 217
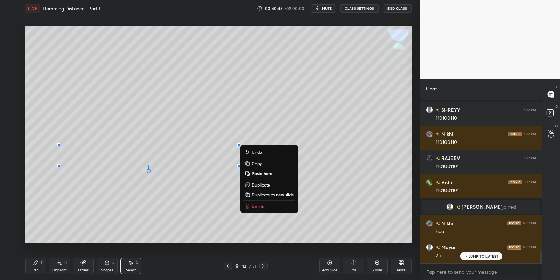
drag, startPoint x: 41, startPoint y: 269, endPoint x: 61, endPoint y: 266, distance: 20.1
click at [42, 267] on div "Pen P" at bounding box center [35, 266] width 21 height 17
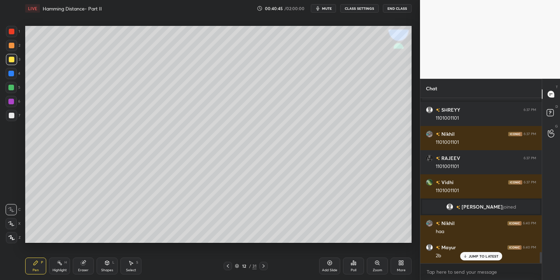
click at [78, 269] on div "Eraser" at bounding box center [83, 269] width 10 height 3
click at [37, 270] on div "Pen" at bounding box center [36, 269] width 6 height 3
click at [11, 87] on div at bounding box center [11, 88] width 6 height 6
drag, startPoint x: 82, startPoint y: 267, endPoint x: 78, endPoint y: 249, distance: 18.0
click at [82, 266] on div "Eraser" at bounding box center [83, 266] width 21 height 17
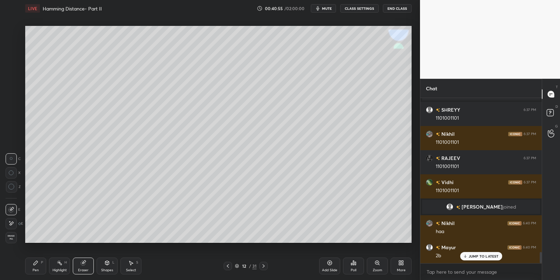
click at [31, 267] on div "Pen P" at bounding box center [35, 266] width 21 height 17
click at [105, 268] on div "Shapes L" at bounding box center [107, 266] width 21 height 17
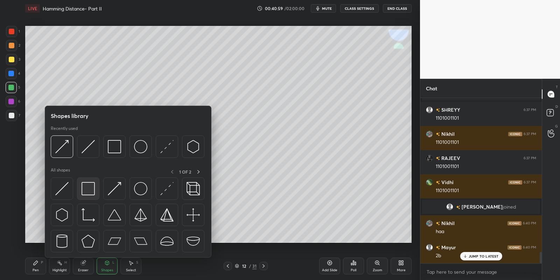
drag, startPoint x: 94, startPoint y: 187, endPoint x: 13, endPoint y: 60, distance: 150.3
click at [92, 188] on img at bounding box center [88, 188] width 13 height 13
click at [13, 60] on div at bounding box center [12, 60] width 6 height 6
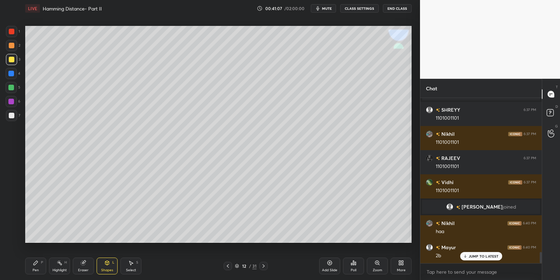
click at [108, 266] on div "Shapes L" at bounding box center [107, 266] width 21 height 17
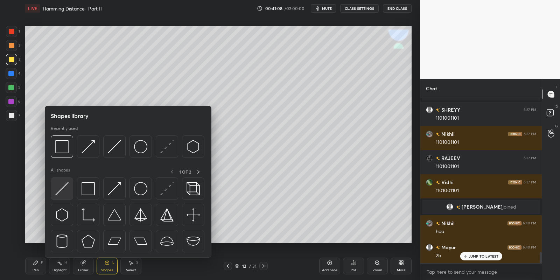
click at [70, 182] on div at bounding box center [62, 188] width 22 height 22
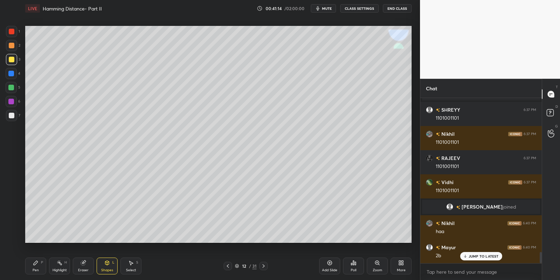
click at [37, 263] on icon at bounding box center [36, 263] width 6 height 6
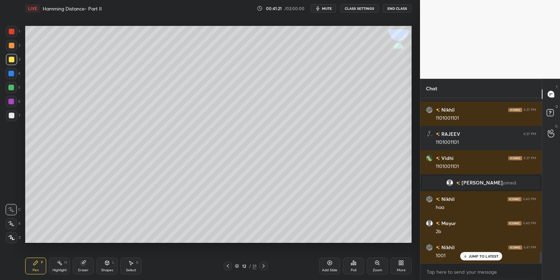
click at [37, 266] on div "Pen P" at bounding box center [35, 266] width 21 height 17
drag, startPoint x: 11, startPoint y: 113, endPoint x: 16, endPoint y: 111, distance: 4.9
click at [12, 113] on div at bounding box center [12, 116] width 6 height 6
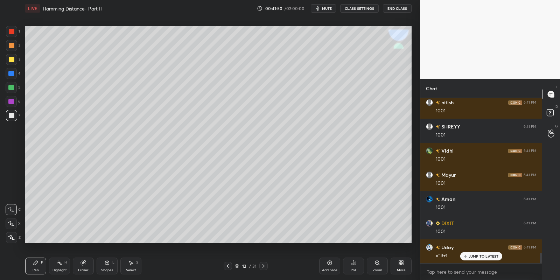
scroll to position [2500, 0]
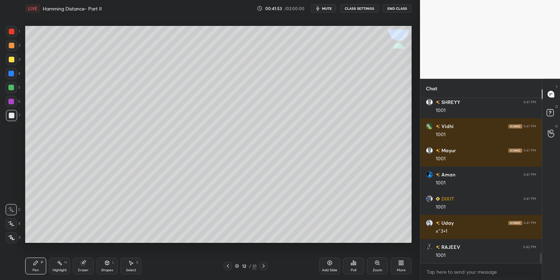
drag, startPoint x: 59, startPoint y: 266, endPoint x: 62, endPoint y: 260, distance: 5.9
click at [60, 262] on div "Highlight H" at bounding box center [59, 266] width 21 height 17
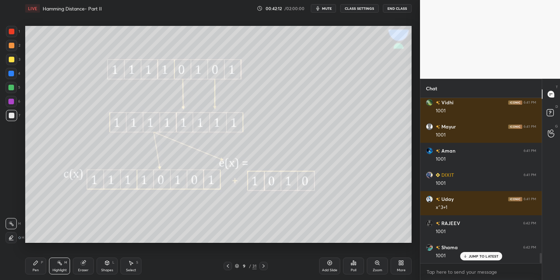
click at [61, 262] on div "Highlight H" at bounding box center [59, 266] width 21 height 17
drag, startPoint x: 38, startPoint y: 265, endPoint x: 50, endPoint y: 262, distance: 12.9
click at [38, 264] on icon at bounding box center [36, 263] width 6 height 6
drag, startPoint x: 62, startPoint y: 263, endPoint x: 69, endPoint y: 253, distance: 12.3
click at [61, 265] on icon at bounding box center [60, 263] width 6 height 6
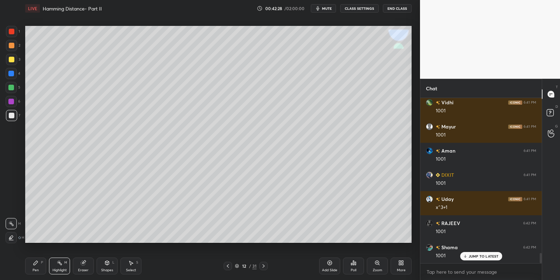
scroll to position [2548, 0]
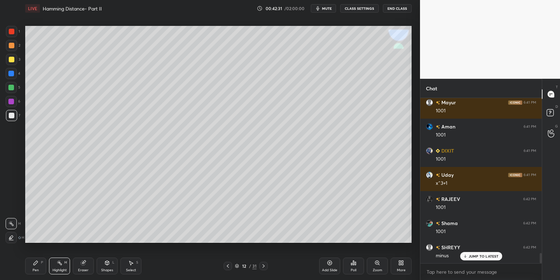
drag, startPoint x: 35, startPoint y: 269, endPoint x: 38, endPoint y: 263, distance: 6.4
click at [36, 269] on div "Pen" at bounding box center [36, 269] width 6 height 3
click at [9, 90] on div at bounding box center [11, 87] width 11 height 11
drag, startPoint x: 61, startPoint y: 268, endPoint x: 62, endPoint y: 255, distance: 13.7
click at [59, 265] on div "Highlight H" at bounding box center [59, 266] width 21 height 17
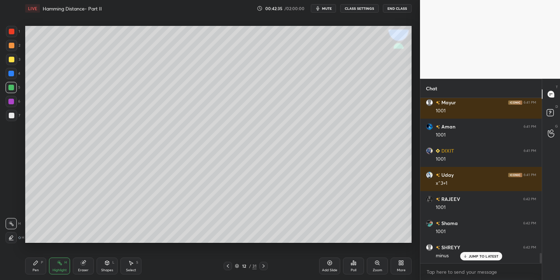
click at [36, 267] on div "Pen P" at bounding box center [35, 266] width 21 height 17
drag, startPoint x: 105, startPoint y: 267, endPoint x: 105, endPoint y: 259, distance: 7.7
click at [106, 266] on div "Shapes L" at bounding box center [107, 266] width 21 height 17
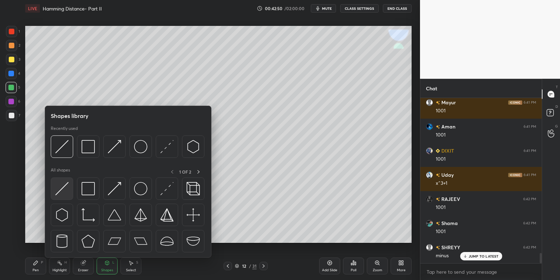
click at [61, 189] on img at bounding box center [61, 188] width 13 height 13
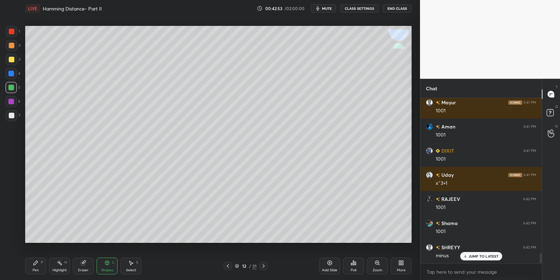
drag, startPoint x: 38, startPoint y: 265, endPoint x: 83, endPoint y: 248, distance: 47.8
click at [40, 265] on div "Pen P" at bounding box center [35, 266] width 21 height 17
click at [107, 266] on div "Shapes L" at bounding box center [107, 266] width 21 height 17
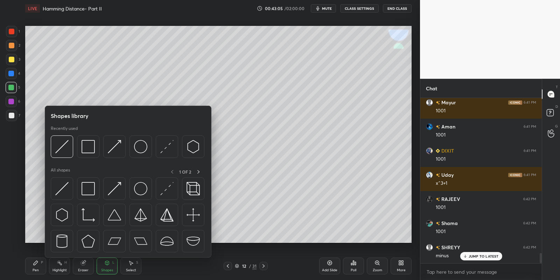
click at [61, 187] on img at bounding box center [61, 188] width 13 height 13
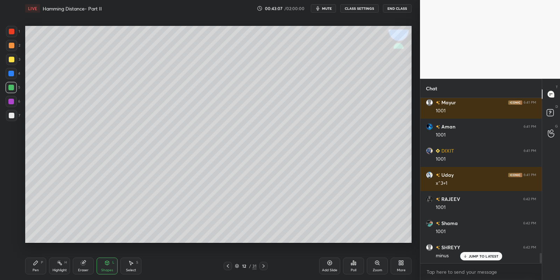
click at [41, 265] on div "Pen P" at bounding box center [35, 266] width 21 height 17
click at [65, 270] on div "Highlight" at bounding box center [59, 269] width 14 height 3
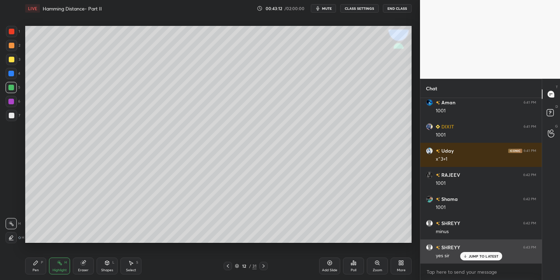
click at [474, 255] on p "JUMP TO LATEST" at bounding box center [483, 256] width 30 height 4
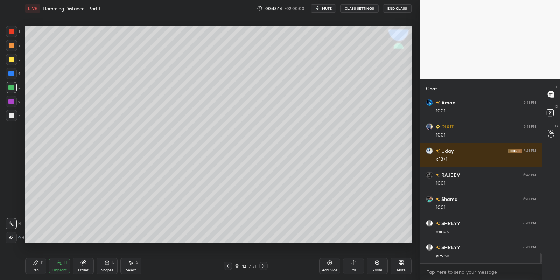
click at [40, 265] on div "Pen P" at bounding box center [35, 266] width 21 height 17
click at [60, 267] on div "Highlight H" at bounding box center [59, 266] width 21 height 17
drag, startPoint x: 36, startPoint y: 268, endPoint x: 58, endPoint y: 266, distance: 22.1
click at [40, 267] on div "Pen P" at bounding box center [35, 266] width 21 height 17
drag, startPoint x: 61, startPoint y: 266, endPoint x: 66, endPoint y: 259, distance: 8.7
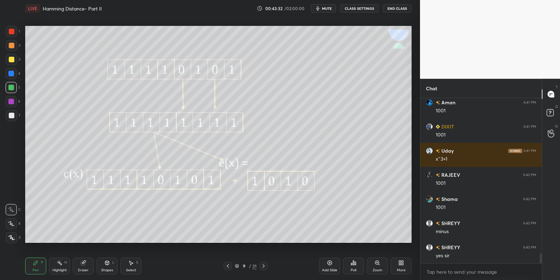
click at [61, 265] on icon at bounding box center [60, 263] width 6 height 6
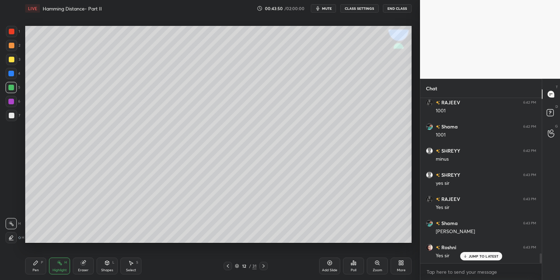
scroll to position [2668, 0]
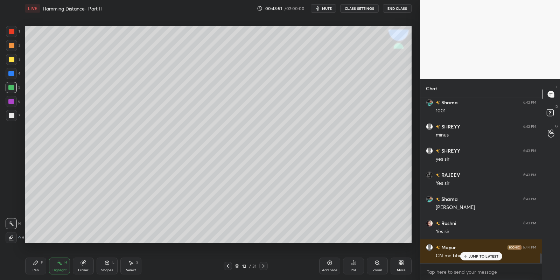
drag, startPoint x: 31, startPoint y: 267, endPoint x: 49, endPoint y: 265, distance: 17.6
click at [34, 268] on div "Pen P" at bounding box center [35, 266] width 21 height 17
click at [55, 269] on div "Highlight" at bounding box center [59, 269] width 14 height 3
drag, startPoint x: 37, startPoint y: 265, endPoint x: 58, endPoint y: 267, distance: 21.2
click at [39, 266] on div "Pen P" at bounding box center [35, 266] width 21 height 17
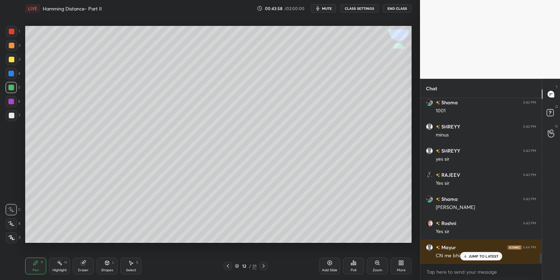
drag, startPoint x: 64, startPoint y: 273, endPoint x: 134, endPoint y: 252, distance: 72.9
click at [64, 271] on div "Highlight" at bounding box center [59, 269] width 14 height 3
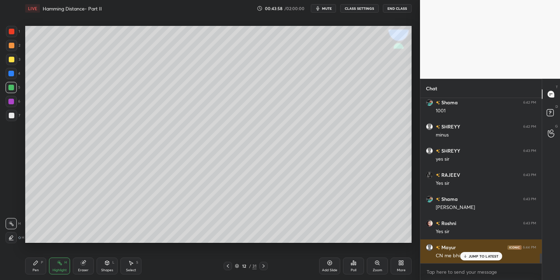
drag, startPoint x: 469, startPoint y: 256, endPoint x: 472, endPoint y: 259, distance: 4.5
click at [471, 256] on p "JUMP TO LATEST" at bounding box center [483, 256] width 30 height 4
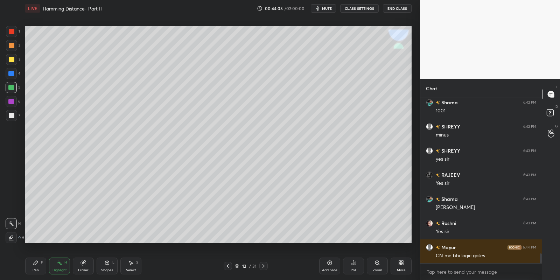
drag, startPoint x: 34, startPoint y: 271, endPoint x: 57, endPoint y: 267, distance: 23.5
click at [34, 270] on div "Pen" at bounding box center [36, 269] width 6 height 3
click at [61, 269] on div "Highlight" at bounding box center [59, 269] width 14 height 3
click at [45, 266] on div "Pen P" at bounding box center [35, 266] width 21 height 17
drag, startPoint x: 65, startPoint y: 269, endPoint x: 75, endPoint y: 245, distance: 26.4
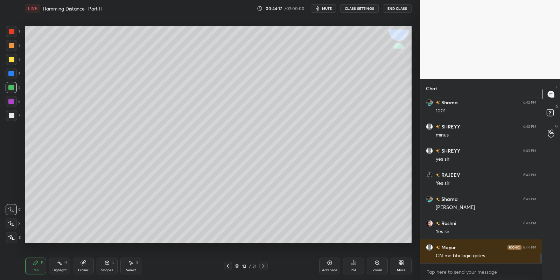
click at [64, 268] on div "Highlight" at bounding box center [59, 269] width 14 height 3
click at [40, 268] on div "Pen P" at bounding box center [35, 266] width 21 height 17
click at [59, 268] on div "Highlight" at bounding box center [59, 269] width 14 height 3
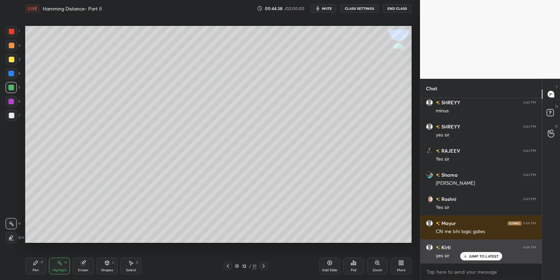
drag, startPoint x: 468, startPoint y: 254, endPoint x: 482, endPoint y: 255, distance: 14.4
click at [468, 253] on div "JUMP TO LATEST" at bounding box center [481, 256] width 42 height 8
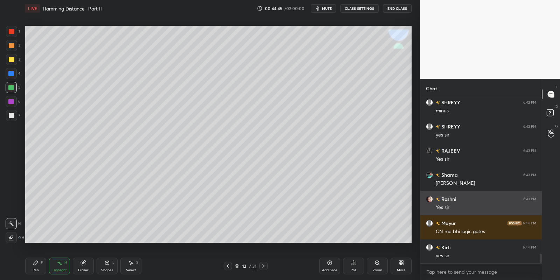
scroll to position [2717, 0]
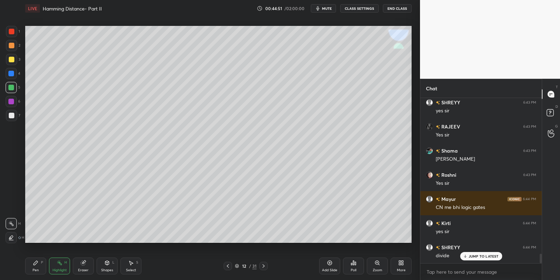
click at [330, 261] on icon at bounding box center [330, 263] width 6 height 6
click at [38, 266] on div "Pen P" at bounding box center [35, 266] width 21 height 17
click at [9, 58] on div at bounding box center [12, 60] width 6 height 6
click at [109, 267] on div "Shapes L" at bounding box center [107, 266] width 21 height 17
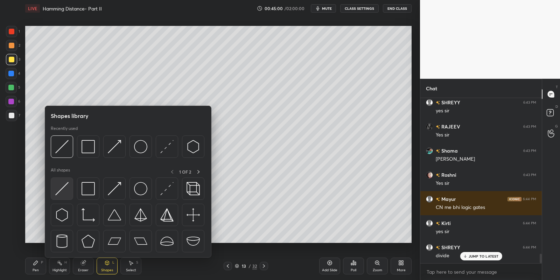
click at [63, 178] on div at bounding box center [62, 188] width 22 height 22
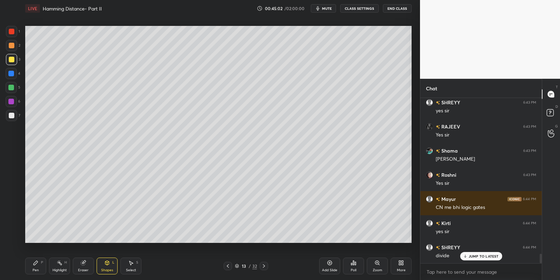
drag, startPoint x: 36, startPoint y: 264, endPoint x: 42, endPoint y: 254, distance: 11.3
click at [37, 263] on icon at bounding box center [36, 263] width 6 height 6
click at [64, 265] on div "Highlight H" at bounding box center [59, 266] width 21 height 17
click at [38, 265] on icon at bounding box center [36, 263] width 6 height 6
click at [12, 86] on div at bounding box center [11, 88] width 6 height 6
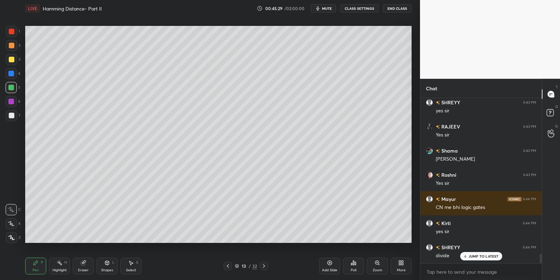
drag, startPoint x: 40, startPoint y: 267, endPoint x: 51, endPoint y: 243, distance: 26.9
click at [40, 266] on div "Pen P" at bounding box center [35, 266] width 21 height 17
click at [63, 266] on div "Highlight H" at bounding box center [59, 266] width 21 height 17
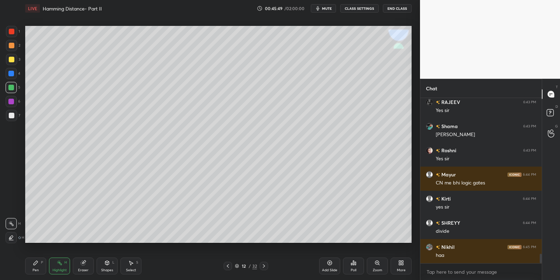
scroll to position [2765, 0]
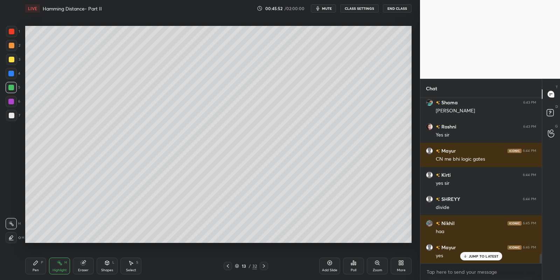
drag, startPoint x: 38, startPoint y: 271, endPoint x: 42, endPoint y: 253, distance: 18.8
click at [36, 270] on div "Pen P" at bounding box center [35, 266] width 21 height 17
drag, startPoint x: 110, startPoint y: 269, endPoint x: 110, endPoint y: 263, distance: 6.0
click at [111, 267] on div "Shapes L" at bounding box center [107, 266] width 21 height 17
click at [38, 265] on div "Pen P" at bounding box center [35, 266] width 21 height 17
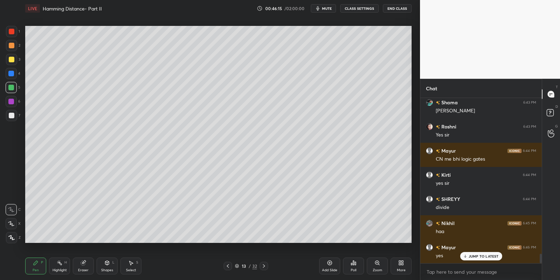
click at [108, 266] on div "Shapes L" at bounding box center [107, 266] width 21 height 17
click at [36, 266] on div "Pen P" at bounding box center [35, 266] width 21 height 17
click at [104, 271] on div "Shapes" at bounding box center [107, 269] width 12 height 3
click at [38, 261] on div "Pen P" at bounding box center [35, 266] width 21 height 17
click at [109, 263] on icon at bounding box center [107, 263] width 4 height 4
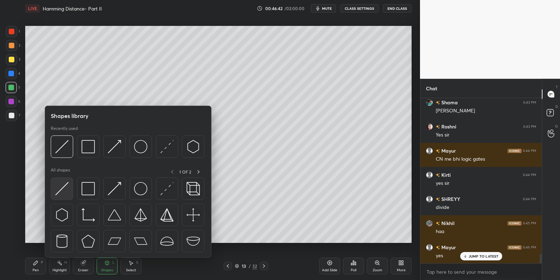
click at [62, 183] on img at bounding box center [61, 188] width 13 height 13
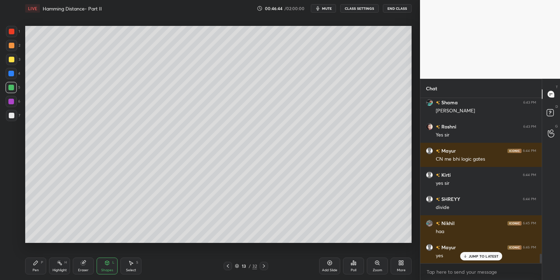
drag, startPoint x: 34, startPoint y: 268, endPoint x: 37, endPoint y: 249, distance: 18.4
click at [35, 266] on div "Pen P" at bounding box center [35, 266] width 21 height 17
click at [11, 58] on div at bounding box center [12, 60] width 6 height 6
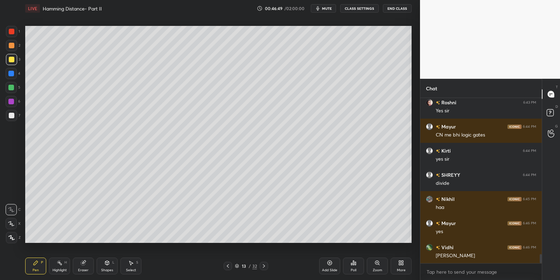
scroll to position [2813, 0]
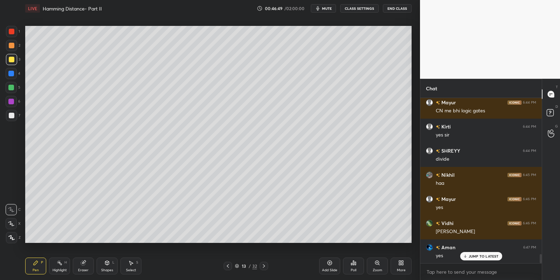
drag, startPoint x: 108, startPoint y: 265, endPoint x: 106, endPoint y: 261, distance: 4.4
click at [107, 264] on icon at bounding box center [107, 263] width 6 height 6
drag, startPoint x: 40, startPoint y: 260, endPoint x: 52, endPoint y: 253, distance: 14.6
click at [41, 260] on div "Pen P" at bounding box center [35, 266] width 21 height 17
drag, startPoint x: 111, startPoint y: 264, endPoint x: 111, endPoint y: 259, distance: 4.9
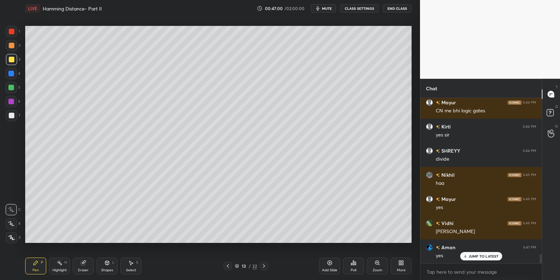
click at [111, 262] on div "Shapes L" at bounding box center [107, 266] width 21 height 17
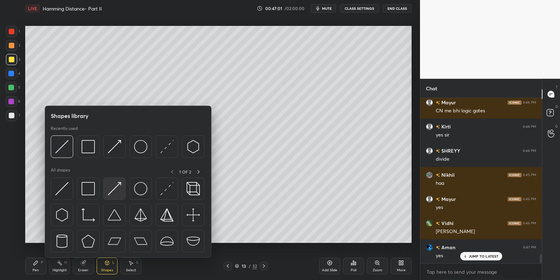
click at [122, 186] on div at bounding box center [114, 188] width 22 height 22
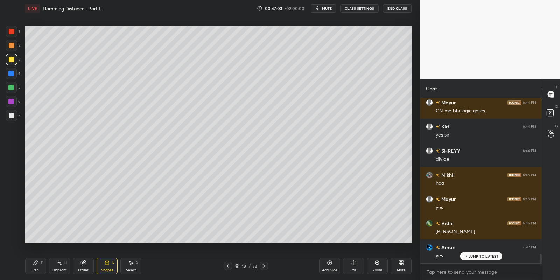
click at [37, 266] on div "Pen P" at bounding box center [35, 266] width 21 height 17
drag, startPoint x: 106, startPoint y: 265, endPoint x: 107, endPoint y: 259, distance: 6.0
click at [106, 262] on icon at bounding box center [107, 263] width 6 height 6
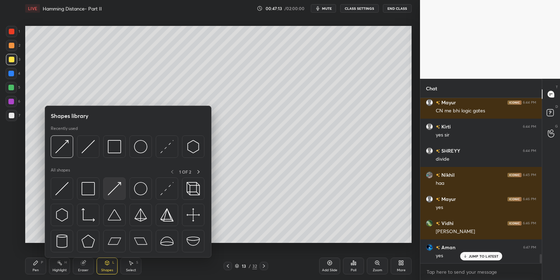
click at [115, 186] on img at bounding box center [114, 188] width 13 height 13
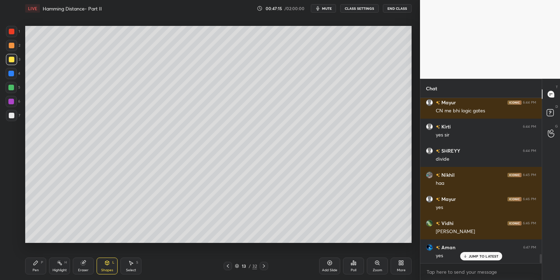
click at [34, 270] on div "Pen" at bounding box center [36, 269] width 6 height 3
click at [64, 264] on div "Highlight H" at bounding box center [59, 266] width 21 height 17
click at [36, 267] on div "Pen P" at bounding box center [35, 266] width 21 height 17
drag, startPoint x: 62, startPoint y: 268, endPoint x: 59, endPoint y: 263, distance: 5.8
click at [59, 266] on div "Highlight H" at bounding box center [59, 266] width 21 height 17
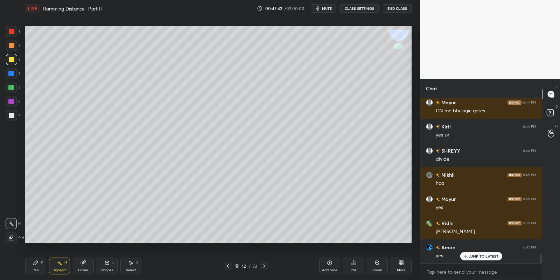
scroll to position [2837, 0]
click at [467, 251] on div "Aman 6:41 PM 1001 DIXIT 6:41 PM 1001 Uday 6:41 PM x^3+1 [PERSON_NAME] 6:42 PM 1…" at bounding box center [480, 180] width 121 height 165
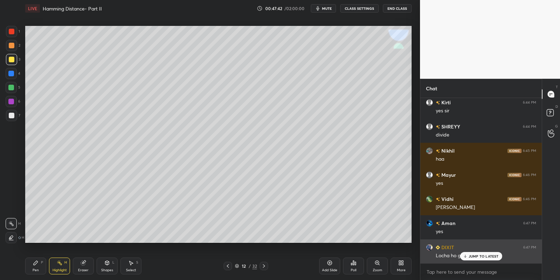
click at [466, 254] on icon at bounding box center [465, 256] width 5 height 4
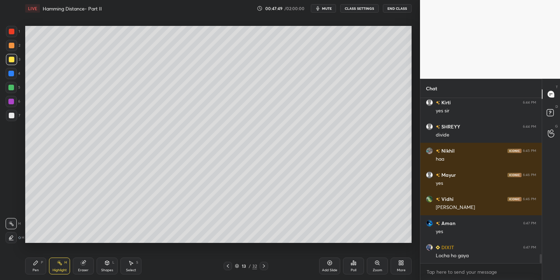
click at [108, 265] on div "Shapes L" at bounding box center [107, 266] width 21 height 17
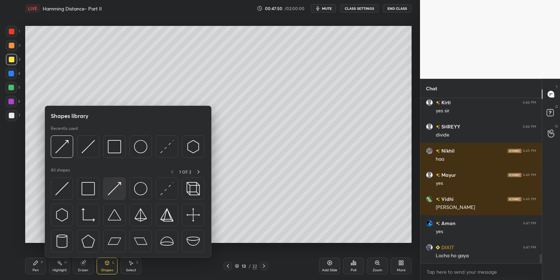
click at [117, 184] on img at bounding box center [114, 188] width 13 height 13
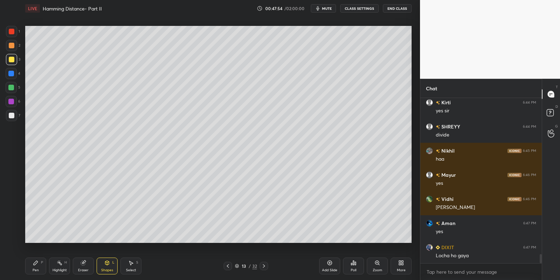
drag, startPoint x: 34, startPoint y: 267, endPoint x: 51, endPoint y: 258, distance: 18.5
click at [35, 265] on div "Pen P" at bounding box center [35, 266] width 21 height 17
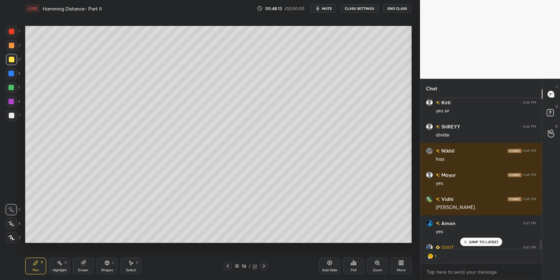
scroll to position [2, 2]
click at [61, 265] on div "Highlight H" at bounding box center [59, 266] width 21 height 17
click at [468, 241] on p "JUMP TO LATEST" at bounding box center [483, 242] width 30 height 4
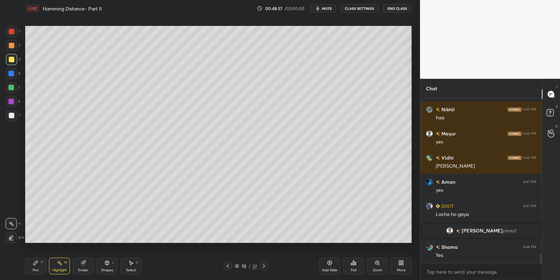
scroll to position [2735, 0]
drag, startPoint x: 37, startPoint y: 270, endPoint x: 54, endPoint y: 265, distance: 18.4
click at [39, 268] on div "Pen P" at bounding box center [35, 266] width 21 height 17
click at [56, 266] on div "Highlight H" at bounding box center [59, 266] width 21 height 17
click at [41, 264] on div "Pen P" at bounding box center [35, 266] width 21 height 17
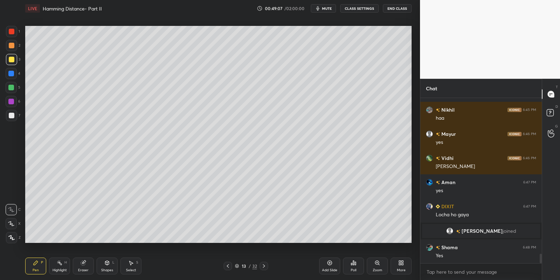
click at [62, 267] on div "Highlight H" at bounding box center [59, 266] width 21 height 17
click at [57, 267] on div "Highlight H" at bounding box center [59, 266] width 21 height 17
drag, startPoint x: 38, startPoint y: 272, endPoint x: 34, endPoint y: 247, distance: 25.6
click at [38, 270] on div "Pen" at bounding box center [36, 269] width 6 height 3
click at [11, 59] on div at bounding box center [12, 60] width 6 height 6
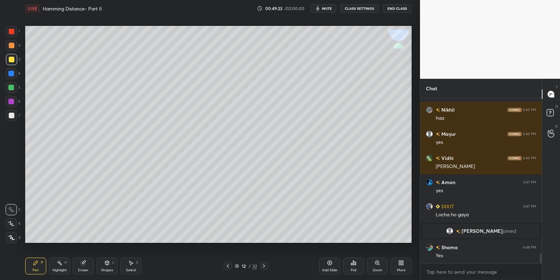
drag, startPoint x: 60, startPoint y: 267, endPoint x: 75, endPoint y: 252, distance: 21.5
click at [59, 267] on div "Highlight H" at bounding box center [59, 266] width 21 height 17
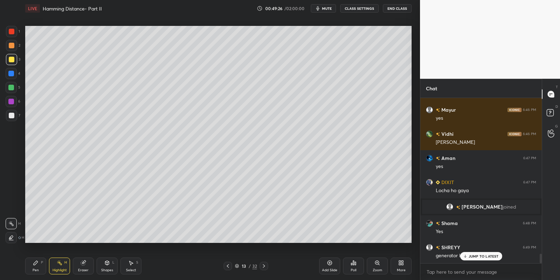
click at [39, 265] on div "Pen P" at bounding box center [35, 266] width 21 height 17
drag, startPoint x: 59, startPoint y: 267, endPoint x: 58, endPoint y: 258, distance: 9.1
click at [58, 266] on div "Highlight H" at bounding box center [59, 266] width 21 height 17
click at [33, 270] on div "Pen" at bounding box center [36, 269] width 6 height 3
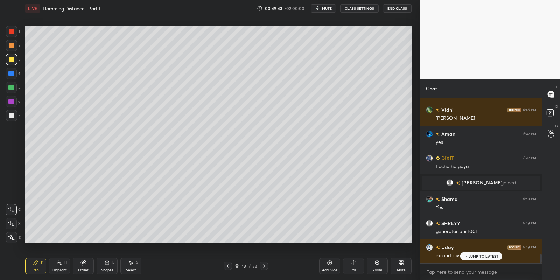
drag, startPoint x: 110, startPoint y: 266, endPoint x: 109, endPoint y: 259, distance: 7.4
click at [110, 264] on div "Shapes L" at bounding box center [107, 266] width 21 height 17
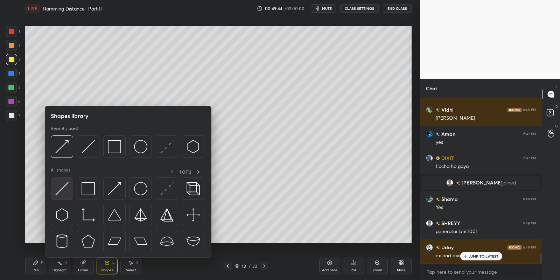
click at [58, 189] on img at bounding box center [61, 188] width 13 height 13
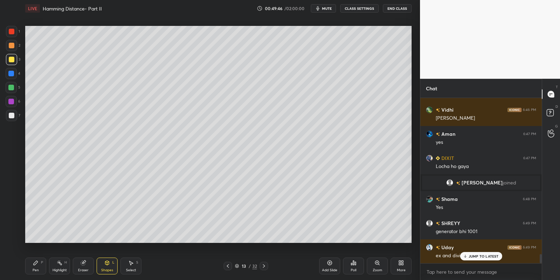
drag, startPoint x: 38, startPoint y: 263, endPoint x: 41, endPoint y: 257, distance: 7.0
click at [39, 263] on div "Pen P" at bounding box center [35, 266] width 21 height 17
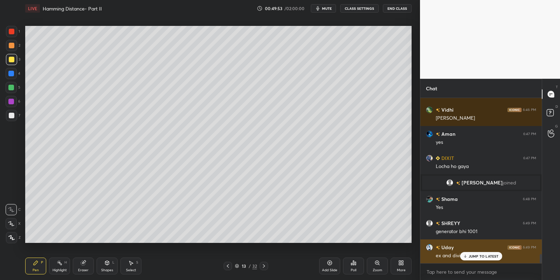
click at [468, 254] on div "JUMP TO LATEST" at bounding box center [481, 256] width 42 height 8
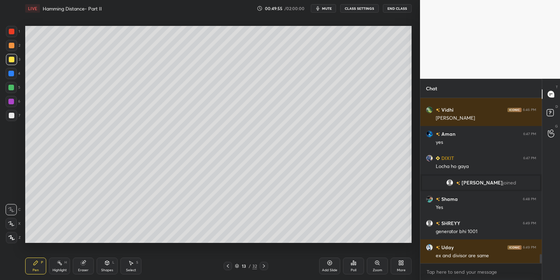
drag, startPoint x: 58, startPoint y: 270, endPoint x: 69, endPoint y: 251, distance: 21.5
click at [60, 269] on div "Highlight" at bounding box center [59, 269] width 14 height 3
click at [41, 265] on div "Pen P" at bounding box center [35, 266] width 21 height 17
drag, startPoint x: 60, startPoint y: 269, endPoint x: 63, endPoint y: 248, distance: 20.8
click at [60, 268] on div "Highlight" at bounding box center [59, 269] width 14 height 3
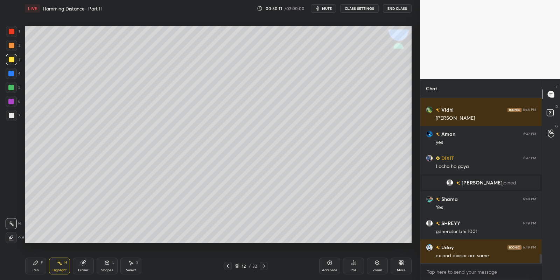
drag, startPoint x: 38, startPoint y: 263, endPoint x: 45, endPoint y: 264, distance: 7.7
click at [39, 266] on div "Pen P" at bounding box center [35, 266] width 21 height 17
drag, startPoint x: 59, startPoint y: 267, endPoint x: 74, endPoint y: 243, distance: 27.5
click at [59, 266] on div "Highlight H" at bounding box center [59, 266] width 21 height 17
drag, startPoint x: 36, startPoint y: 262, endPoint x: 57, endPoint y: 268, distance: 21.6
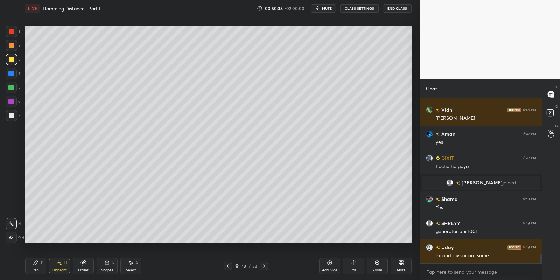
click at [38, 263] on icon at bounding box center [36, 263] width 6 height 6
drag, startPoint x: 58, startPoint y: 269, endPoint x: 61, endPoint y: 255, distance: 14.6
click at [59, 266] on div "Highlight H" at bounding box center [59, 266] width 21 height 17
drag, startPoint x: 33, startPoint y: 270, endPoint x: 49, endPoint y: 269, distance: 15.8
click at [35, 268] on div "Pen P" at bounding box center [35, 266] width 21 height 17
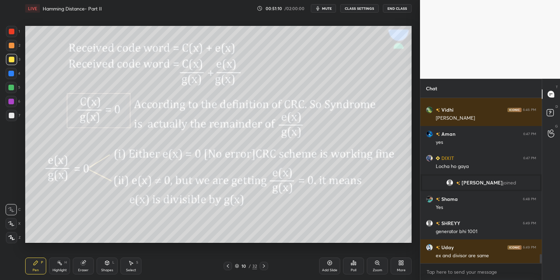
drag, startPoint x: 53, startPoint y: 273, endPoint x: 83, endPoint y: 249, distance: 37.7
click at [53, 272] on div "Highlight" at bounding box center [59, 269] width 14 height 3
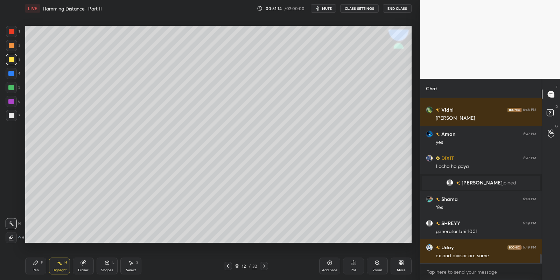
drag, startPoint x: 55, startPoint y: 267, endPoint x: 69, endPoint y: 255, distance: 17.6
click at [56, 266] on div "Highlight H" at bounding box center [59, 266] width 21 height 17
drag, startPoint x: 32, startPoint y: 266, endPoint x: 53, endPoint y: 266, distance: 21.0
click at [34, 265] on div "Pen P" at bounding box center [35, 266] width 21 height 17
drag, startPoint x: 53, startPoint y: 268, endPoint x: 53, endPoint y: 259, distance: 8.4
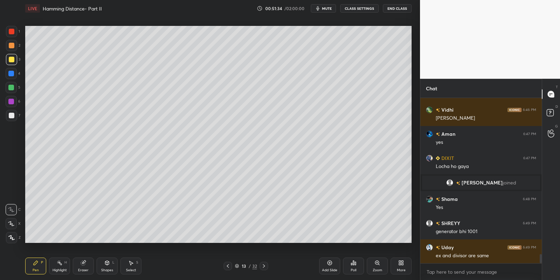
click at [53, 267] on div "Highlight H" at bounding box center [59, 266] width 21 height 17
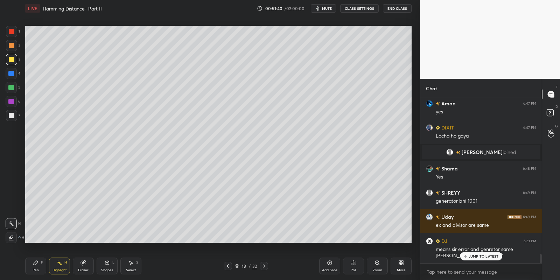
click at [35, 265] on icon at bounding box center [36, 263] width 6 height 6
click at [330, 265] on icon at bounding box center [330, 263] width 6 height 6
click at [41, 265] on div "Pen P" at bounding box center [35, 266] width 21 height 17
click at [11, 62] on div at bounding box center [11, 59] width 11 height 11
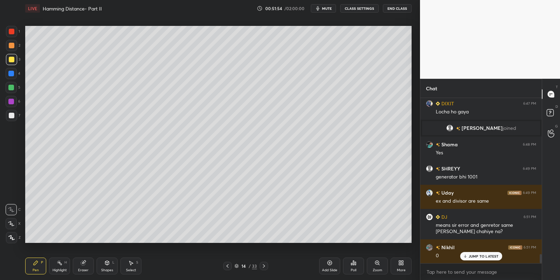
click at [58, 268] on div "Highlight" at bounding box center [59, 269] width 14 height 3
click at [43, 266] on div "Pen P" at bounding box center [35, 266] width 21 height 17
drag, startPoint x: 58, startPoint y: 268, endPoint x: 59, endPoint y: 265, distance: 3.7
click at [58, 267] on div "Highlight H" at bounding box center [59, 266] width 21 height 17
click at [35, 267] on div "Pen P" at bounding box center [35, 266] width 21 height 17
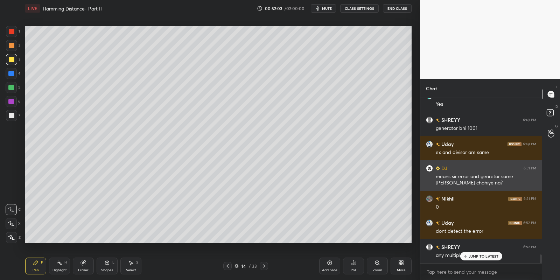
scroll to position [2910, 0]
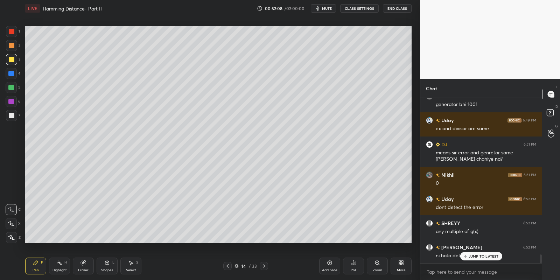
drag, startPoint x: 35, startPoint y: 267, endPoint x: 40, endPoint y: 244, distance: 23.2
click at [36, 266] on div "Pen P" at bounding box center [35, 266] width 21 height 17
click at [37, 269] on div "Pen" at bounding box center [36, 269] width 6 height 3
drag, startPoint x: 107, startPoint y: 270, endPoint x: 107, endPoint y: 258, distance: 12.3
click at [108, 269] on div "Shapes" at bounding box center [107, 269] width 12 height 3
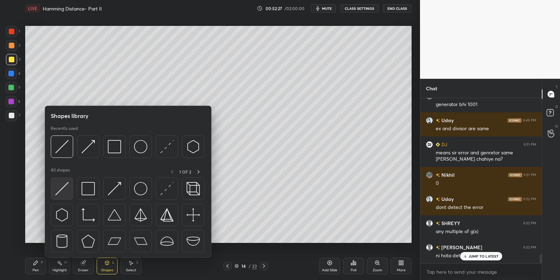
click at [66, 185] on img at bounding box center [61, 188] width 13 height 13
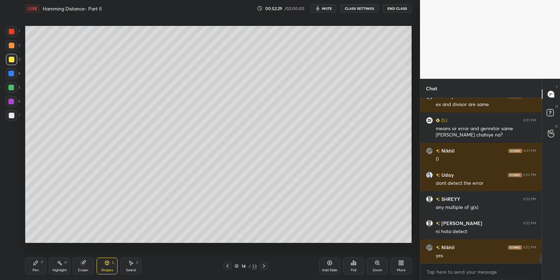
scroll to position [2951, 0]
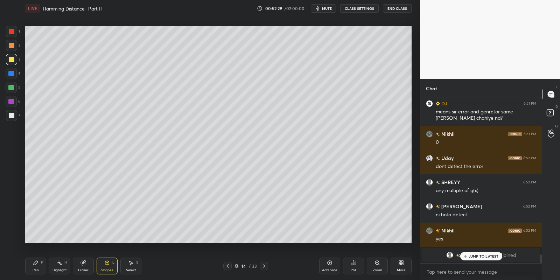
click at [40, 271] on div "Pen P" at bounding box center [35, 266] width 21 height 17
click at [58, 266] on div "Highlight H" at bounding box center [59, 266] width 21 height 17
click at [39, 267] on div "Pen P" at bounding box center [35, 266] width 21 height 17
drag, startPoint x: 61, startPoint y: 271, endPoint x: 72, endPoint y: 248, distance: 24.9
click at [61, 269] on div "Highlight" at bounding box center [59, 269] width 14 height 3
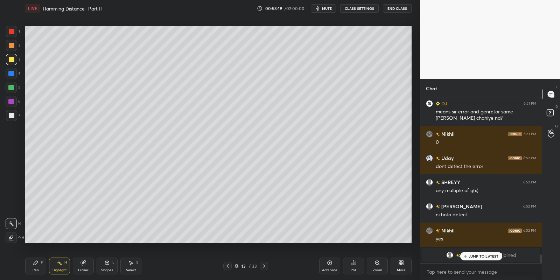
click at [36, 270] on div "Pen P" at bounding box center [35, 266] width 21 height 17
click at [56, 267] on div "Highlight H" at bounding box center [59, 266] width 21 height 17
click at [41, 266] on div "Pen P" at bounding box center [35, 266] width 21 height 17
drag, startPoint x: 61, startPoint y: 266, endPoint x: 65, endPoint y: 251, distance: 16.1
click at [60, 264] on div "Highlight H" at bounding box center [59, 266] width 21 height 17
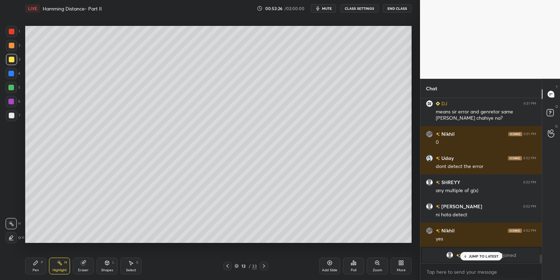
drag, startPoint x: 472, startPoint y: 254, endPoint x: 479, endPoint y: 259, distance: 7.9
click at [474, 255] on p "JUMP TO LATEST" at bounding box center [483, 256] width 30 height 4
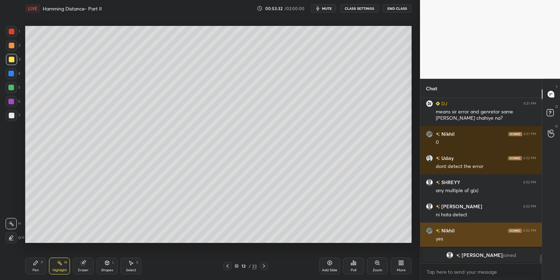
scroll to position [2902, 0]
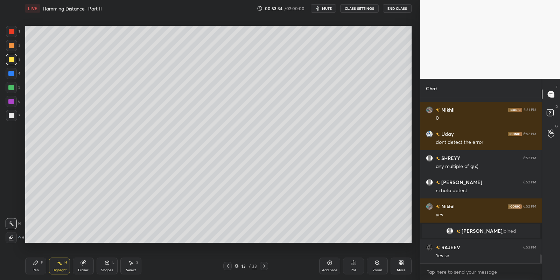
drag, startPoint x: 35, startPoint y: 264, endPoint x: 55, endPoint y: 266, distance: 20.0
click at [40, 264] on div "Pen P" at bounding box center [35, 266] width 21 height 17
click at [58, 270] on div "Highlight" at bounding box center [59, 269] width 14 height 3
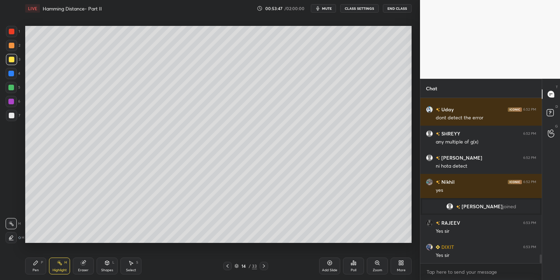
drag, startPoint x: 36, startPoint y: 266, endPoint x: 38, endPoint y: 249, distance: 16.9
click at [37, 265] on icon at bounding box center [36, 263] width 6 height 6
drag, startPoint x: 133, startPoint y: 268, endPoint x: 150, endPoint y: 251, distance: 23.7
click at [133, 267] on div "Select S" at bounding box center [130, 266] width 21 height 17
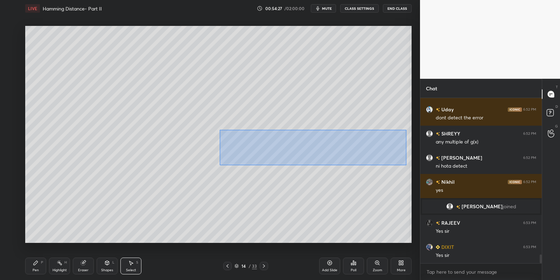
drag, startPoint x: 219, startPoint y: 129, endPoint x: 402, endPoint y: 162, distance: 186.0
click at [405, 164] on div "0 ° Undo Copy Paste here Duplicate Duplicate to new slide Delete" at bounding box center [218, 134] width 386 height 217
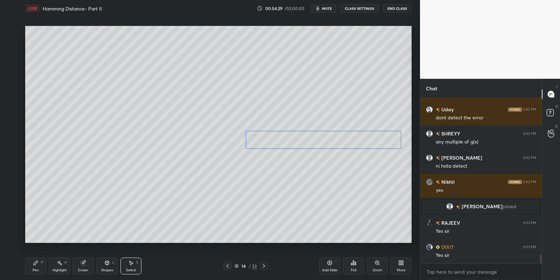
drag, startPoint x: 346, startPoint y: 139, endPoint x: 368, endPoint y: 137, distance: 21.7
click at [368, 138] on div "0 ° Undo Copy Paste here Duplicate Duplicate to new slide Delete" at bounding box center [218, 134] width 386 height 217
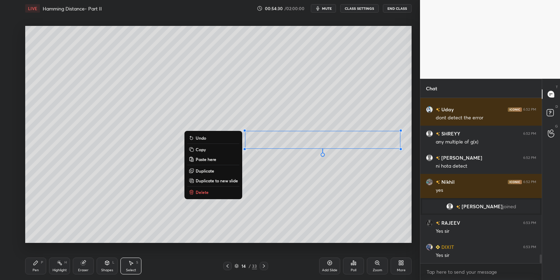
click at [34, 263] on icon at bounding box center [36, 263] width 6 height 6
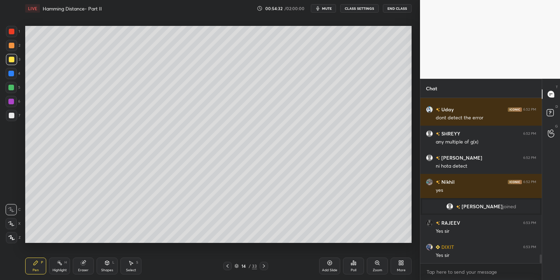
click at [135, 261] on div "Select S" at bounding box center [130, 266] width 21 height 17
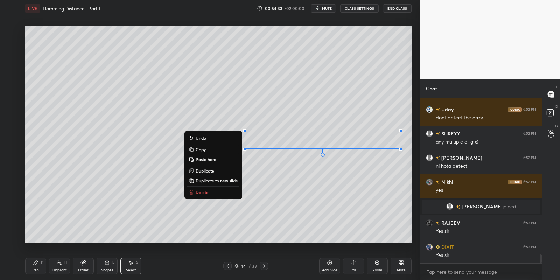
drag, startPoint x: 249, startPoint y: 129, endPoint x: 410, endPoint y: 162, distance: 164.5
click at [416, 167] on div "1 2 3 4 5 6 7 C X Z C X Z E E Erase all H H LIVE Hamming Distance- Part II 00:5…" at bounding box center [210, 140] width 420 height 280
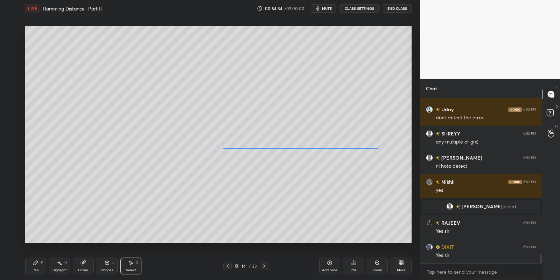
drag, startPoint x: 339, startPoint y: 136, endPoint x: 319, endPoint y: 136, distance: 20.3
click at [319, 136] on div "0 ° Undo Copy Paste here Duplicate Duplicate to new slide Delete" at bounding box center [218, 134] width 386 height 217
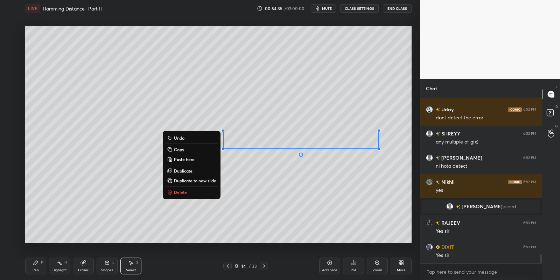
drag, startPoint x: 37, startPoint y: 262, endPoint x: 45, endPoint y: 255, distance: 10.7
click at [37, 261] on icon at bounding box center [36, 263] width 6 height 6
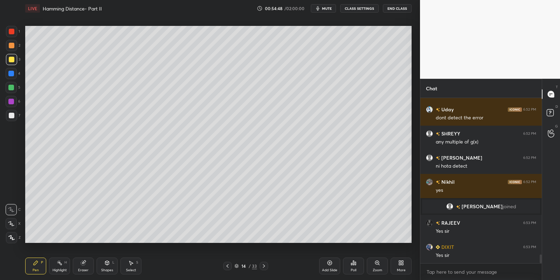
click at [57, 264] on icon at bounding box center [60, 263] width 6 height 6
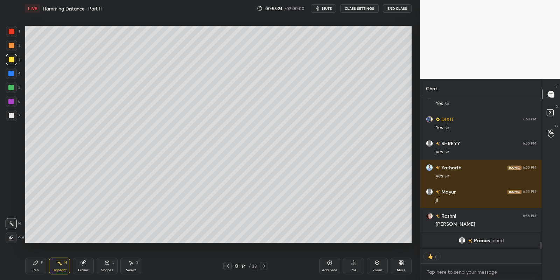
scroll to position [3078, 0]
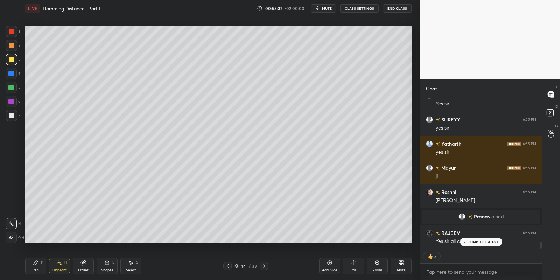
click at [475, 240] on p "JUMP TO LATEST" at bounding box center [483, 242] width 30 height 4
drag, startPoint x: 108, startPoint y: 267, endPoint x: 110, endPoint y: 259, distance: 8.0
click at [108, 268] on div "Shapes L" at bounding box center [107, 266] width 21 height 17
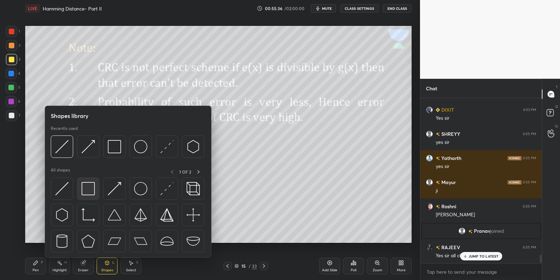
scroll to position [3064, 0]
click at [90, 190] on img at bounding box center [88, 188] width 13 height 13
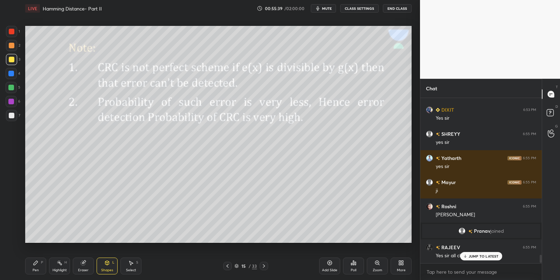
click at [105, 263] on icon at bounding box center [107, 263] width 4 height 4
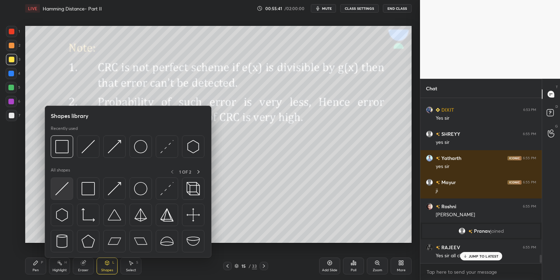
click at [62, 187] on img at bounding box center [61, 188] width 13 height 13
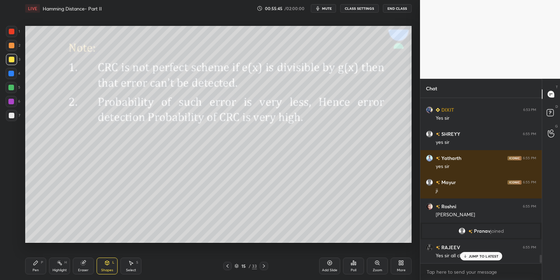
scroll to position [3088, 0]
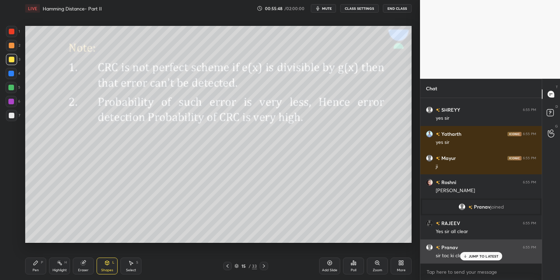
click at [473, 255] on p "JUMP TO LATEST" at bounding box center [483, 256] width 30 height 4
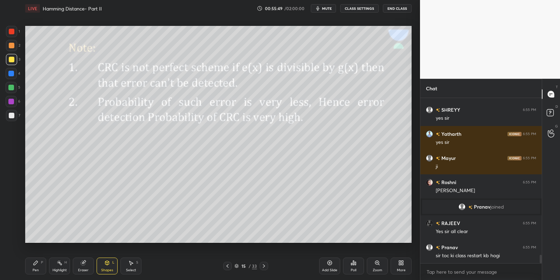
click at [38, 266] on div "Pen P" at bounding box center [35, 266] width 21 height 17
drag, startPoint x: 55, startPoint y: 267, endPoint x: 61, endPoint y: 248, distance: 19.3
click at [55, 266] on div "Highlight H" at bounding box center [59, 266] width 21 height 17
click at [107, 258] on div "Shapes L" at bounding box center [107, 266] width 21 height 17
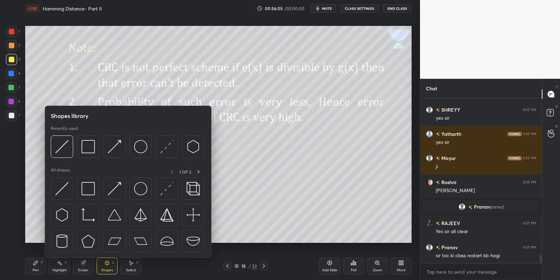
drag, startPoint x: 57, startPoint y: 179, endPoint x: 62, endPoint y: 176, distance: 5.6
click at [59, 178] on div at bounding box center [62, 188] width 22 height 22
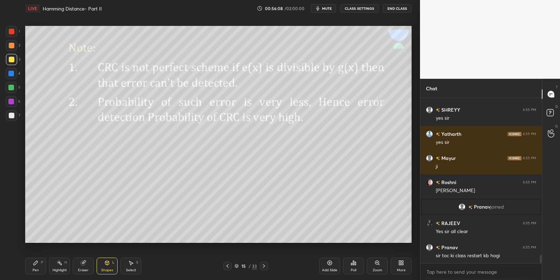
drag, startPoint x: 41, startPoint y: 265, endPoint x: 47, endPoint y: 265, distance: 5.9
click at [43, 266] on div "Pen P" at bounding box center [35, 266] width 21 height 17
drag, startPoint x: 61, startPoint y: 269, endPoint x: 71, endPoint y: 251, distance: 20.4
click at [63, 266] on div "Highlight H" at bounding box center [59, 266] width 21 height 17
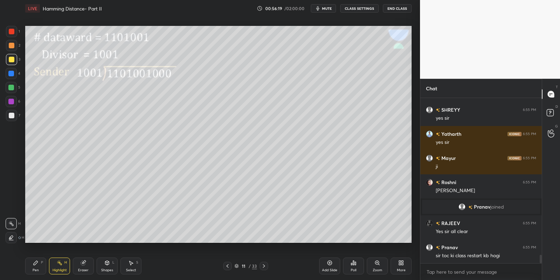
drag, startPoint x: 61, startPoint y: 272, endPoint x: 57, endPoint y: 270, distance: 4.3
click at [58, 272] on div "Highlight" at bounding box center [59, 269] width 14 height 3
click at [36, 267] on div "Pen P" at bounding box center [35, 266] width 21 height 17
drag, startPoint x: 60, startPoint y: 269, endPoint x: 57, endPoint y: 251, distance: 19.2
click at [59, 268] on div "Highlight" at bounding box center [59, 269] width 14 height 3
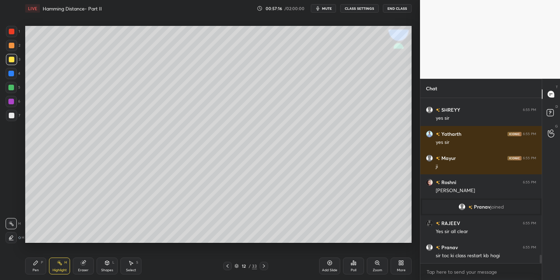
drag, startPoint x: 38, startPoint y: 267, endPoint x: 52, endPoint y: 267, distance: 14.4
click at [40, 267] on div "Pen P" at bounding box center [35, 266] width 21 height 17
click at [59, 272] on div "Highlight" at bounding box center [59, 269] width 14 height 3
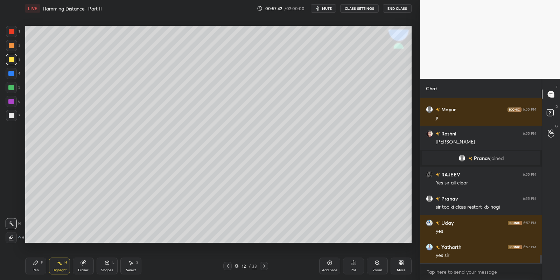
scroll to position [3160, 0]
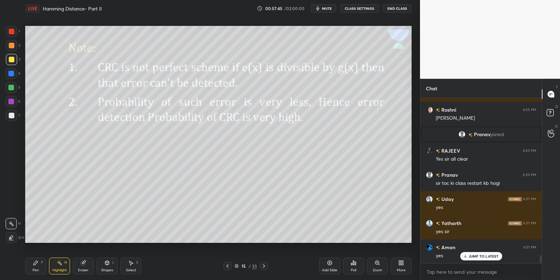
drag, startPoint x: 61, startPoint y: 267, endPoint x: 73, endPoint y: 245, distance: 24.9
click at [60, 266] on div "Highlight H" at bounding box center [59, 266] width 21 height 17
drag, startPoint x: 101, startPoint y: 267, endPoint x: 104, endPoint y: 259, distance: 8.7
click at [102, 266] on div "Shapes L" at bounding box center [107, 266] width 21 height 17
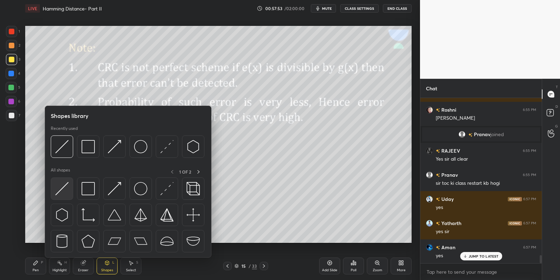
click at [69, 194] on div at bounding box center [62, 188] width 22 height 22
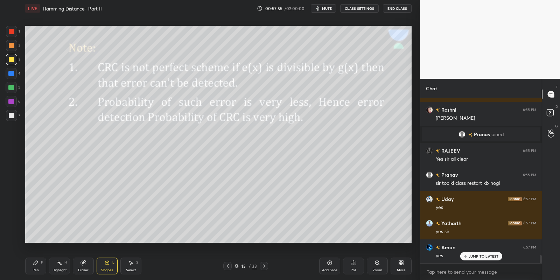
click at [84, 263] on div "Eraser" at bounding box center [83, 266] width 21 height 17
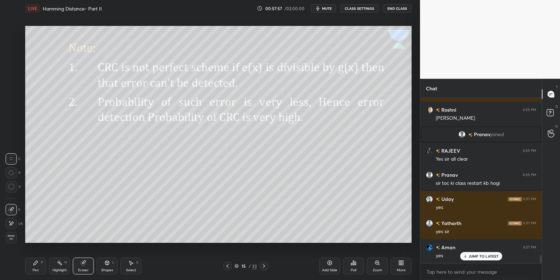
click at [109, 262] on icon at bounding box center [107, 263] width 6 height 6
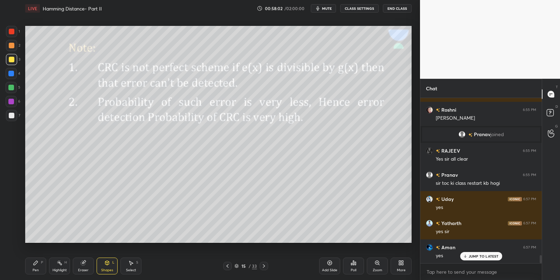
click at [42, 265] on div "Pen P" at bounding box center [35, 266] width 21 height 17
drag, startPoint x: 60, startPoint y: 268, endPoint x: 73, endPoint y: 250, distance: 21.8
click at [59, 265] on div "Highlight H" at bounding box center [59, 266] width 21 height 17
click at [84, 267] on div "Eraser" at bounding box center [83, 266] width 21 height 17
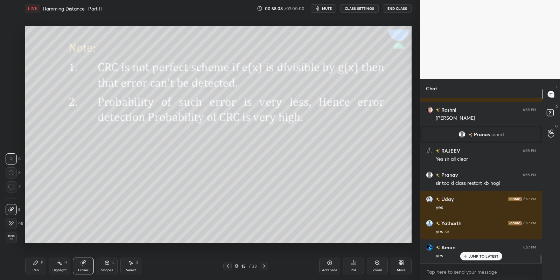
drag, startPoint x: 40, startPoint y: 264, endPoint x: 57, endPoint y: 267, distance: 17.3
click at [43, 265] on div "Pen P" at bounding box center [35, 266] width 21 height 17
drag, startPoint x: 57, startPoint y: 267, endPoint x: 61, endPoint y: 243, distance: 23.8
click at [57, 265] on div "Highlight H" at bounding box center [59, 266] width 21 height 17
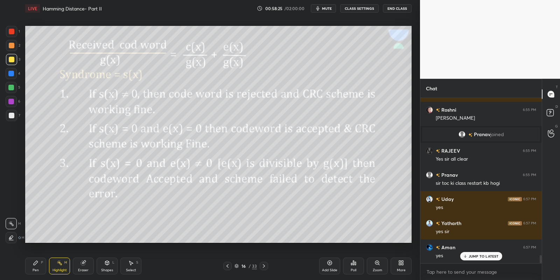
click at [58, 264] on div "Highlight H" at bounding box center [59, 266] width 21 height 17
click at [104, 267] on div "Shapes L" at bounding box center [107, 266] width 21 height 17
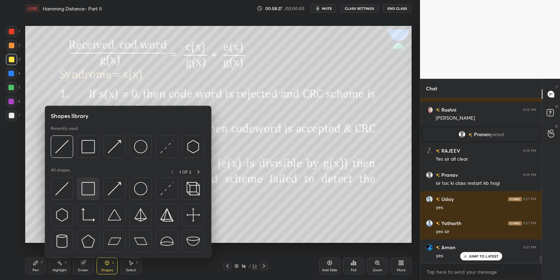
click at [87, 189] on img at bounding box center [88, 188] width 13 height 13
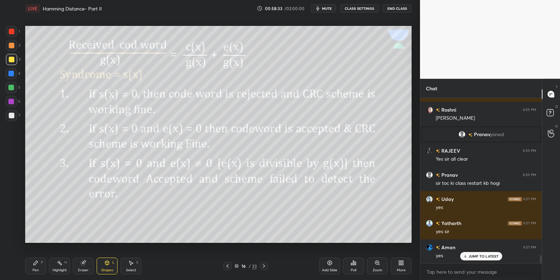
drag, startPoint x: 35, startPoint y: 268, endPoint x: 57, endPoint y: 267, distance: 22.8
click at [38, 267] on div "Pen P" at bounding box center [35, 266] width 21 height 17
drag, startPoint x: 57, startPoint y: 267, endPoint x: 58, endPoint y: 250, distance: 16.8
click at [56, 265] on div "Highlight H" at bounding box center [59, 266] width 21 height 17
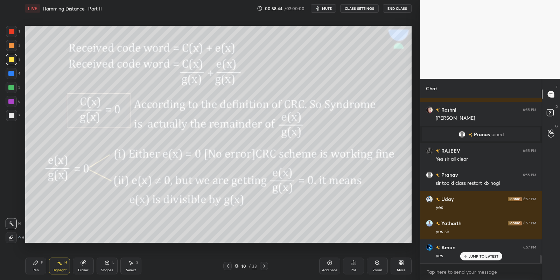
drag, startPoint x: 36, startPoint y: 265, endPoint x: 41, endPoint y: 263, distance: 5.2
click at [38, 264] on icon at bounding box center [36, 263] width 6 height 6
drag, startPoint x: 59, startPoint y: 265, endPoint x: 62, endPoint y: 252, distance: 13.3
click at [58, 263] on icon at bounding box center [60, 263] width 6 height 6
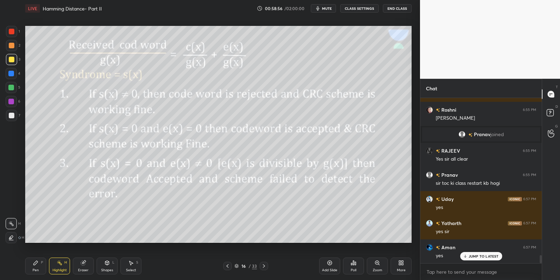
click at [107, 268] on div "Shapes L" at bounding box center [107, 266] width 21 height 17
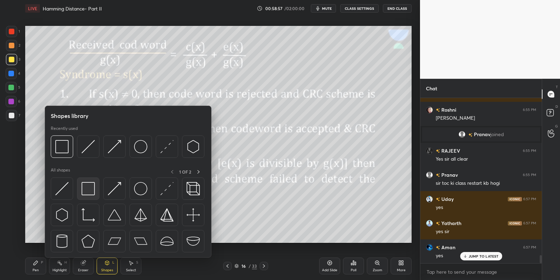
click at [92, 190] on img at bounding box center [88, 188] width 13 height 13
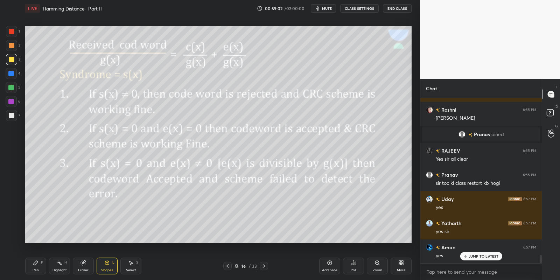
drag, startPoint x: 39, startPoint y: 267, endPoint x: 54, endPoint y: 263, distance: 15.9
click at [39, 266] on div "Pen P" at bounding box center [35, 266] width 21 height 17
click at [105, 267] on div "Shapes L" at bounding box center [107, 266] width 21 height 17
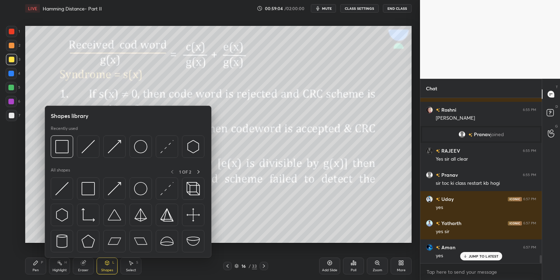
click at [67, 186] on div at bounding box center [62, 188] width 22 height 22
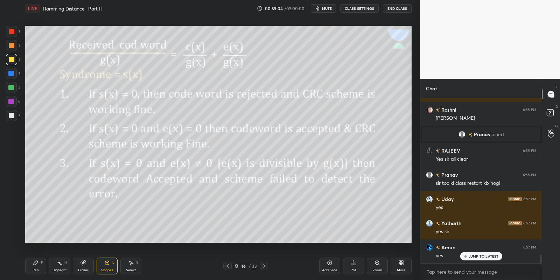
click at [19, 86] on div "5" at bounding box center [13, 87] width 15 height 11
drag, startPoint x: 107, startPoint y: 267, endPoint x: 106, endPoint y: 259, distance: 8.2
click at [106, 266] on div "Shapes L" at bounding box center [107, 266] width 21 height 17
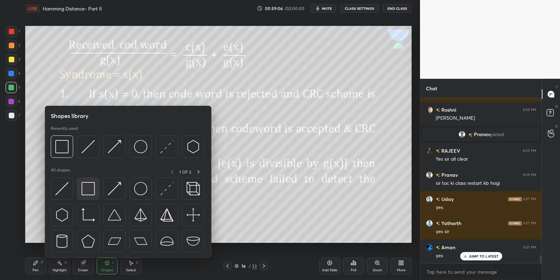
click at [90, 187] on img at bounding box center [88, 188] width 13 height 13
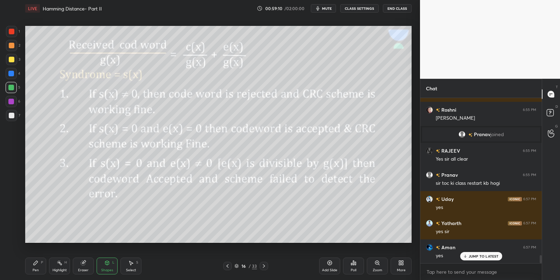
drag, startPoint x: 39, startPoint y: 268, endPoint x: 50, endPoint y: 264, distance: 11.6
click at [43, 266] on div "Pen P" at bounding box center [35, 266] width 21 height 17
click at [61, 267] on div "Highlight H" at bounding box center [59, 266] width 21 height 17
click at [37, 256] on div "Pen P Highlight H Eraser Shapes L Select S 16 / 33 Add Slide Poll Zoom More" at bounding box center [218, 266] width 386 height 28
click at [57, 262] on icon at bounding box center [60, 263] width 6 height 6
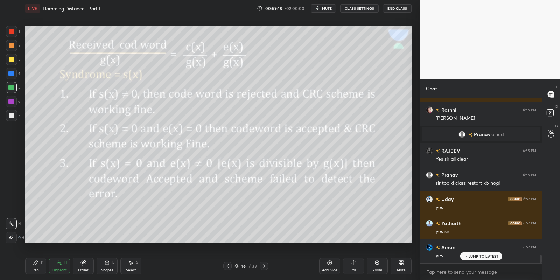
click at [38, 264] on div "Pen P" at bounding box center [35, 266] width 21 height 17
drag, startPoint x: 56, startPoint y: 262, endPoint x: 58, endPoint y: 248, distance: 14.6
click at [56, 262] on div "Highlight H" at bounding box center [59, 266] width 21 height 17
drag, startPoint x: 107, startPoint y: 267, endPoint x: 106, endPoint y: 263, distance: 3.7
click at [107, 266] on div "Shapes L" at bounding box center [107, 266] width 21 height 17
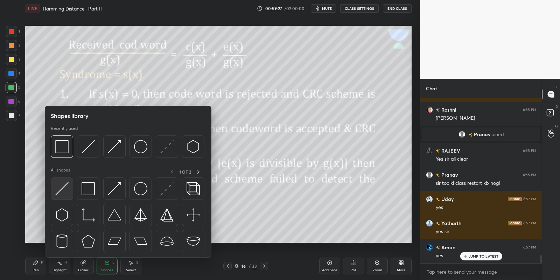
click at [68, 182] on div at bounding box center [62, 188] width 22 height 22
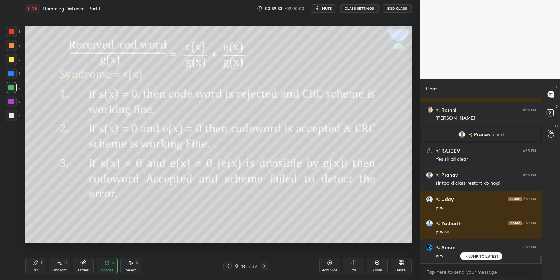
drag, startPoint x: 37, startPoint y: 263, endPoint x: 52, endPoint y: 264, distance: 15.4
click at [43, 264] on div "Pen P" at bounding box center [35, 266] width 21 height 17
click at [63, 267] on div "Highlight H" at bounding box center [59, 266] width 21 height 17
click at [108, 270] on div "Shapes" at bounding box center [107, 269] width 12 height 3
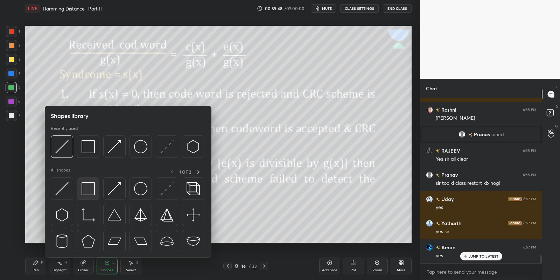
click at [88, 194] on img at bounding box center [88, 188] width 13 height 13
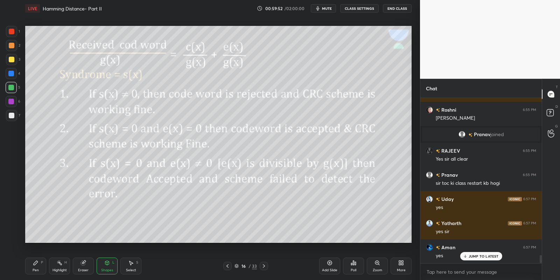
click at [42, 267] on div "Pen P" at bounding box center [35, 266] width 21 height 17
click at [61, 266] on div "Highlight H" at bounding box center [59, 266] width 21 height 17
drag, startPoint x: 105, startPoint y: 264, endPoint x: 102, endPoint y: 259, distance: 5.9
click at [104, 263] on icon at bounding box center [107, 263] width 6 height 6
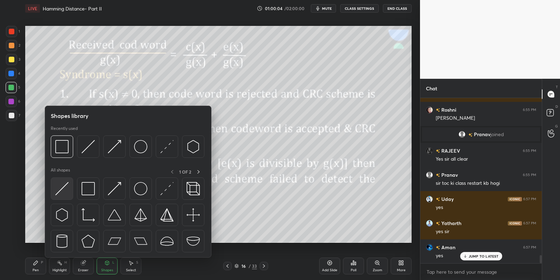
click at [73, 186] on div at bounding box center [128, 216] width 155 height 79
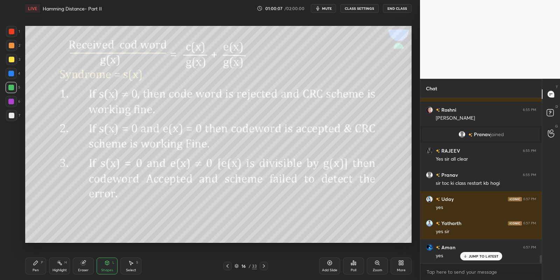
click at [105, 267] on div "Shapes L" at bounding box center [107, 266] width 21 height 17
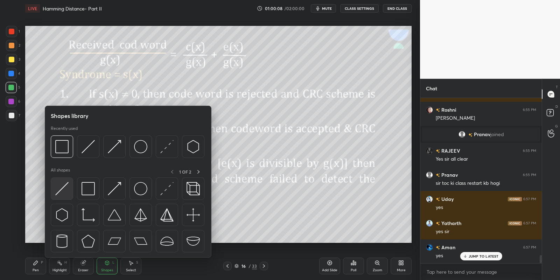
click at [62, 189] on img at bounding box center [61, 188] width 13 height 13
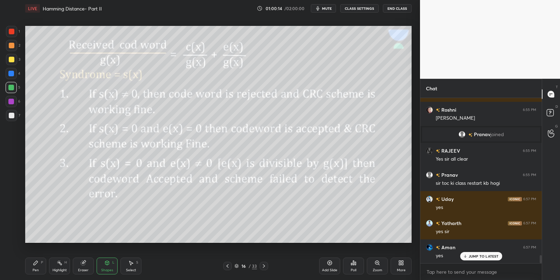
drag, startPoint x: 106, startPoint y: 266, endPoint x: 105, endPoint y: 258, distance: 8.1
click at [106, 265] on icon at bounding box center [107, 263] width 6 height 6
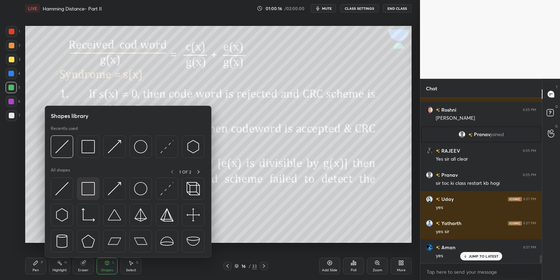
click at [91, 185] on img at bounding box center [88, 188] width 13 height 13
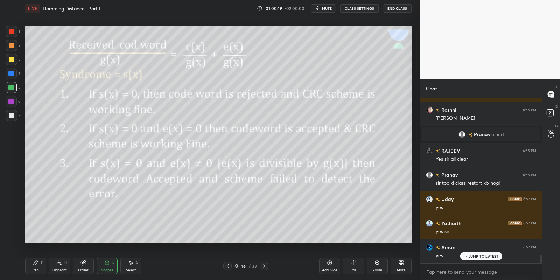
click at [48, 265] on div "Pen P Highlight H Eraser Shapes L Select S" at bounding box center [98, 266] width 147 height 17
click at [60, 266] on div "Highlight H" at bounding box center [59, 266] width 21 height 17
drag, startPoint x: 107, startPoint y: 271, endPoint x: 102, endPoint y: 260, distance: 12.0
click at [107, 270] on div "Shapes" at bounding box center [107, 269] width 12 height 3
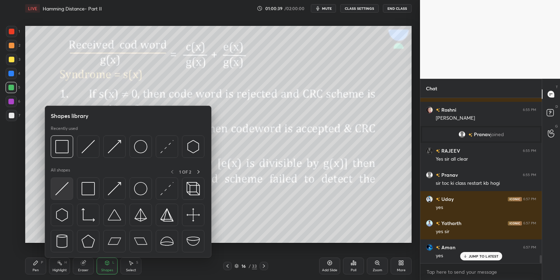
drag, startPoint x: 66, startPoint y: 191, endPoint x: 63, endPoint y: 193, distance: 3.8
click at [64, 192] on img at bounding box center [61, 188] width 13 height 13
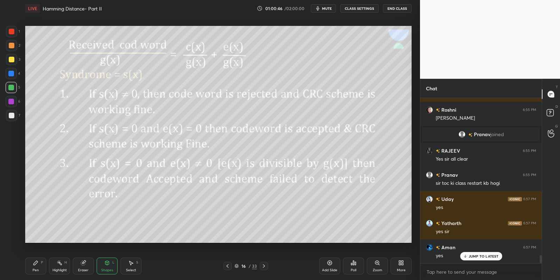
drag, startPoint x: 60, startPoint y: 263, endPoint x: 66, endPoint y: 259, distance: 6.9
click at [63, 262] on div "Highlight H" at bounding box center [59, 266] width 21 height 17
click at [40, 268] on div "Pen P" at bounding box center [35, 266] width 21 height 17
drag, startPoint x: 54, startPoint y: 269, endPoint x: 82, endPoint y: 244, distance: 37.7
click at [54, 267] on div "Highlight H" at bounding box center [59, 266] width 21 height 17
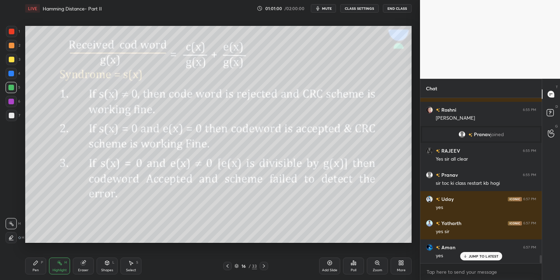
click at [111, 268] on div "Shapes" at bounding box center [107, 269] width 12 height 3
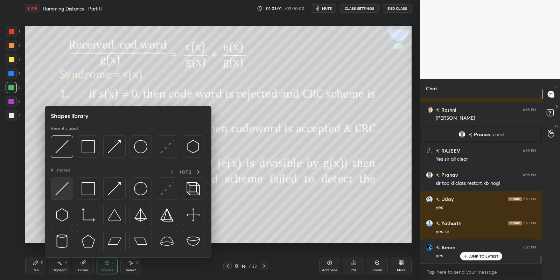
click at [66, 189] on img at bounding box center [61, 188] width 13 height 13
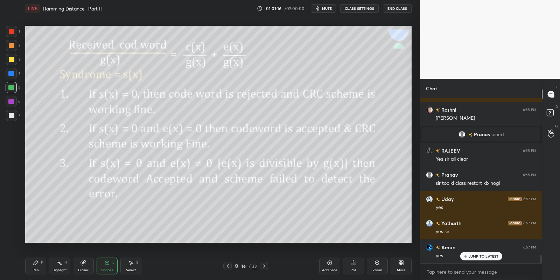
click at [38, 269] on div "Pen" at bounding box center [36, 269] width 6 height 3
click at [57, 270] on div "Highlight" at bounding box center [59, 269] width 14 height 3
click at [470, 256] on p "JUMP TO LATEST" at bounding box center [483, 256] width 30 height 4
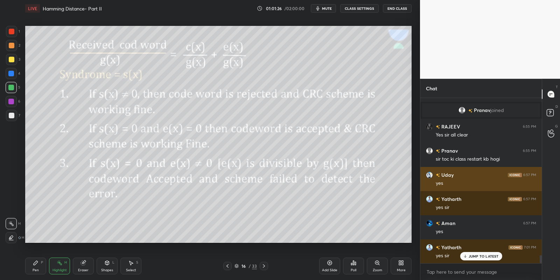
scroll to position [3209, 0]
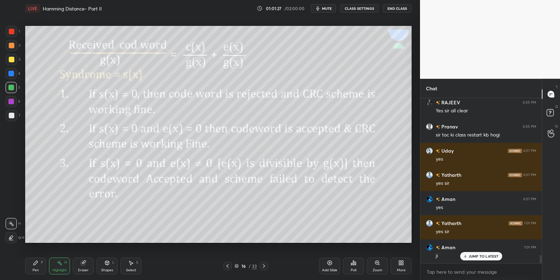
click at [476, 255] on p "JUMP TO LATEST" at bounding box center [483, 256] width 30 height 4
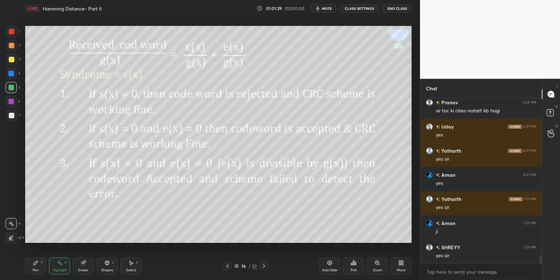
scroll to position [3257, 0]
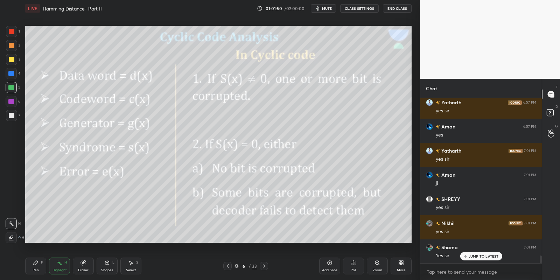
click at [476, 255] on p "JUMP TO LATEST" at bounding box center [483, 256] width 30 height 4
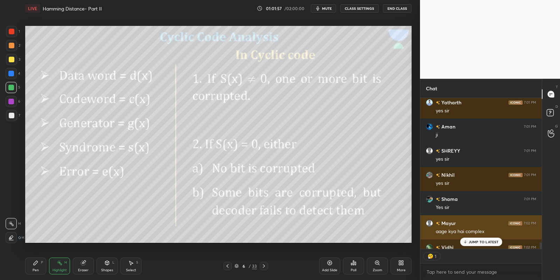
scroll to position [3368, 0]
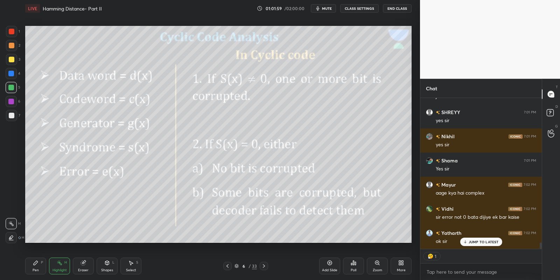
click at [478, 243] on p "JUMP TO LATEST" at bounding box center [483, 242] width 30 height 4
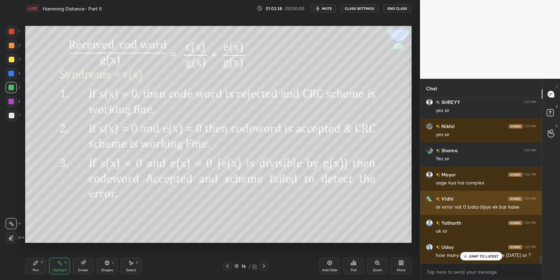
scroll to position [3402, 0]
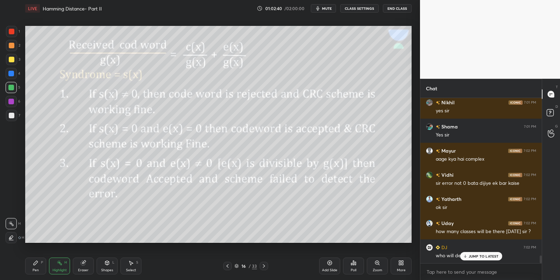
drag, startPoint x: 34, startPoint y: 266, endPoint x: 38, endPoint y: 265, distance: 4.4
click at [36, 265] on icon at bounding box center [36, 263] width 6 height 6
drag, startPoint x: 54, startPoint y: 269, endPoint x: 55, endPoint y: 266, distance: 3.7
click at [54, 268] on div "Highlight" at bounding box center [59, 269] width 14 height 3
click at [36, 269] on div "Pen P" at bounding box center [35, 266] width 21 height 17
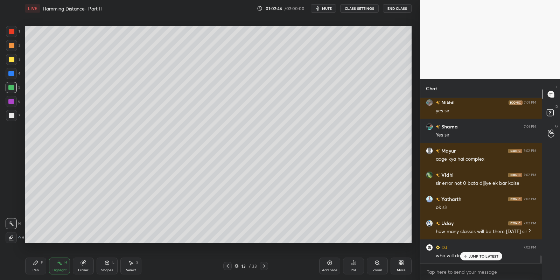
drag, startPoint x: 56, startPoint y: 268, endPoint x: 57, endPoint y: 261, distance: 6.7
click at [56, 264] on div "Highlight H" at bounding box center [59, 266] width 21 height 17
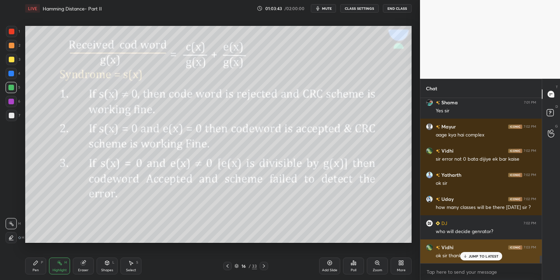
click at [471, 255] on p "JUMP TO LATEST" at bounding box center [483, 256] width 30 height 4
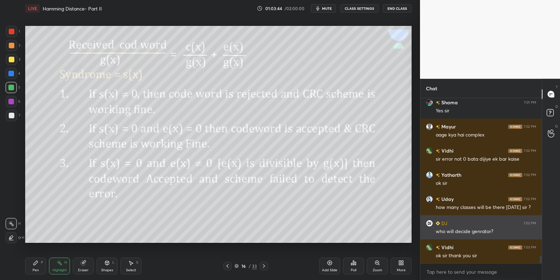
scroll to position [3433, 0]
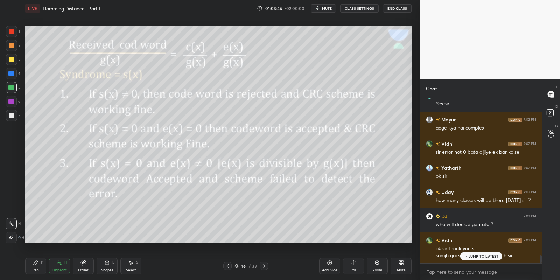
click at [472, 258] on p "JUMP TO LATEST" at bounding box center [483, 256] width 30 height 4
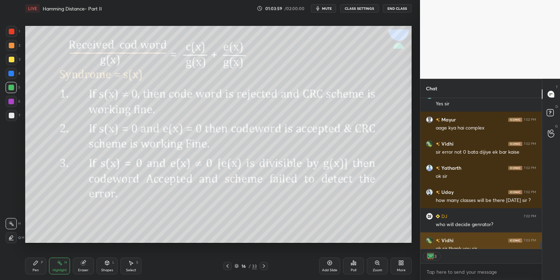
scroll to position [3471, 0]
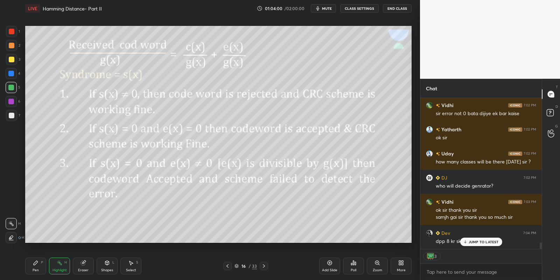
click at [475, 242] on p "JUMP TO LATEST" at bounding box center [483, 242] width 30 height 4
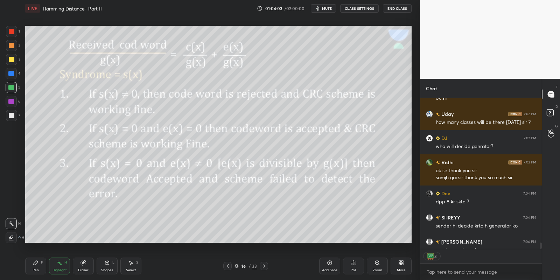
scroll to position [2, 2]
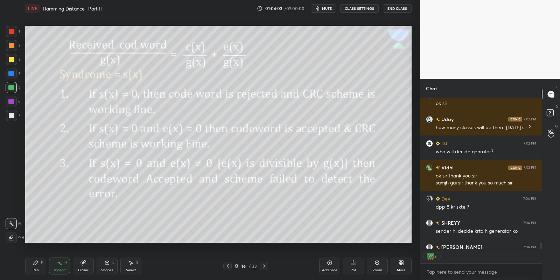
click at [465, 240] on div "[PERSON_NAME] 7:02 PM ok sir Uday 7:02 PM how many classes will be there [DATE]…" at bounding box center [480, 173] width 121 height 151
click at [32, 268] on div "Pen P" at bounding box center [35, 266] width 21 height 17
click at [59, 265] on icon at bounding box center [60, 263] width 6 height 6
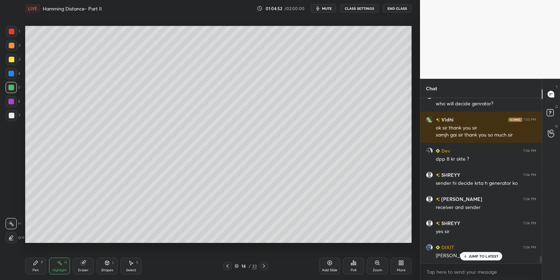
scroll to position [3578, 0]
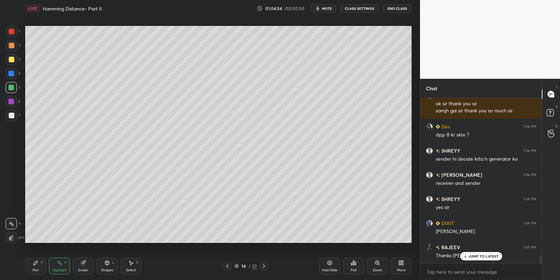
click at [474, 257] on p "JUMP TO LATEST" at bounding box center [483, 256] width 30 height 4
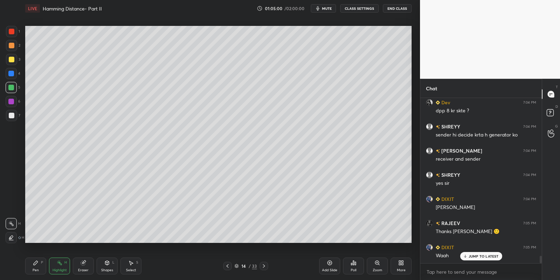
click at [474, 256] on p "JUMP TO LATEST" at bounding box center [483, 256] width 30 height 4
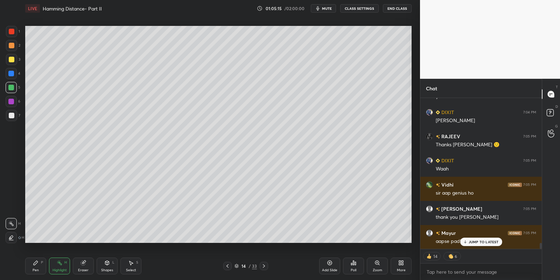
scroll to position [3713, 0]
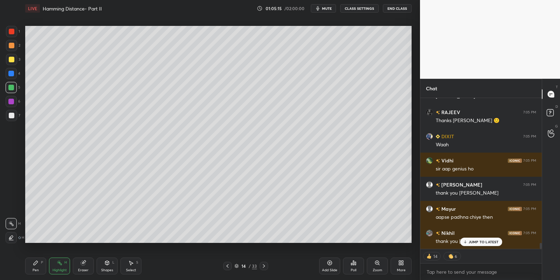
click at [485, 241] on p "JUMP TO LATEST" at bounding box center [483, 242] width 30 height 4
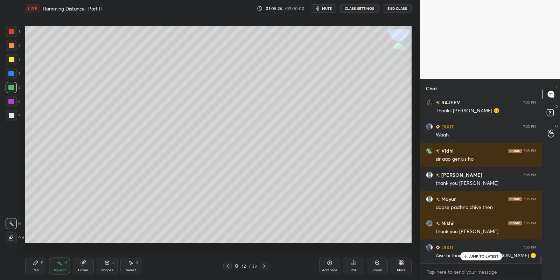
scroll to position [2, 2]
click at [36, 268] on div "Pen P" at bounding box center [35, 266] width 21 height 17
click at [53, 269] on div "Highlight H" at bounding box center [59, 266] width 21 height 17
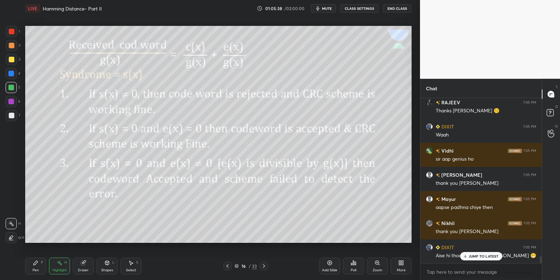
click at [38, 272] on div "Pen P" at bounding box center [35, 266] width 21 height 17
click at [56, 269] on div "Highlight" at bounding box center [59, 269] width 14 height 3
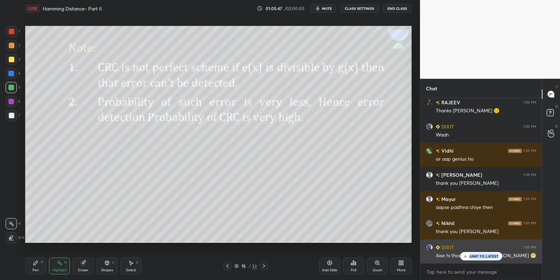
click at [471, 259] on div "JUMP TO LATEST" at bounding box center [481, 256] width 42 height 8
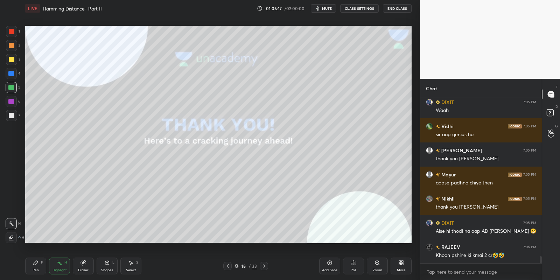
click at [108, 261] on icon at bounding box center [107, 263] width 6 height 6
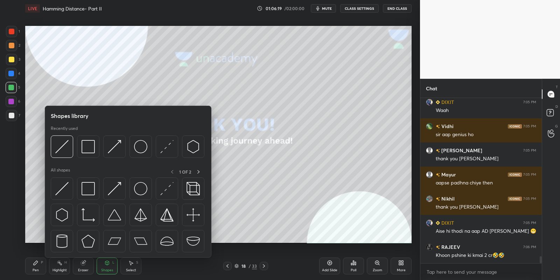
drag, startPoint x: 92, startPoint y: 190, endPoint x: 12, endPoint y: 55, distance: 156.2
click at [89, 192] on img at bounding box center [88, 188] width 13 height 13
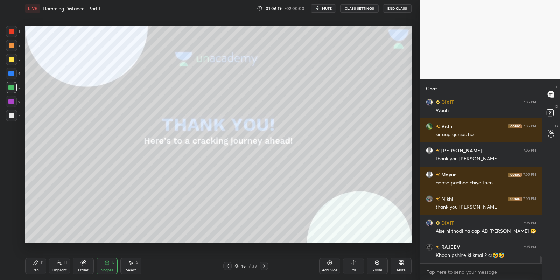
click at [12, 57] on div at bounding box center [12, 60] width 6 height 6
click at [41, 265] on div "Pen P" at bounding box center [35, 266] width 21 height 17
drag, startPoint x: 56, startPoint y: 268, endPoint x: 56, endPoint y: 264, distance: 3.5
click at [56, 265] on div "Highlight H" at bounding box center [59, 266] width 21 height 17
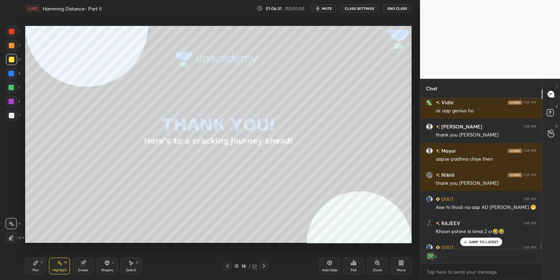
scroll to position [3809, 0]
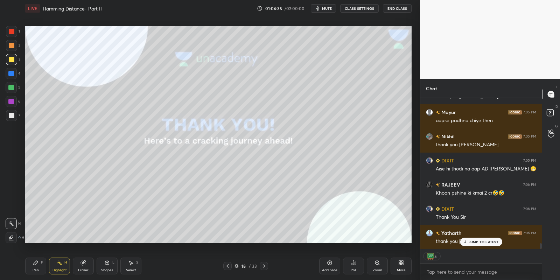
click at [475, 243] on p "JUMP TO LATEST" at bounding box center [483, 242] width 30 height 4
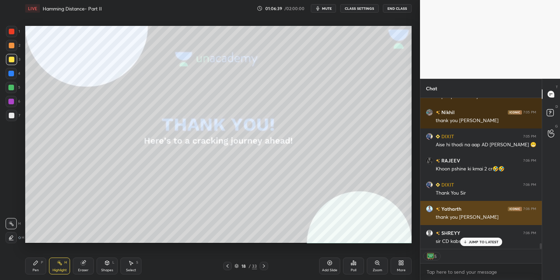
scroll to position [3858, 0]
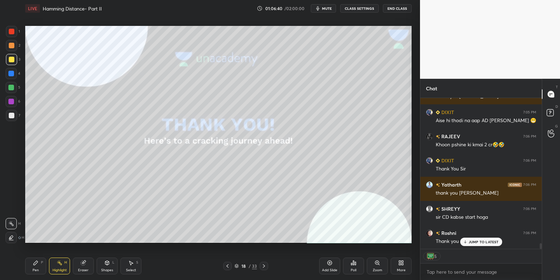
click at [479, 241] on p "JUMP TO LATEST" at bounding box center [483, 242] width 30 height 4
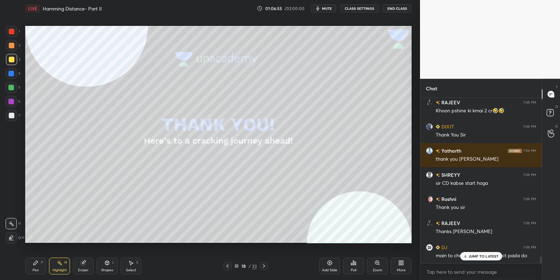
scroll to position [3916, 0]
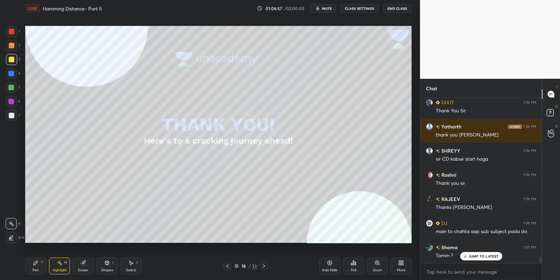
click at [485, 254] on p "JUMP TO LATEST" at bounding box center [483, 256] width 30 height 4
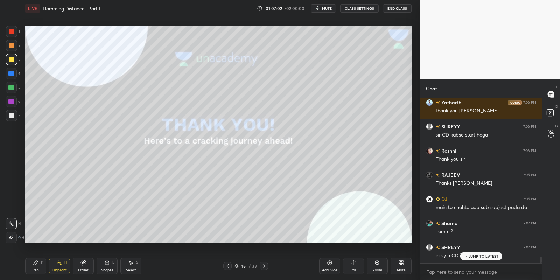
scroll to position [3964, 0]
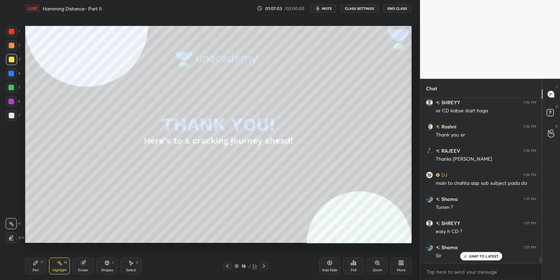
click at [474, 256] on p "JUMP TO LATEST" at bounding box center [483, 256] width 30 height 4
click at [41, 266] on div "Pen P" at bounding box center [35, 266] width 21 height 17
click at [59, 265] on icon at bounding box center [60, 263] width 6 height 6
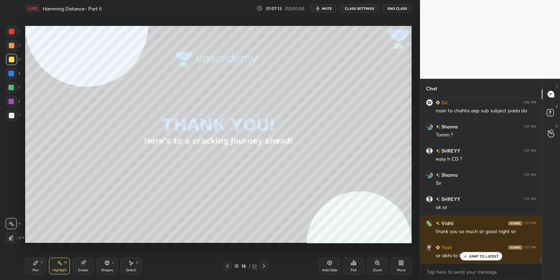
scroll to position [4061, 0]
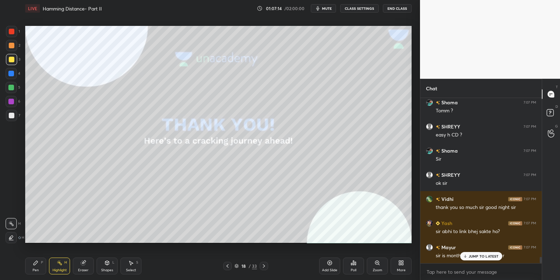
click at [477, 255] on p "JUMP TO LATEST" at bounding box center [483, 256] width 30 height 4
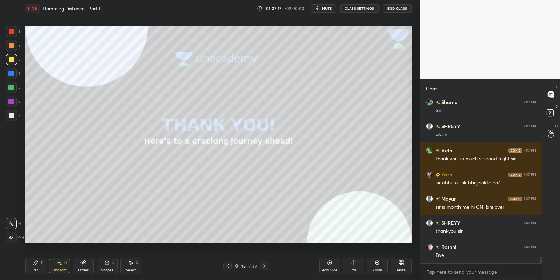
scroll to position [4133, 0]
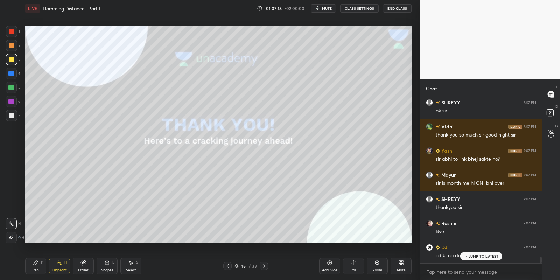
click at [394, 8] on button "End Class" at bounding box center [397, 8] width 29 height 8
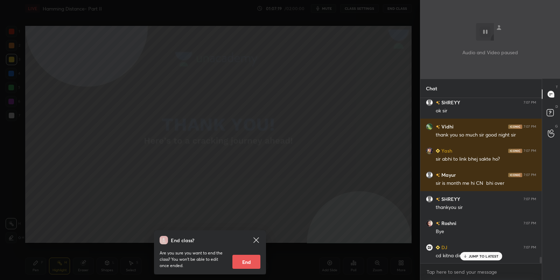
click at [467, 256] on icon at bounding box center [465, 256] width 5 height 4
click at [310, 205] on div "End class? Are you sure you want to end the class? You won’t be able to edit on…" at bounding box center [210, 140] width 420 height 280
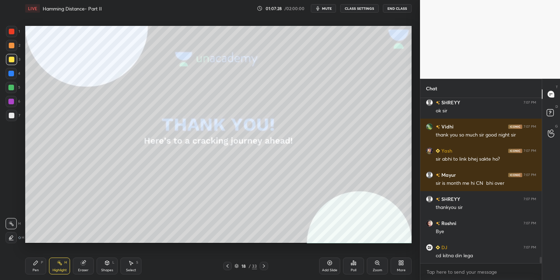
scroll to position [4157, 0]
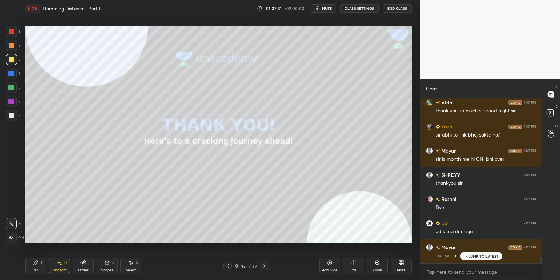
click at [478, 254] on p "JUMP TO LATEST" at bounding box center [483, 256] width 30 height 4
click at [400, 6] on button "End Class" at bounding box center [397, 8] width 29 height 8
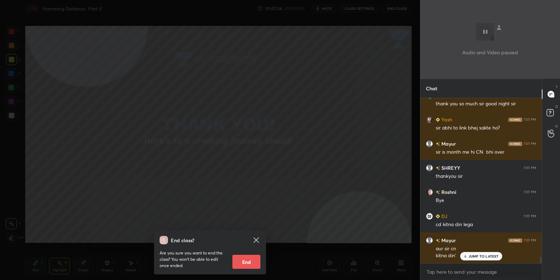
click at [253, 260] on button "End" at bounding box center [246, 262] width 28 height 14
type textarea "x"
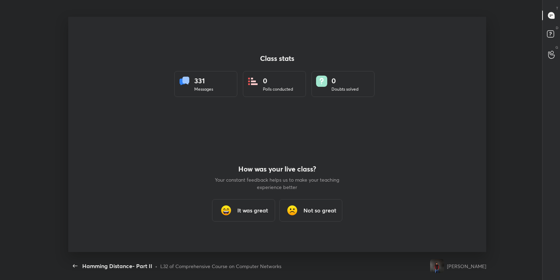
scroll to position [235, 554]
